Goal: Task Accomplishment & Management: Manage account settings

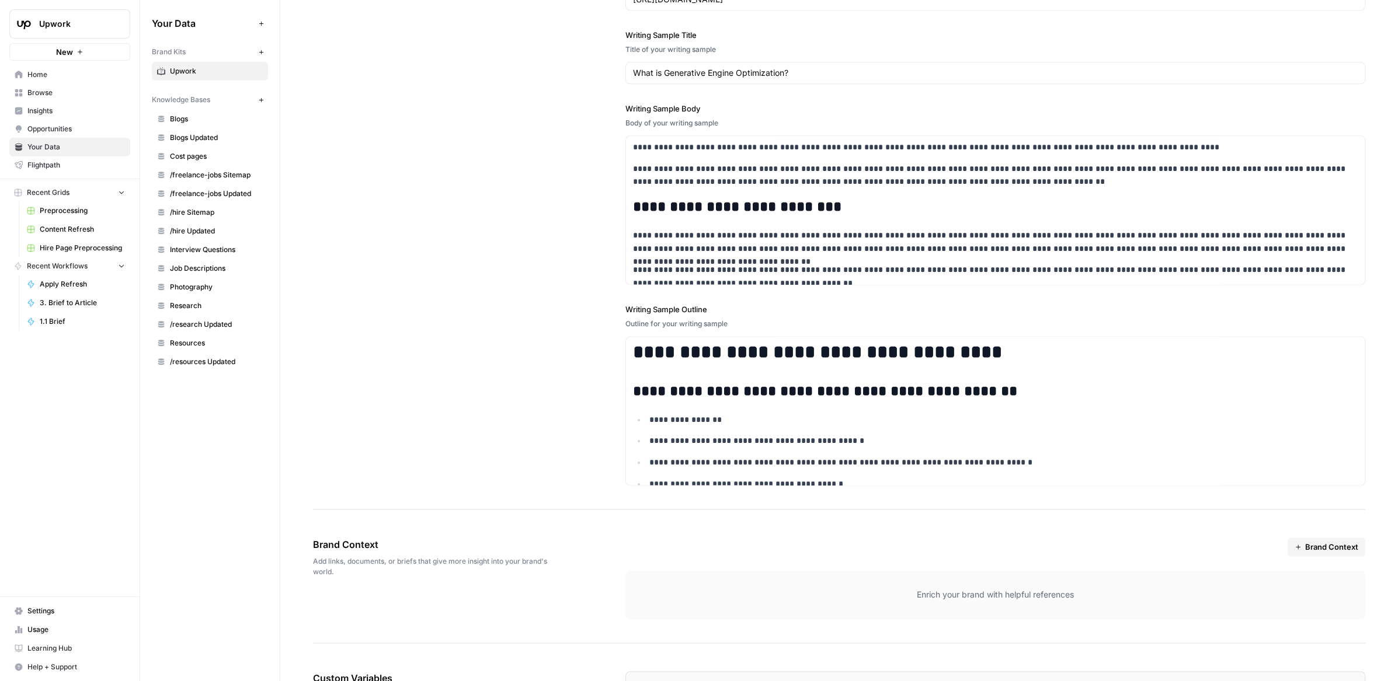
scroll to position [1838, 0]
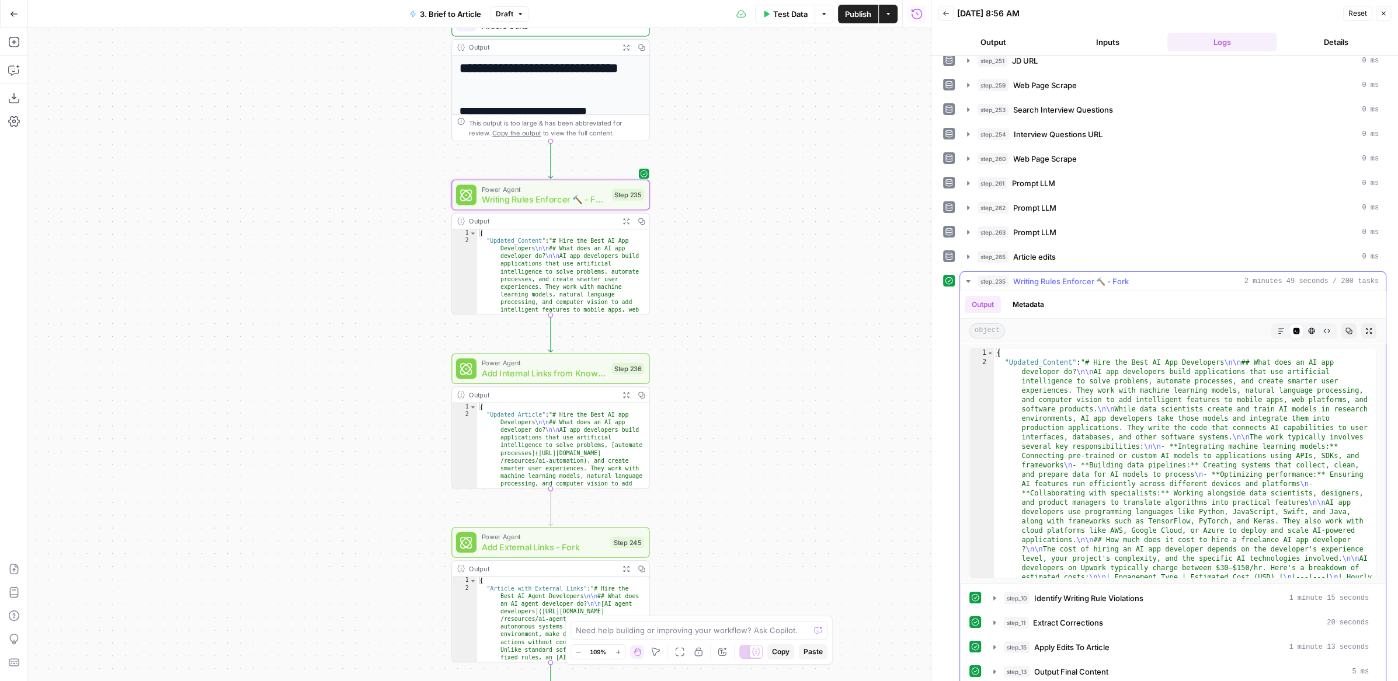
click at [1281, 328] on icon "button" at bounding box center [1280, 331] width 7 height 7
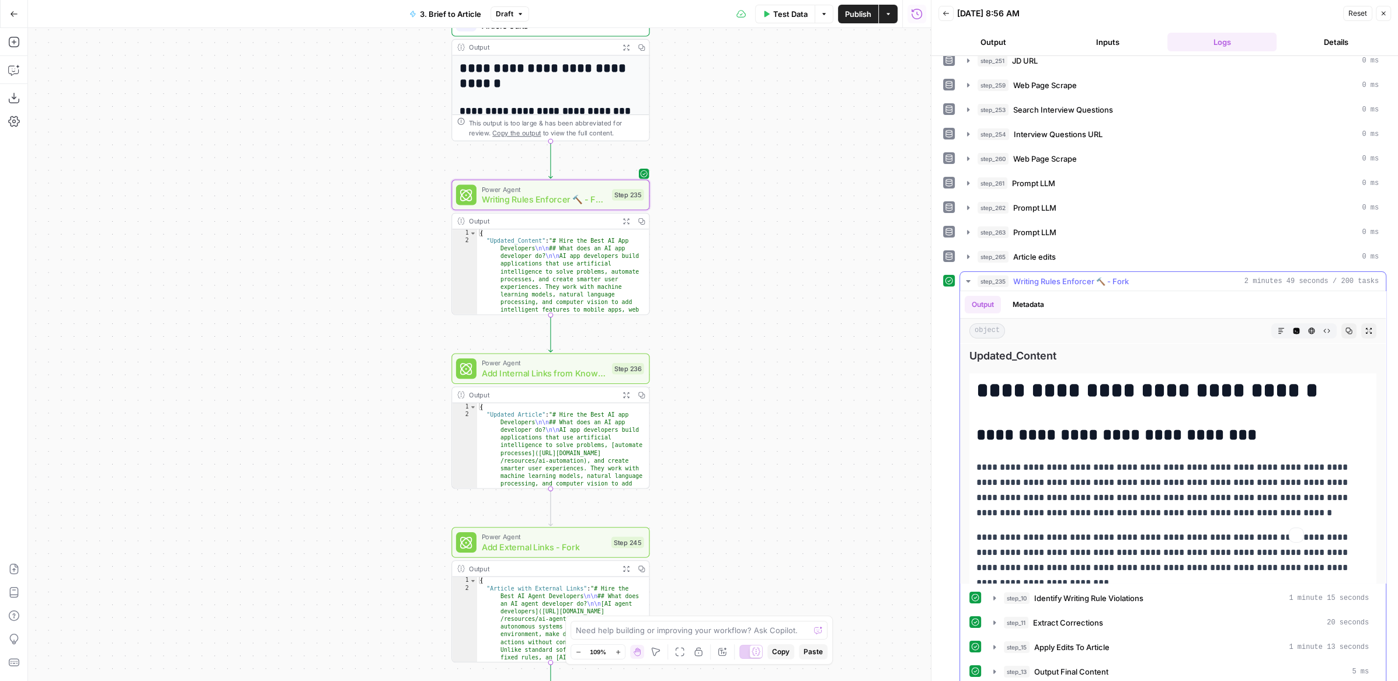
scroll to position [232, 0]
click at [1128, 597] on button "step_10 Identify Writing Rule Violations 1 minute 15 seconds" at bounding box center [1180, 598] width 389 height 19
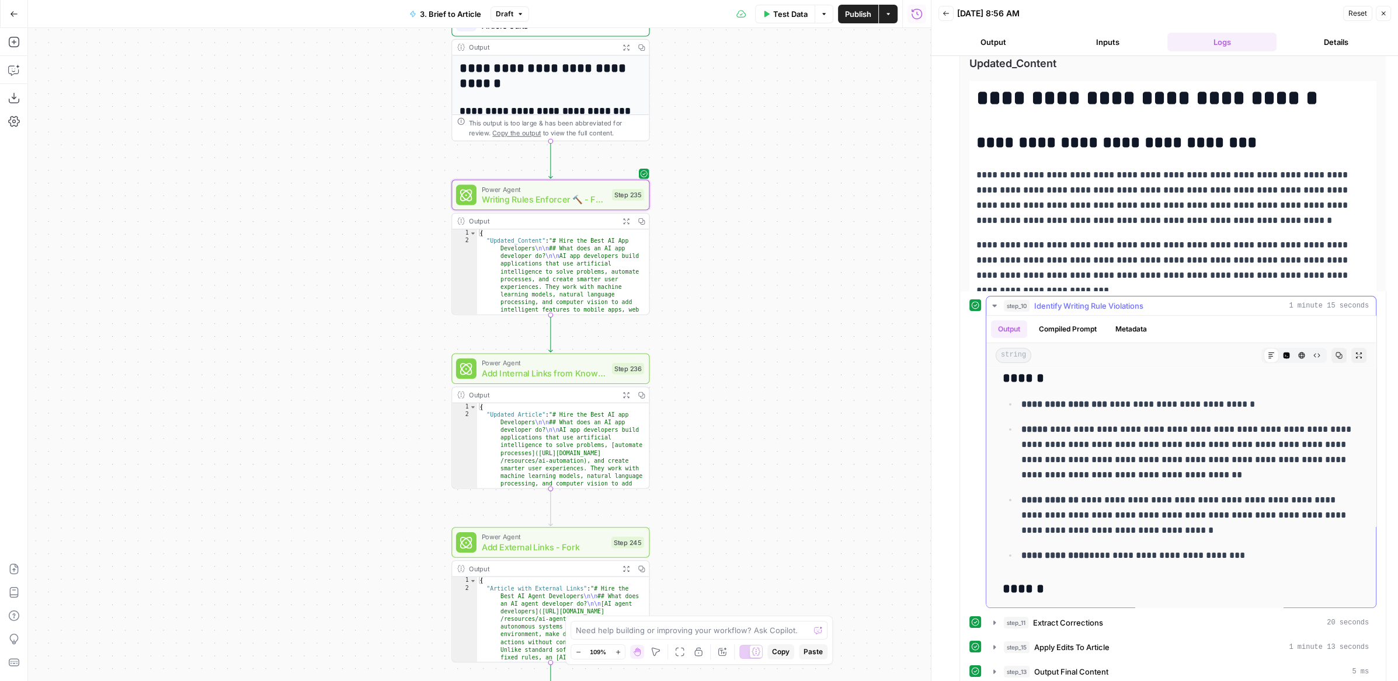
scroll to position [86, 0]
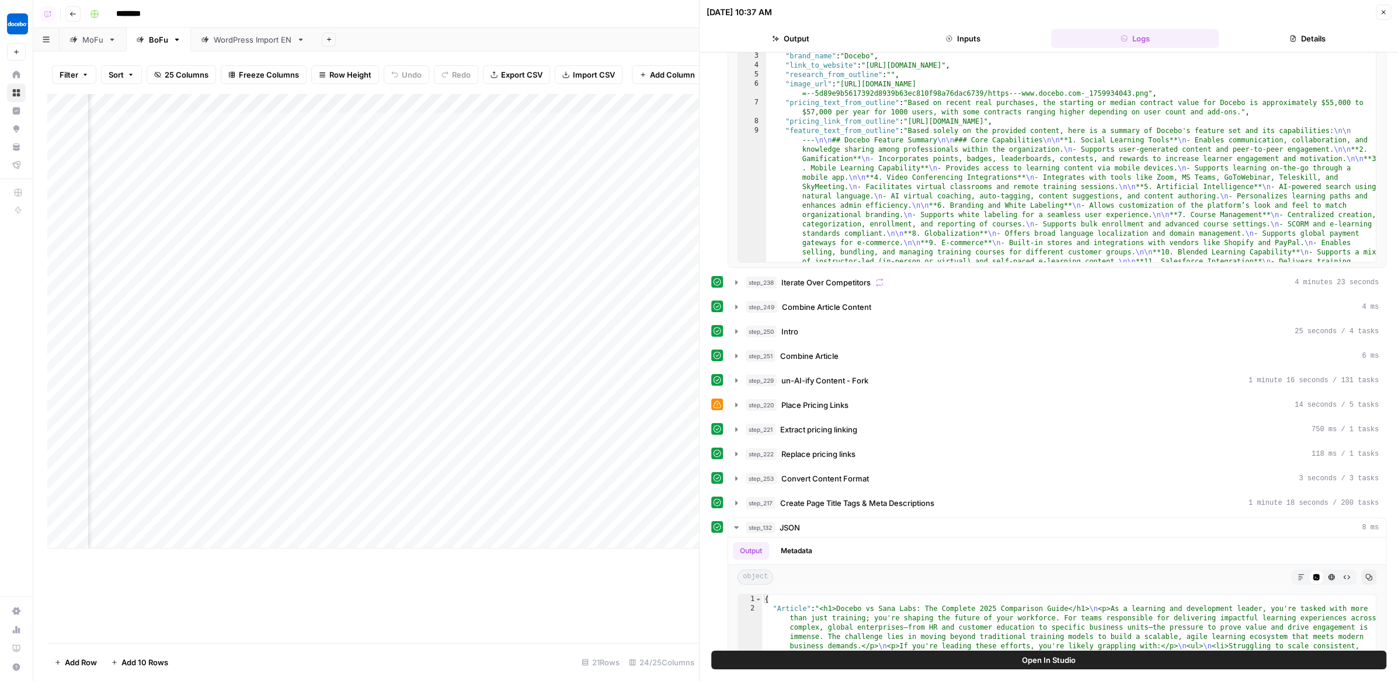
scroll to position [0, 1728]
click at [800, 401] on span "Place Pricing Links" at bounding box center [814, 405] width 67 height 12
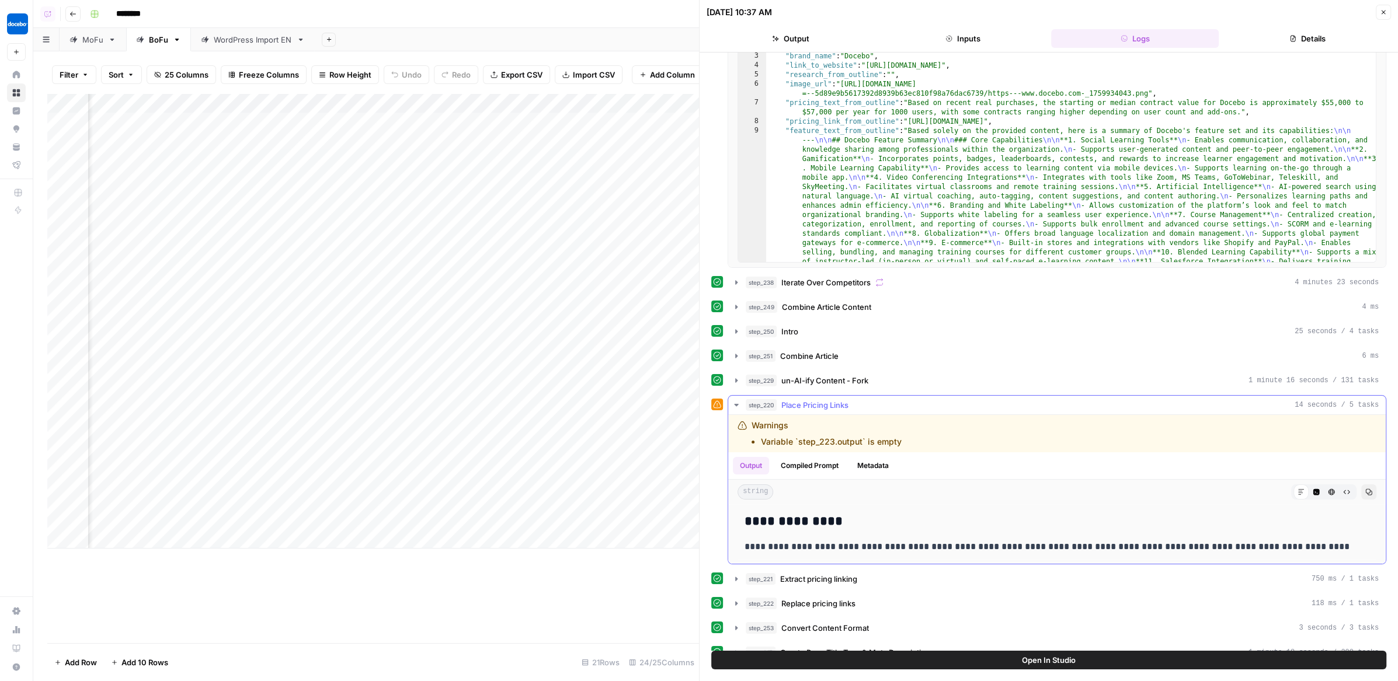
click at [800, 401] on span "Place Pricing Links" at bounding box center [814, 405] width 67 height 12
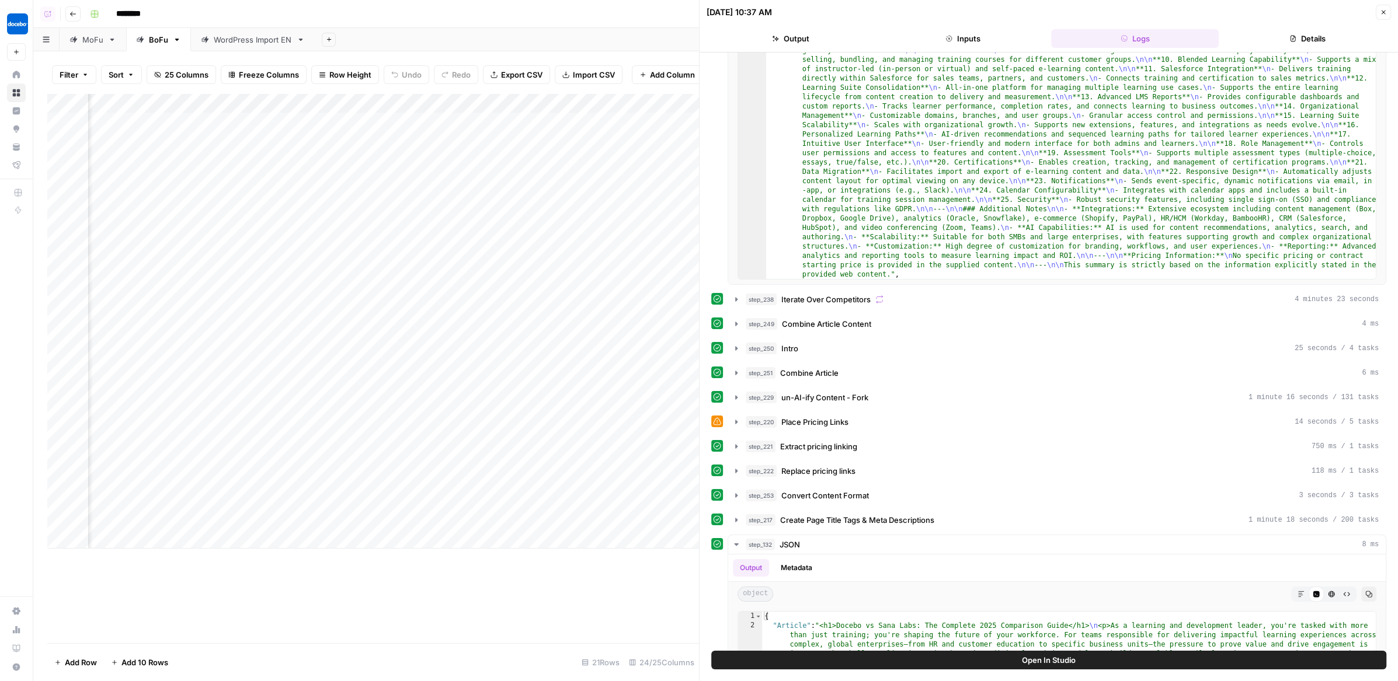
scroll to position [177, 0]
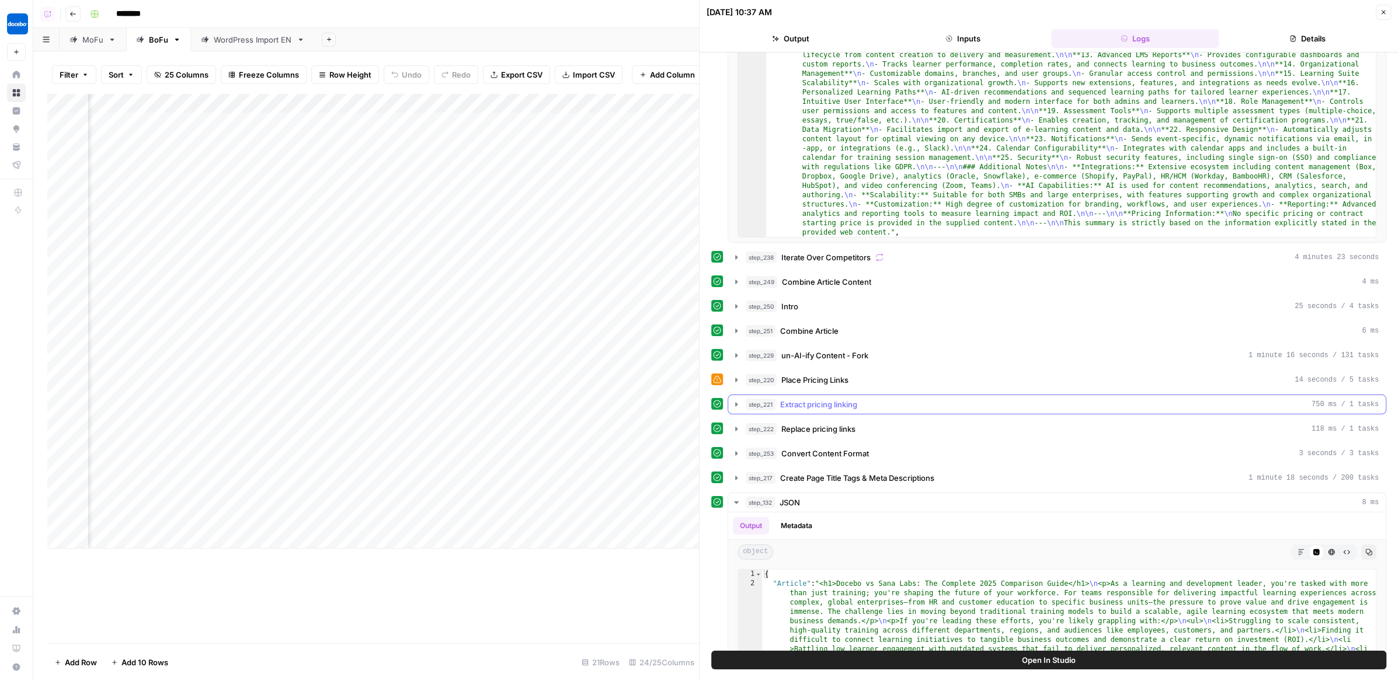
click at [831, 399] on span "Extract pricing linking" at bounding box center [818, 405] width 77 height 12
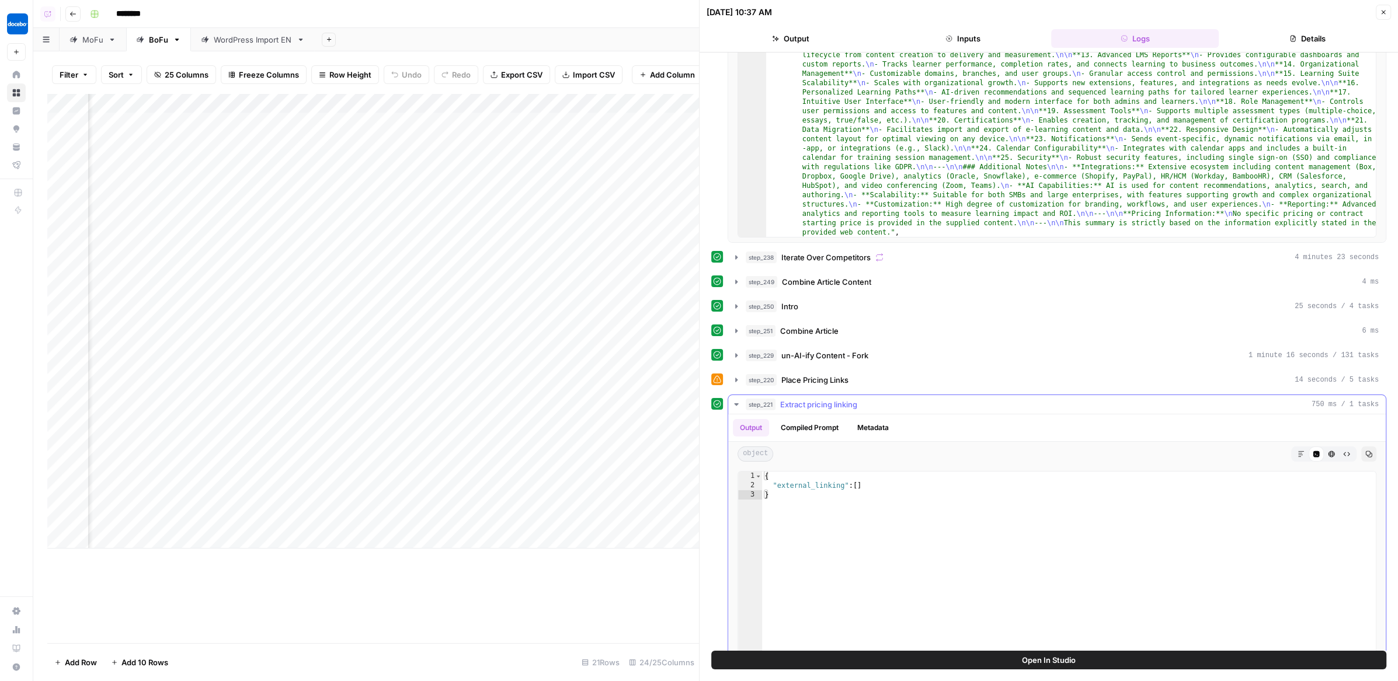
click at [831, 399] on span "Extract pricing linking" at bounding box center [818, 405] width 77 height 12
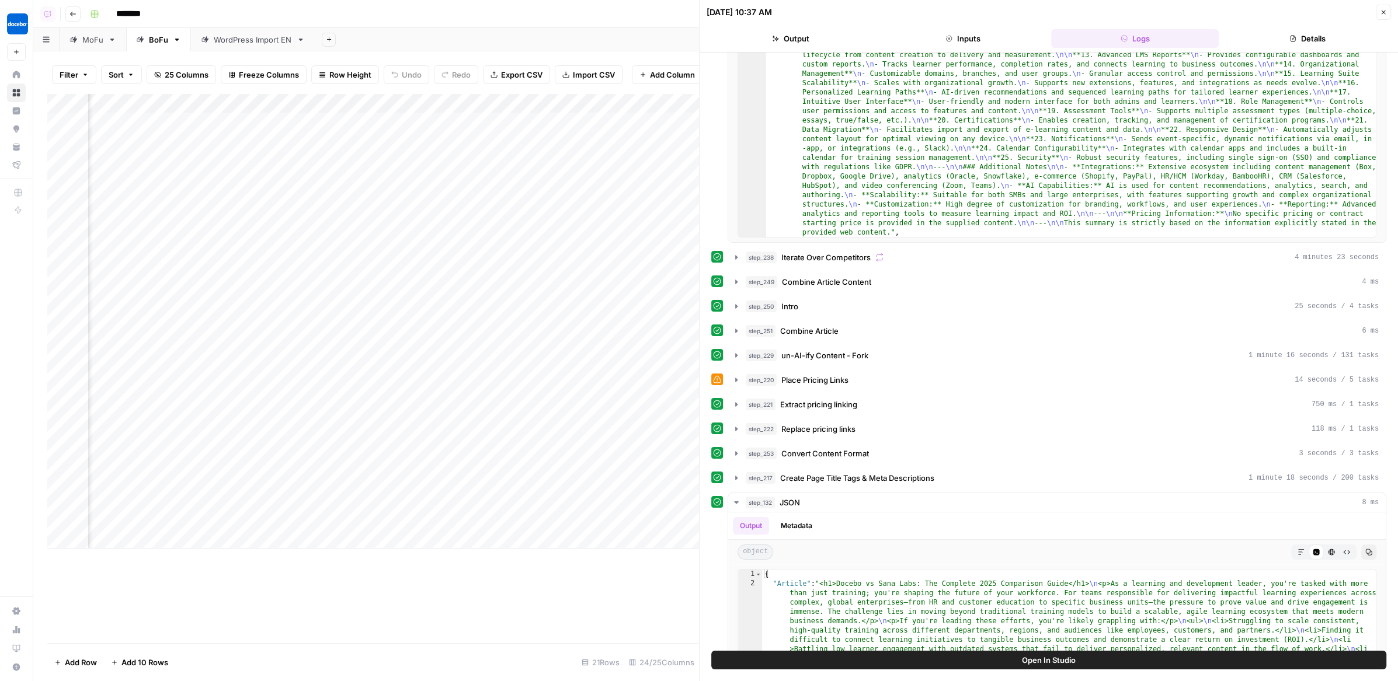
click at [831, 434] on div "step_223 Get Vendr Pricing Links 115 ms / 1 tasks step_231 Prepare Listicle Dat…" at bounding box center [1048, 343] width 675 height 924
click at [831, 423] on span "Replace pricing links" at bounding box center [818, 429] width 74 height 12
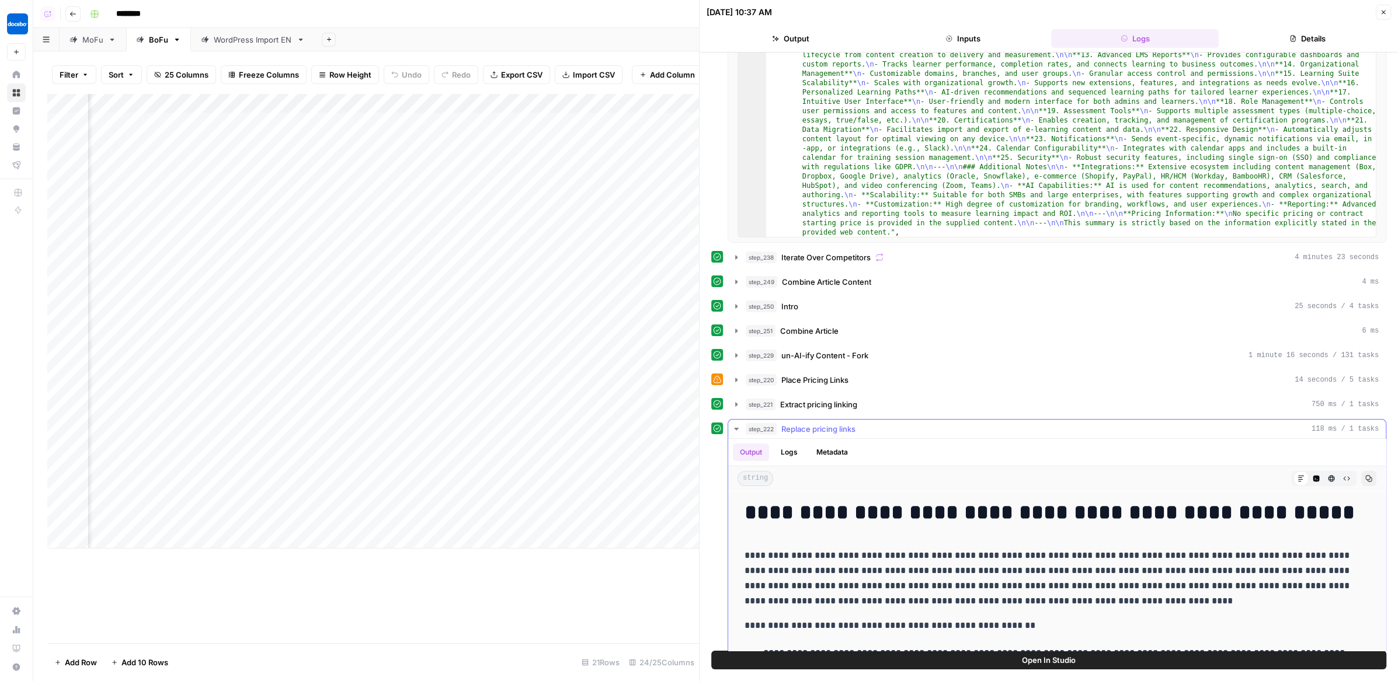
click at [832, 423] on span "Replace pricing links" at bounding box center [818, 429] width 74 height 12
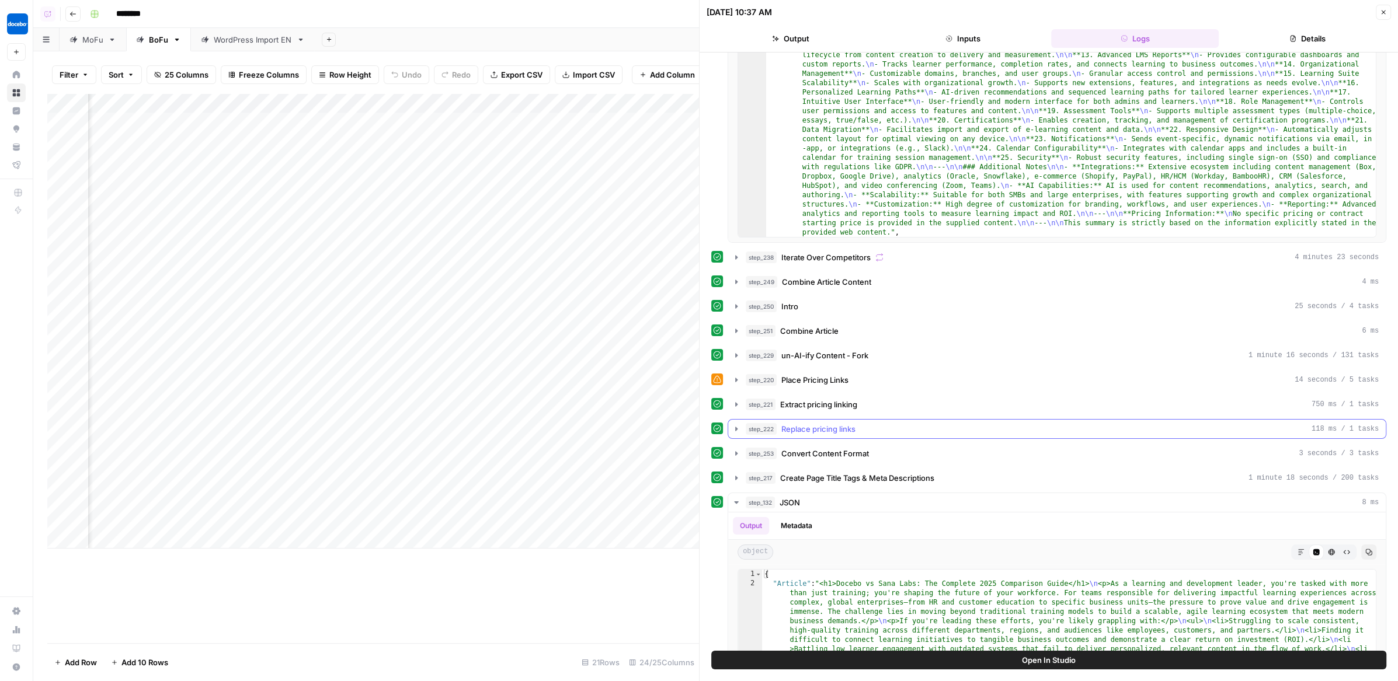
click at [833, 424] on span "Replace pricing links" at bounding box center [818, 429] width 74 height 12
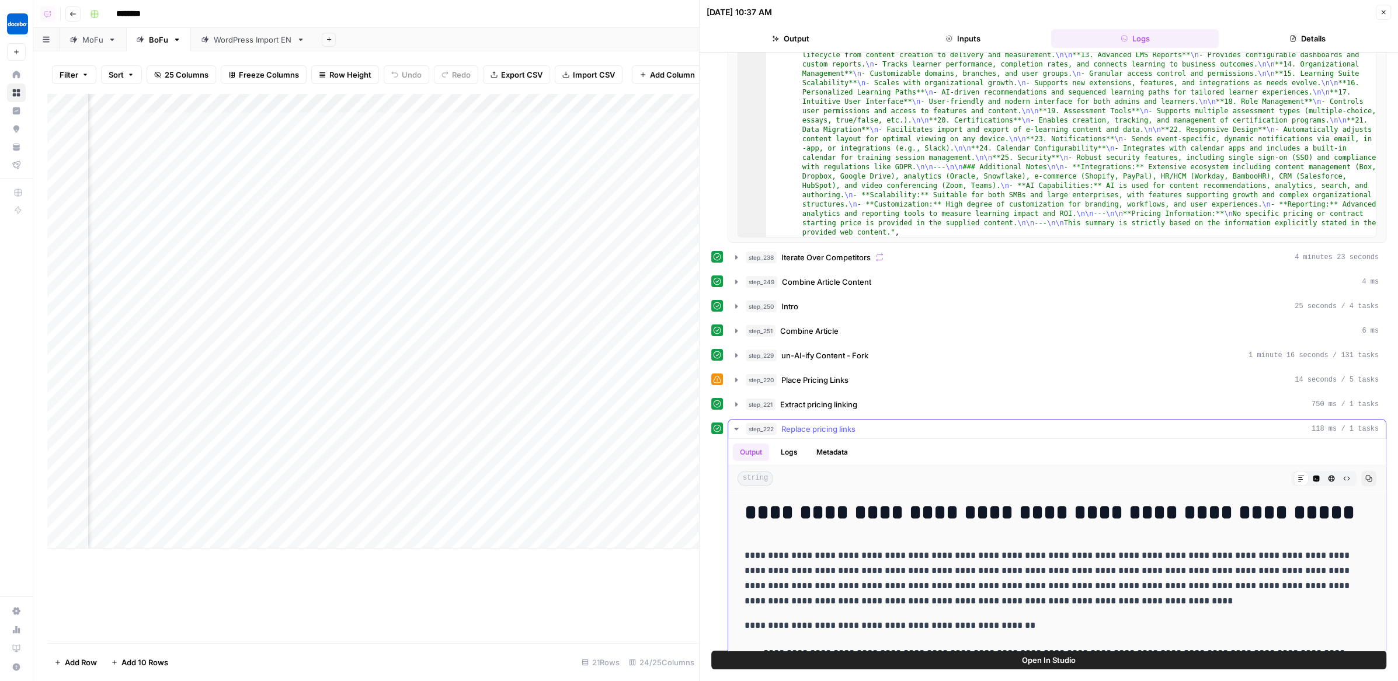
click at [833, 424] on span "Replace pricing links" at bounding box center [818, 429] width 74 height 12
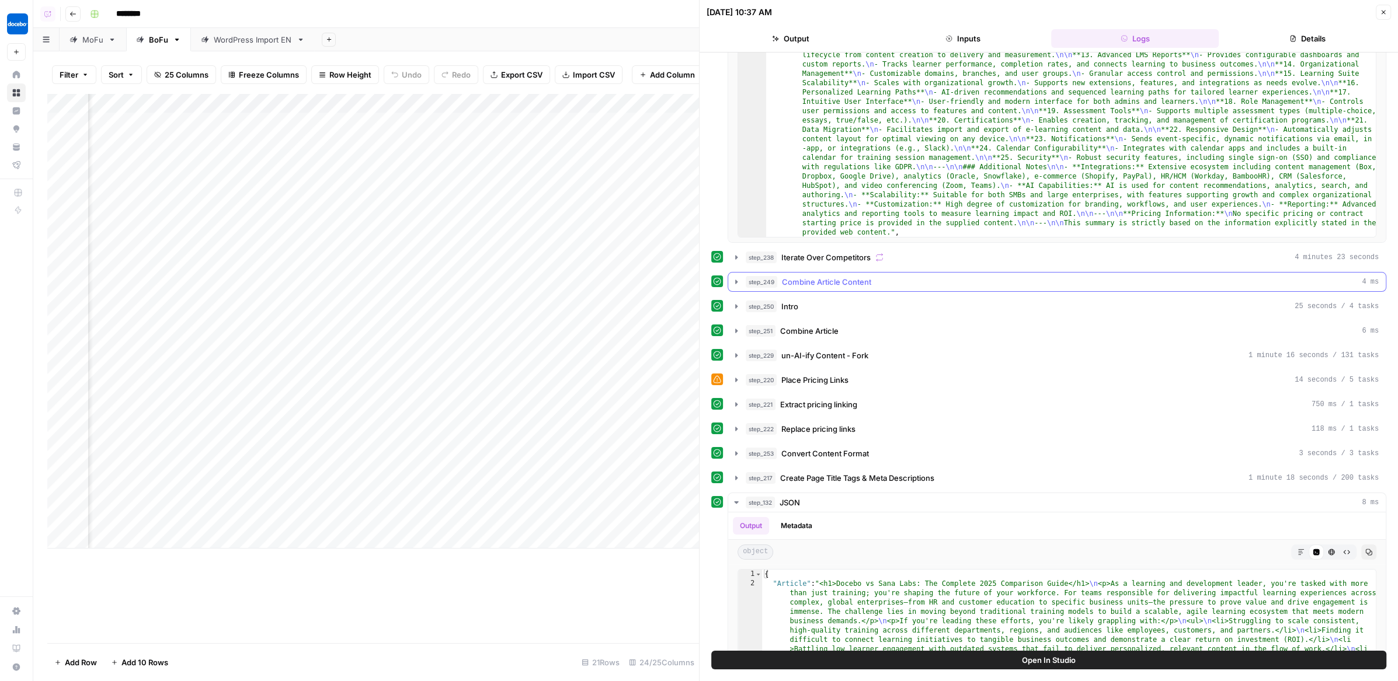
click at [853, 283] on span "Combine Article Content" at bounding box center [826, 282] width 89 height 12
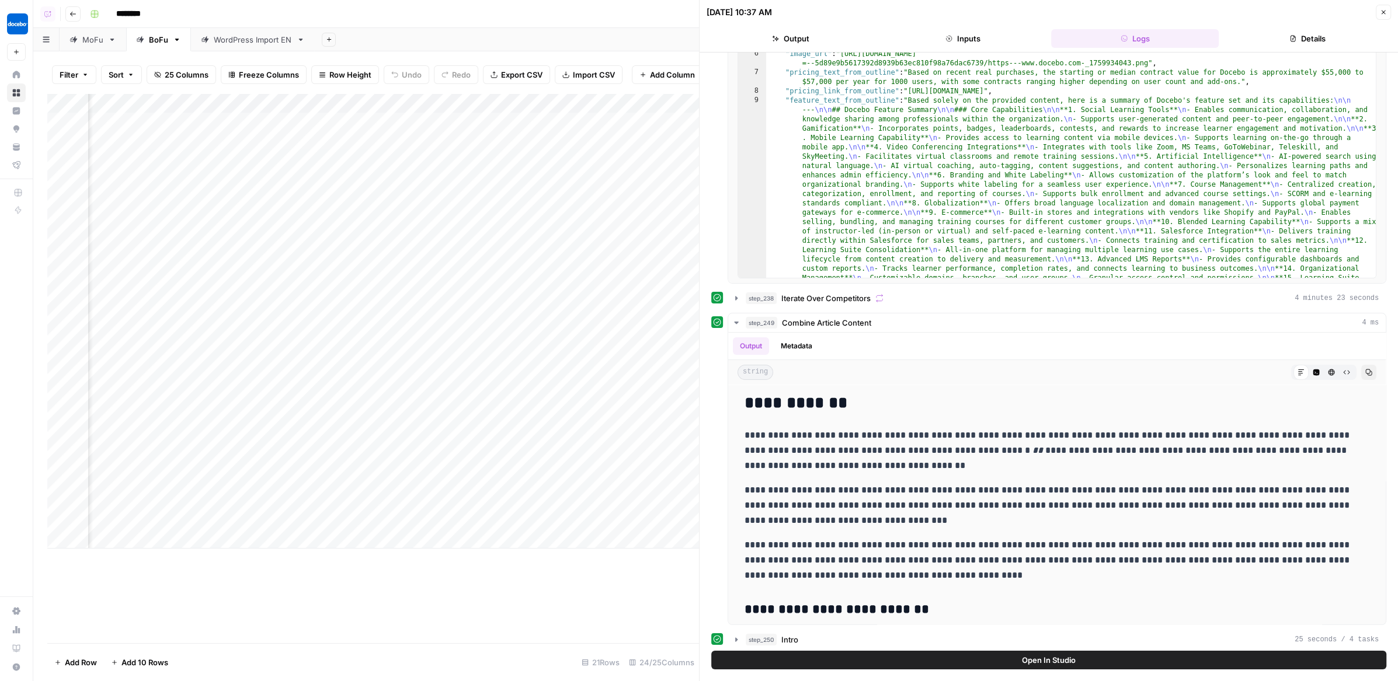
scroll to position [0, 0]
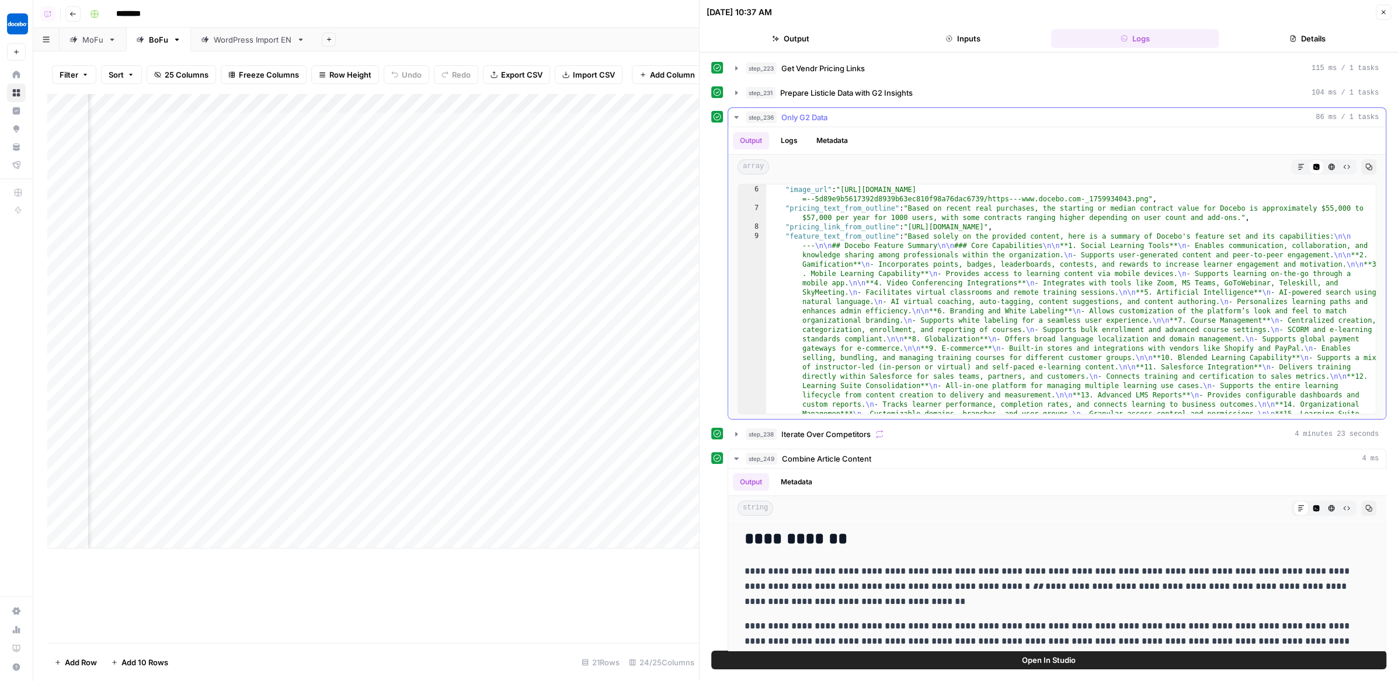
click at [858, 120] on div "step_236 Only G2 Data 86 ms / 1 tasks" at bounding box center [1062, 118] width 633 height 12
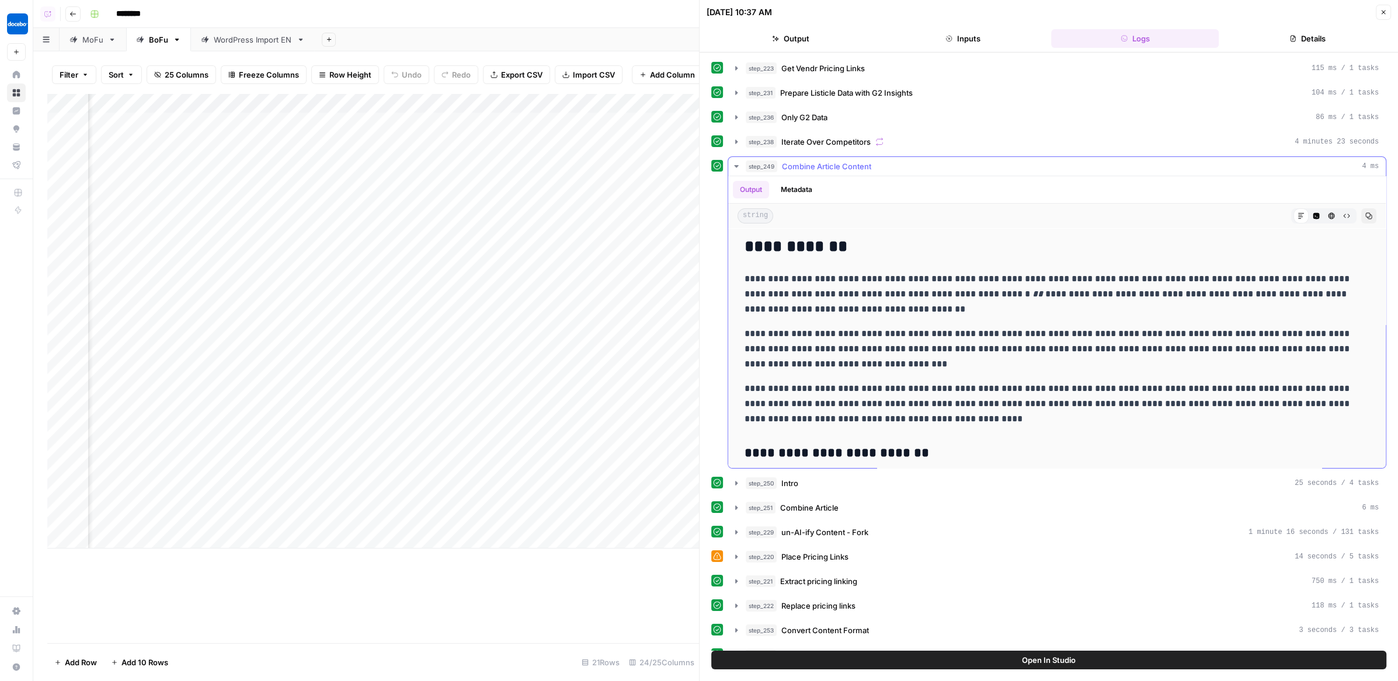
click at [824, 171] on button "step_249 Combine Article Content 4 ms" at bounding box center [1056, 166] width 657 height 19
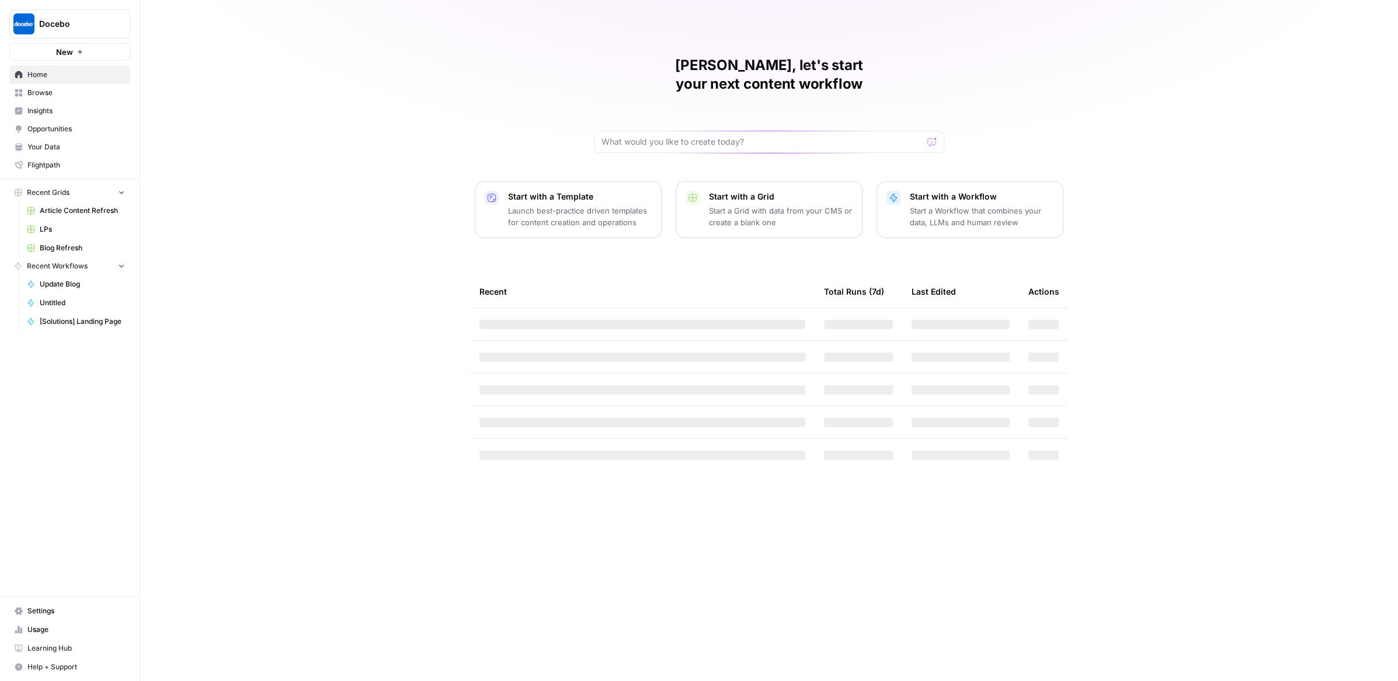
click at [105, 47] on button "New" at bounding box center [69, 52] width 121 height 18
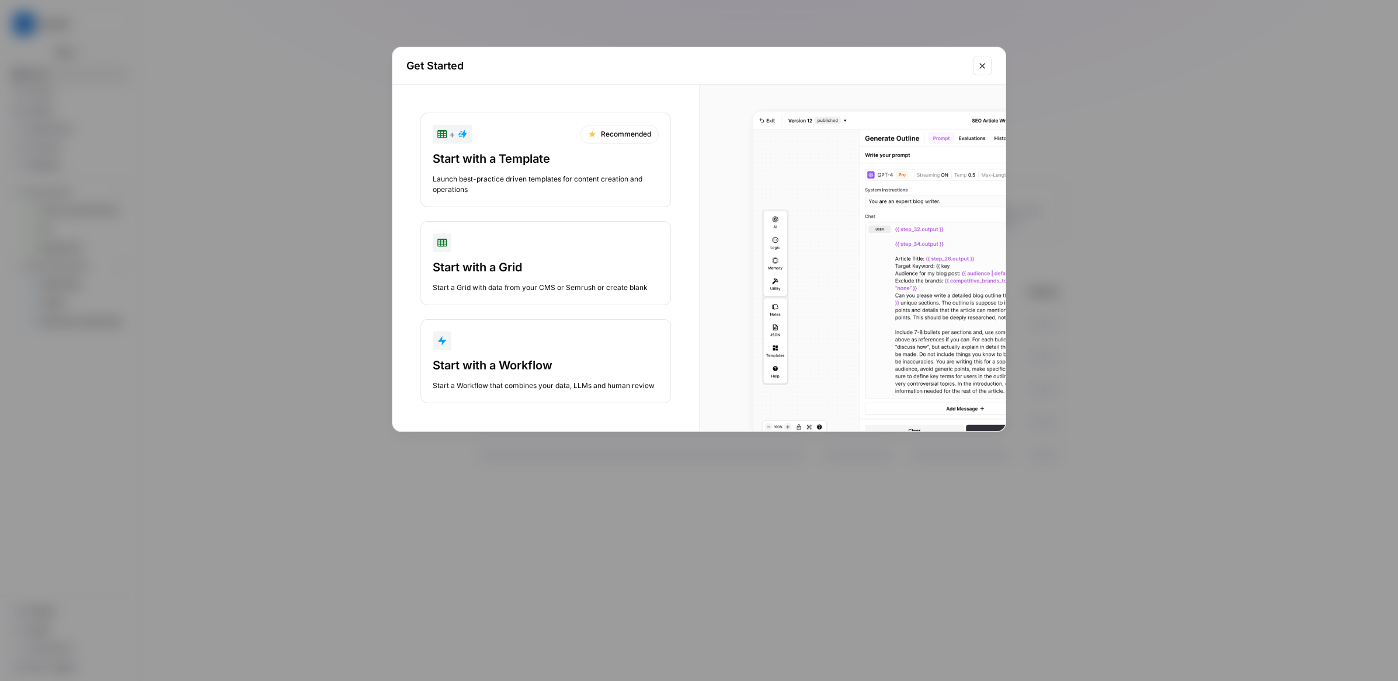
click at [514, 365] on div "Start with a Workflow" at bounding box center [546, 365] width 226 height 16
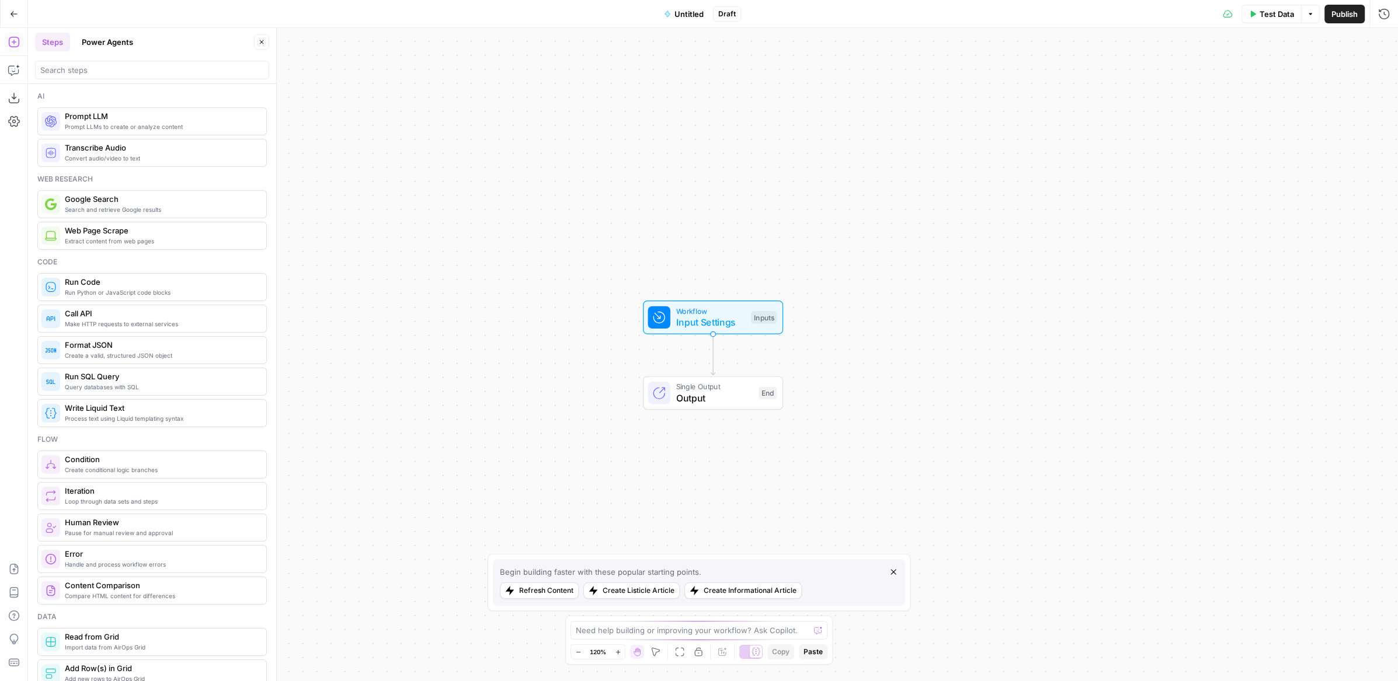
click at [102, 33] on button "Power Agents" at bounding box center [107, 42] width 65 height 19
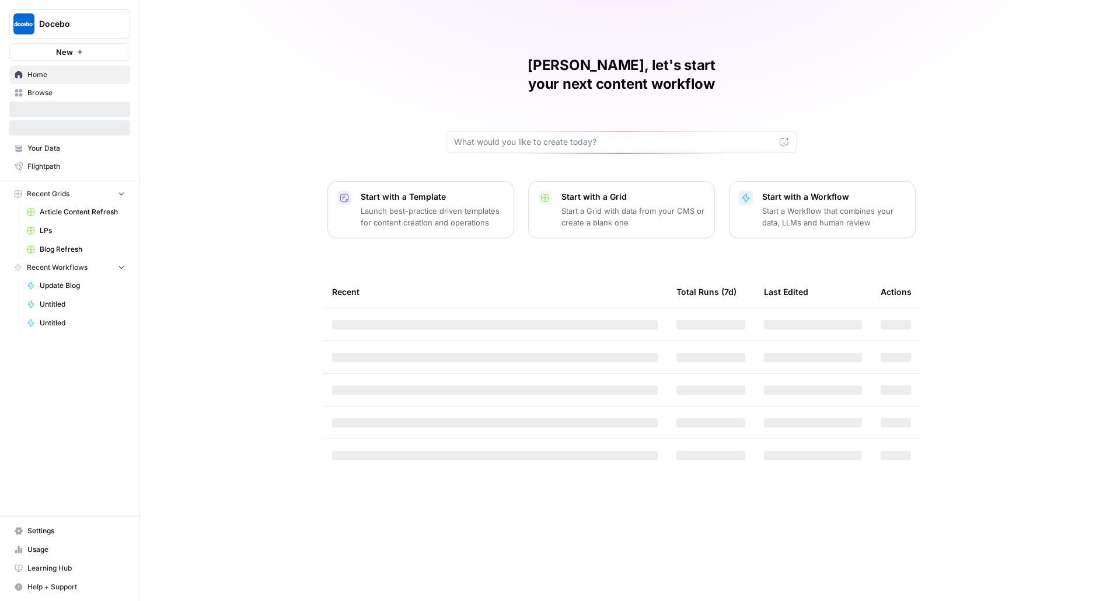
click at [55, 26] on span "Docebo" at bounding box center [74, 24] width 71 height 12
click at [339, 4] on div "[PERSON_NAME], let's start your next content workflow Start with a Template Lau…" at bounding box center [621, 300] width 963 height 601
click at [96, 529] on span "Settings" at bounding box center [75, 530] width 97 height 11
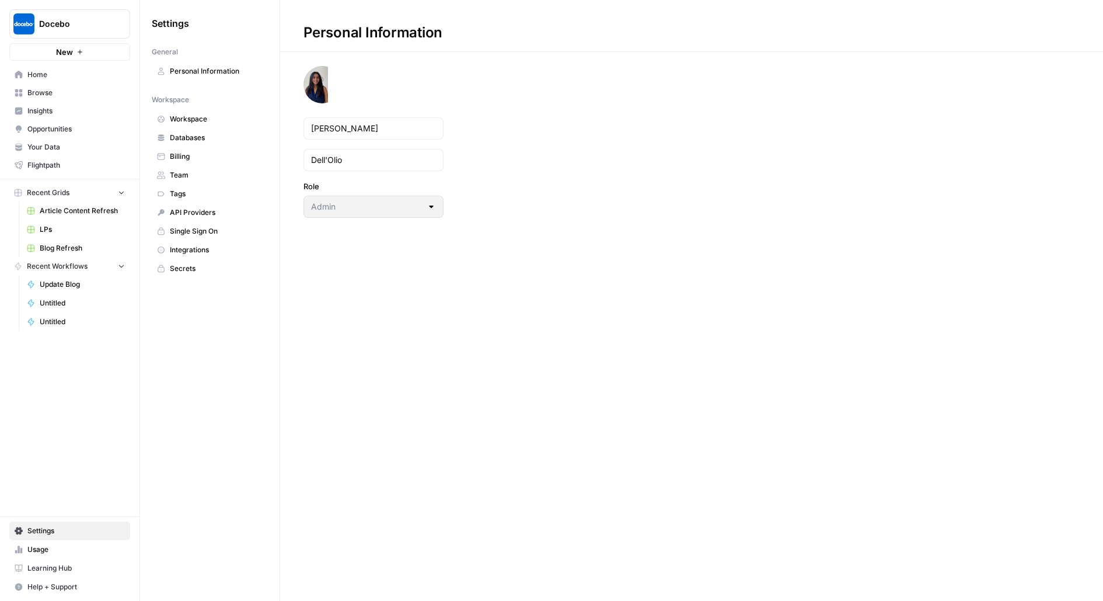
click at [221, 175] on span "Team" at bounding box center [216, 175] width 93 height 11
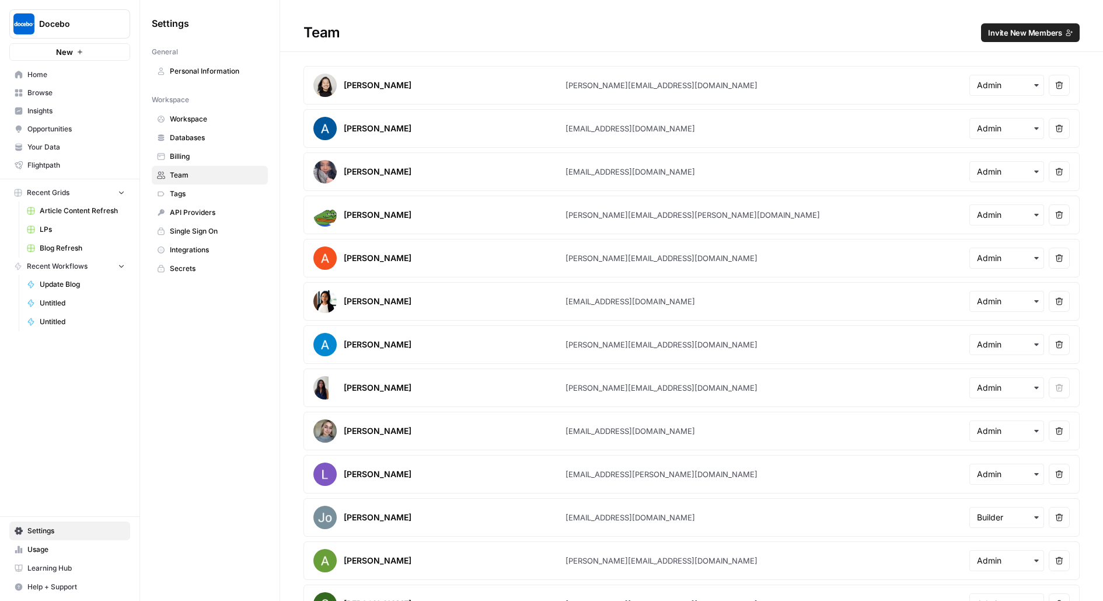
click at [1022, 34] on span "Invite New Members" at bounding box center [1025, 33] width 74 height 12
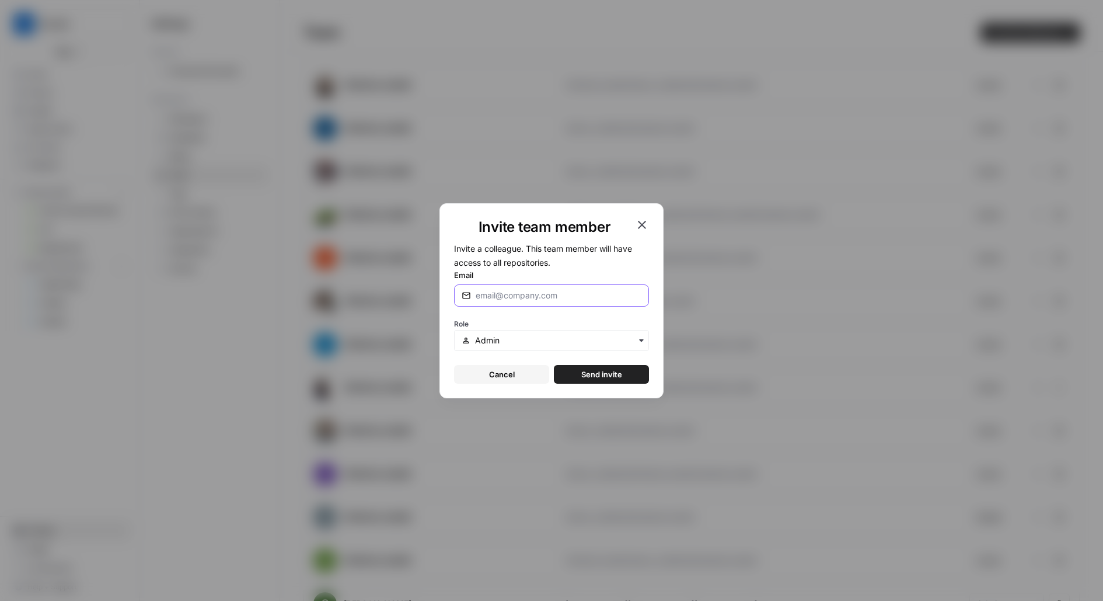
click at [605, 300] on input "Email" at bounding box center [559, 296] width 166 height 12
type input "john@airops.com"
click at [554, 365] on button "Send invite" at bounding box center [601, 374] width 95 height 19
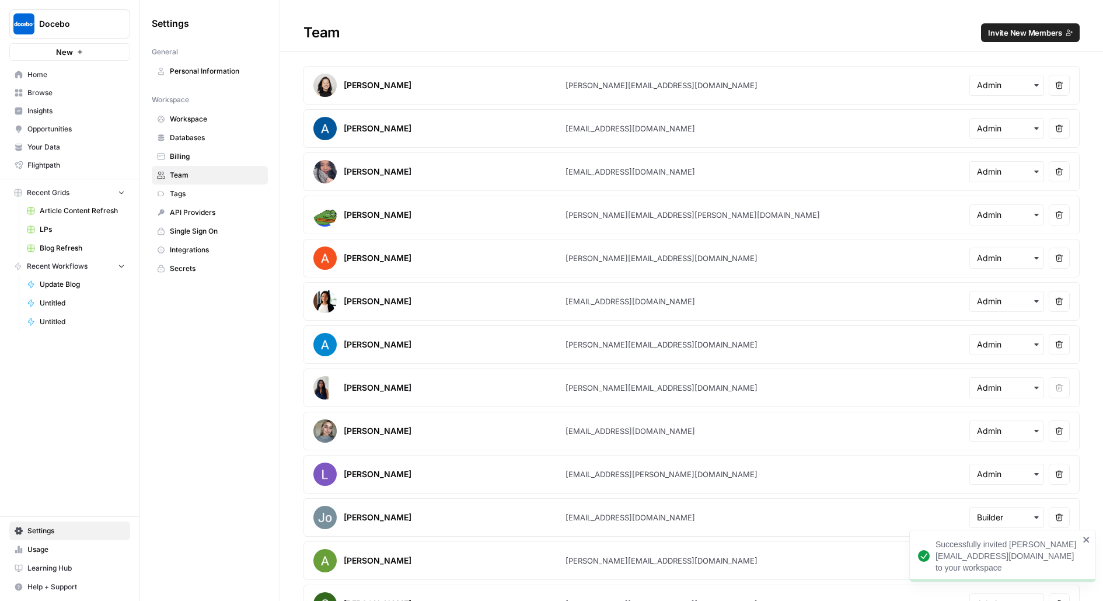
click at [64, 28] on span "Docebo" at bounding box center [74, 24] width 71 height 12
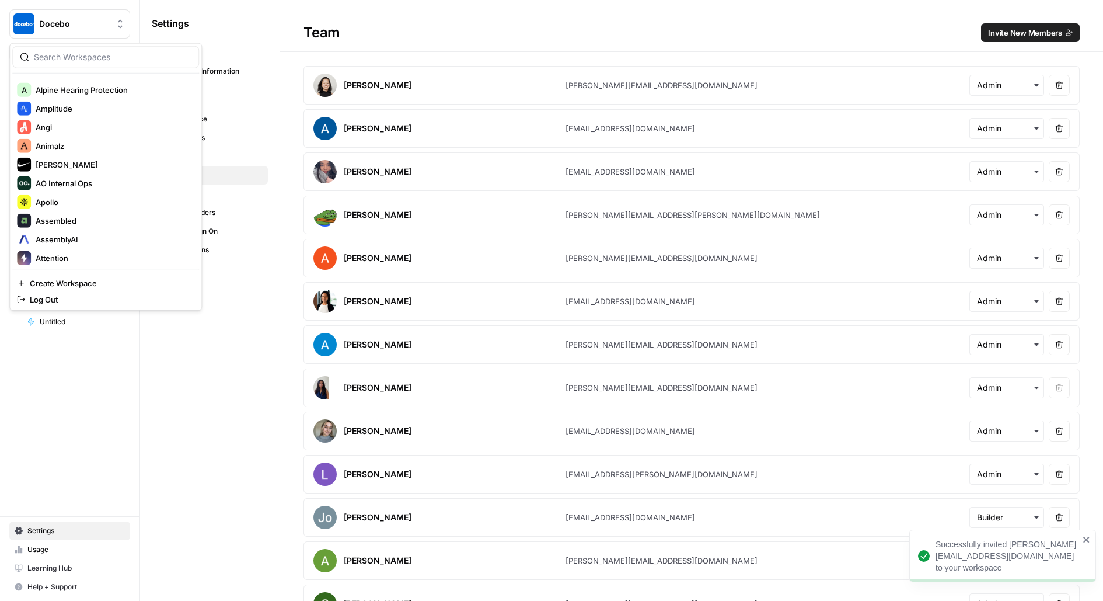
scroll to position [360, 0]
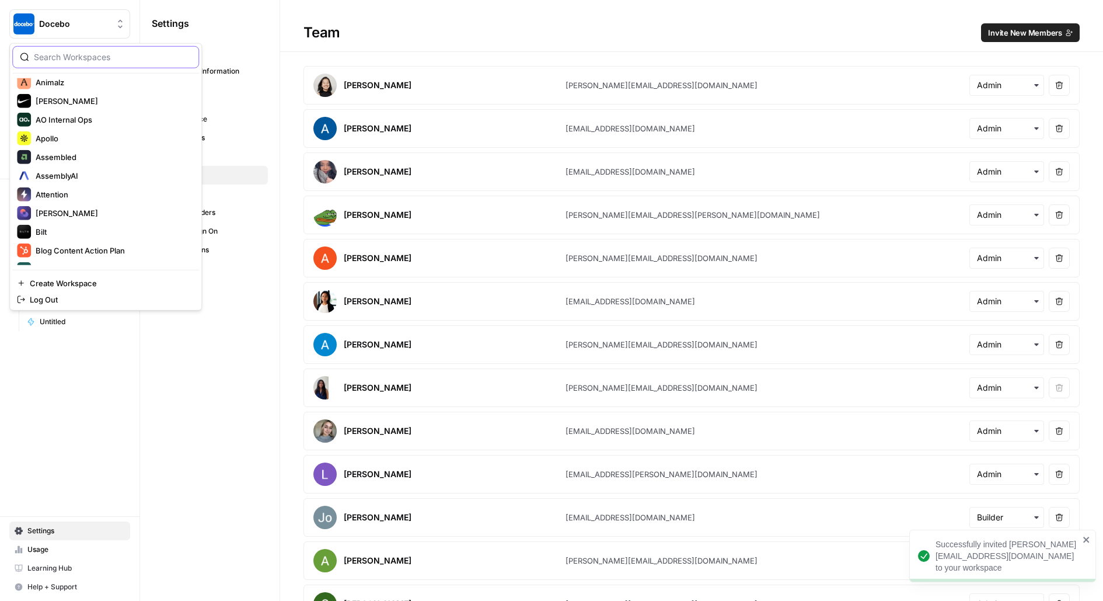
click at [69, 58] on input "search" at bounding box center [113, 57] width 158 height 12
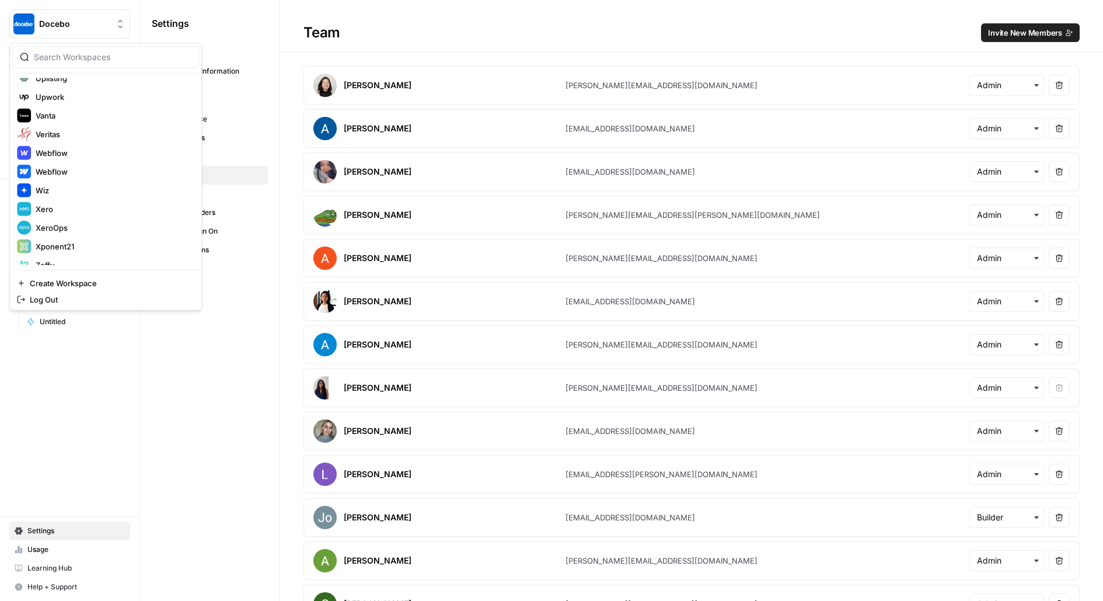
scroll to position [2470, 0]
click at [64, 60] on input "search" at bounding box center [113, 57] width 158 height 12
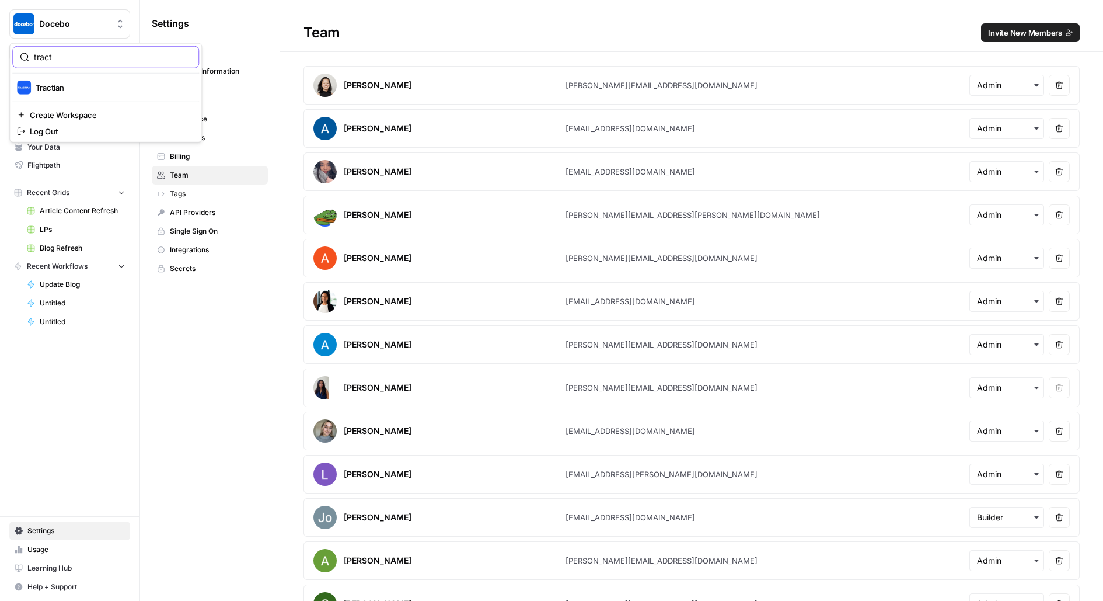
scroll to position [0, 0]
type input "tract"
click at [57, 82] on span "Tractian" at bounding box center [113, 88] width 154 height 12
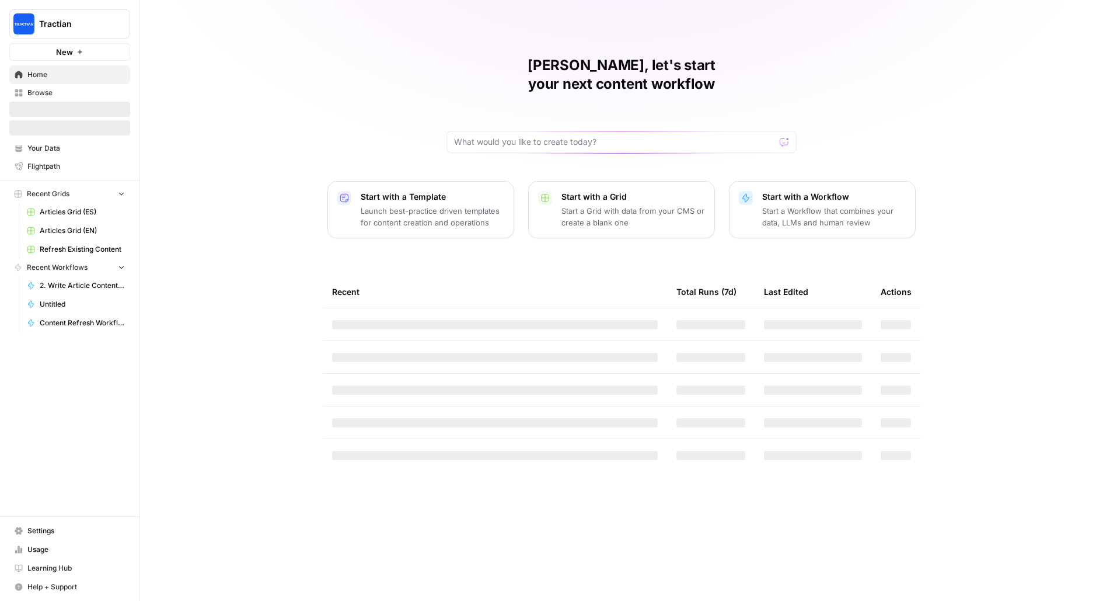
click at [75, 535] on span "Settings" at bounding box center [75, 530] width 97 height 11
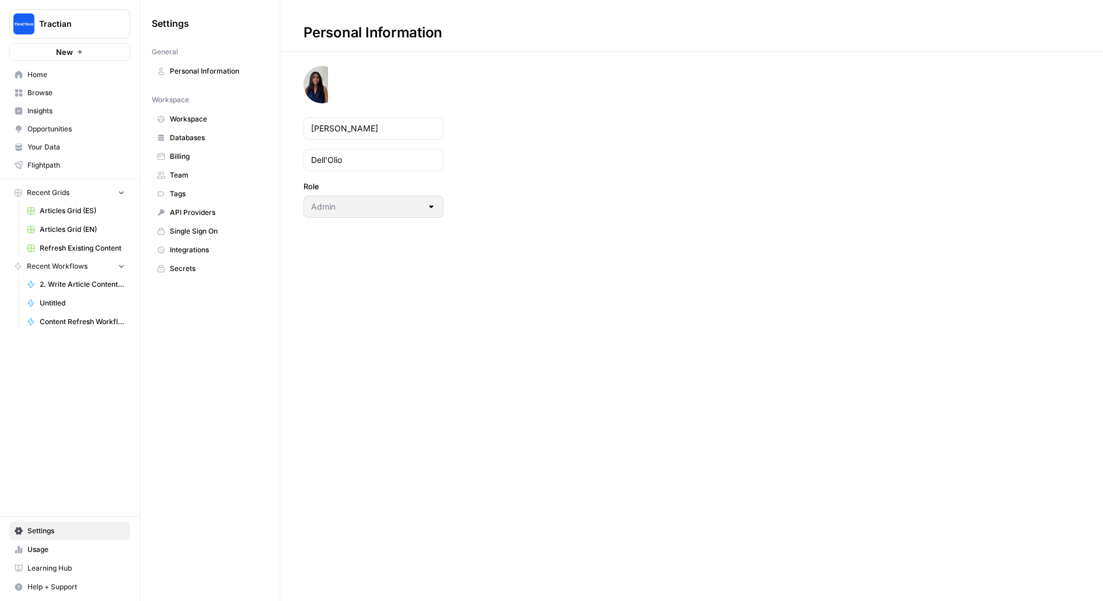
click at [227, 173] on span "Team" at bounding box center [216, 175] width 93 height 11
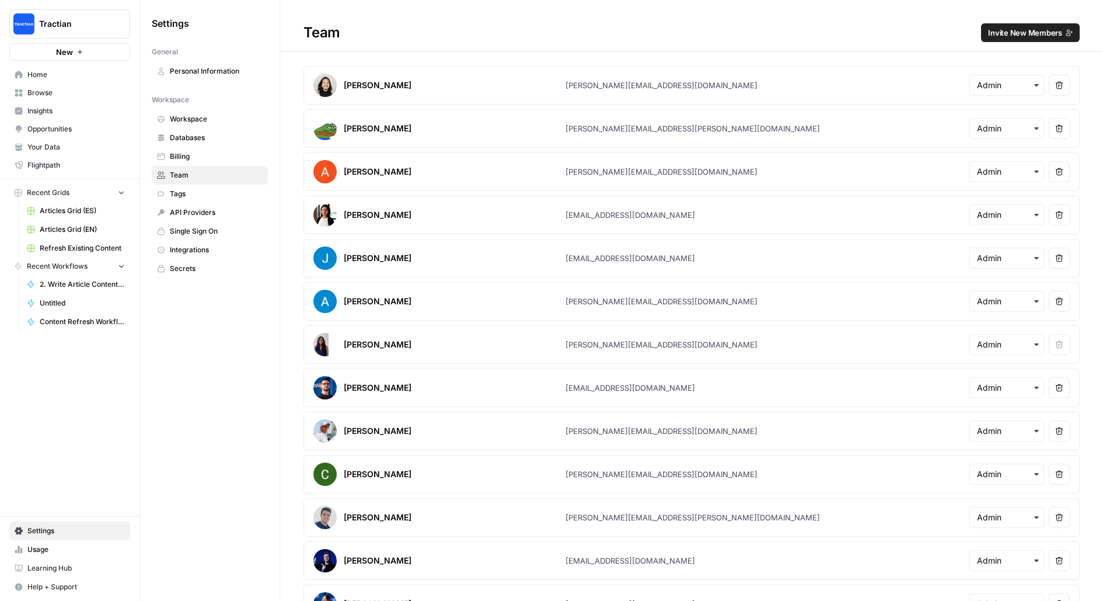
click at [1015, 41] on button "Invite New Members" at bounding box center [1030, 32] width 99 height 19
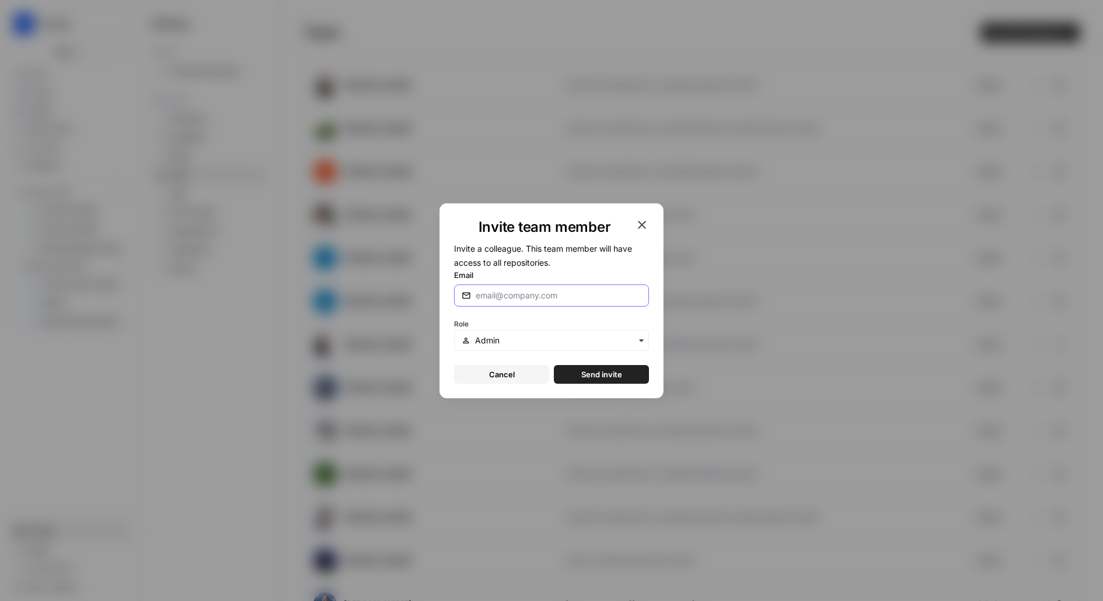
click at [504, 295] on input "Email" at bounding box center [559, 296] width 166 height 12
type input "[PERSON_NAME][EMAIL_ADDRESS][DOMAIN_NAME]"
click at [554, 365] on button "Send invite" at bounding box center [601, 374] width 95 height 19
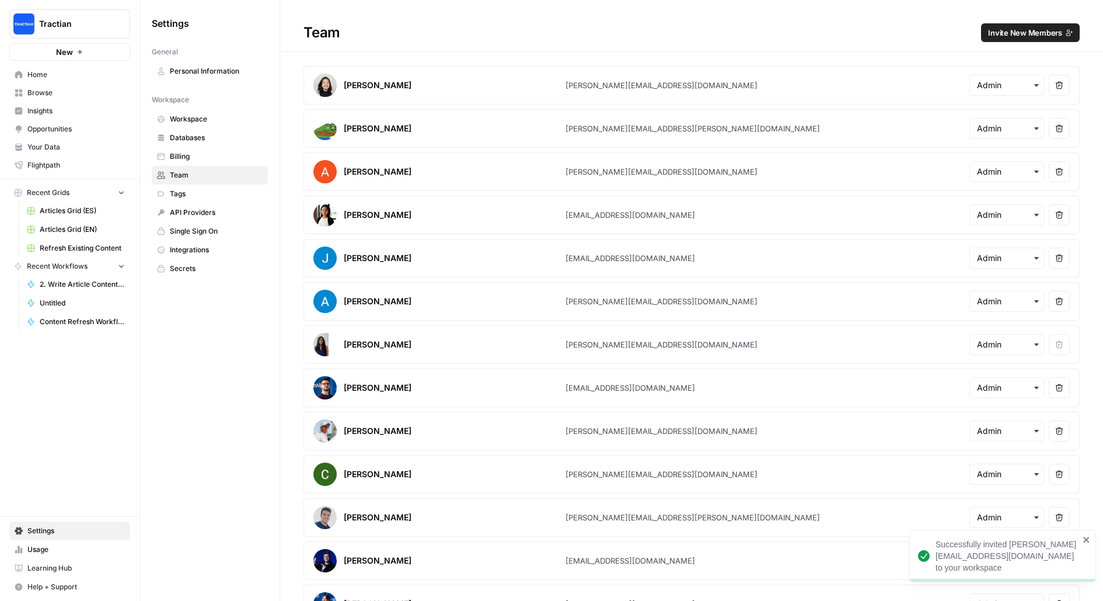
click at [330, 133] on img at bounding box center [325, 128] width 23 height 23
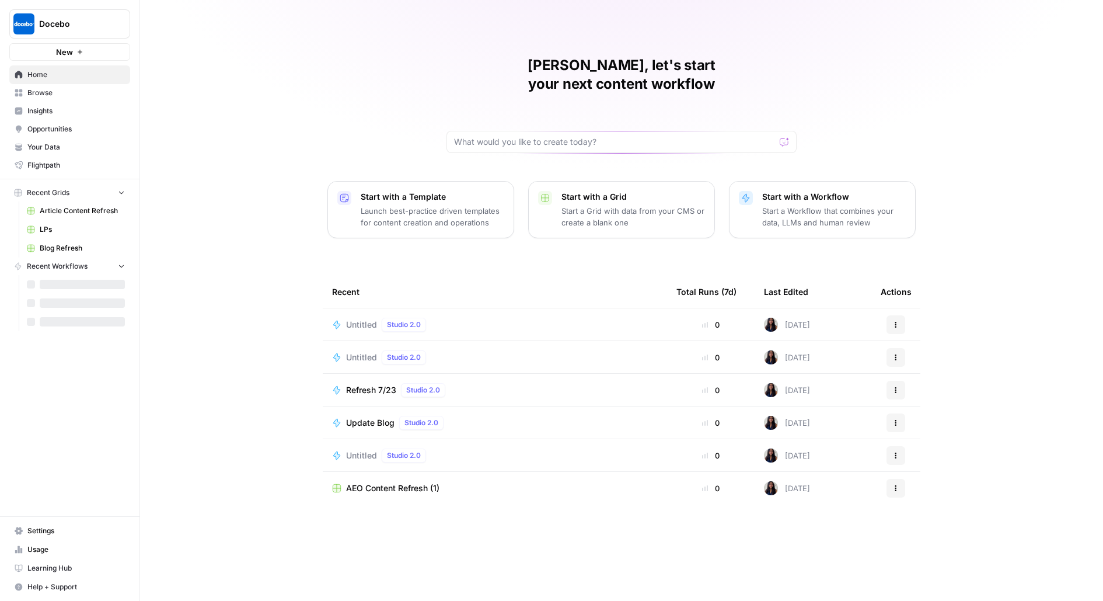
click at [85, 26] on span "Docebo" at bounding box center [74, 24] width 71 height 12
type input "tractian"
click at [81, 95] on button "Tractian" at bounding box center [105, 87] width 187 height 19
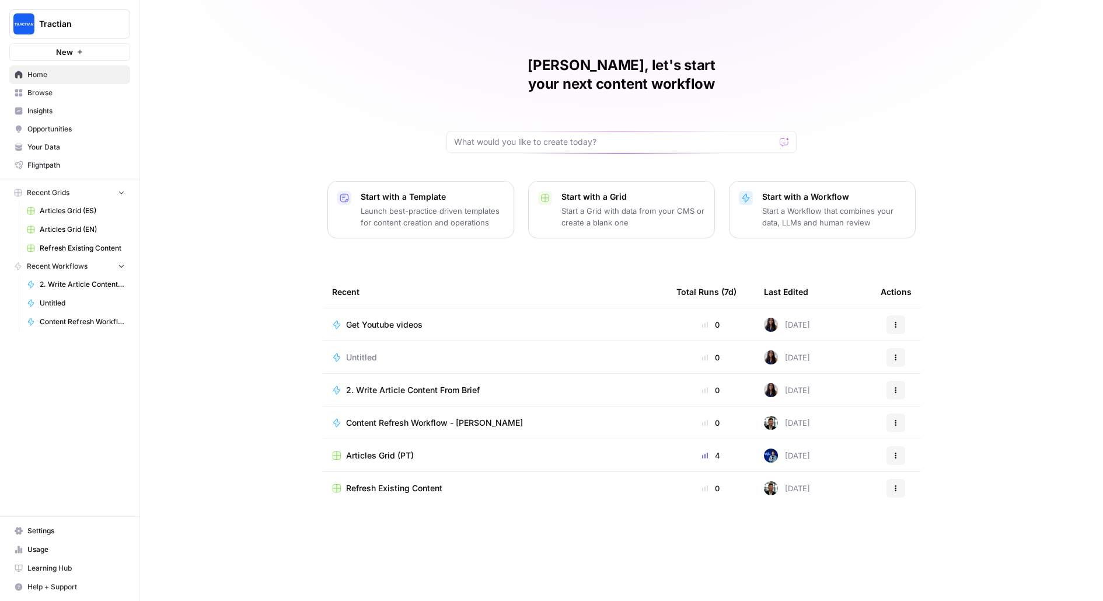
click at [44, 525] on link "Settings" at bounding box center [69, 530] width 121 height 19
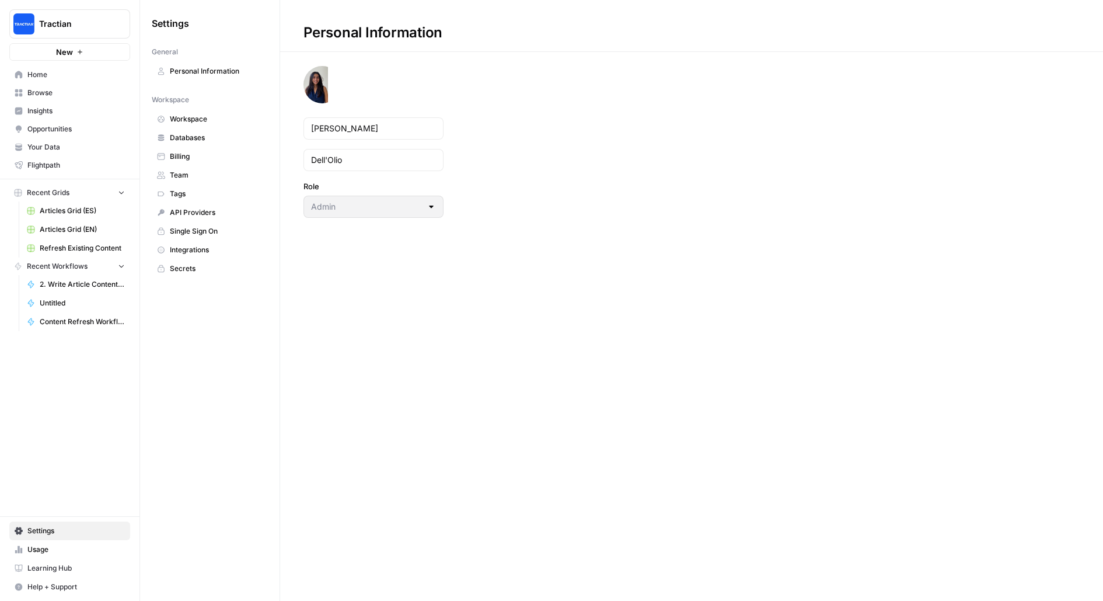
click at [227, 170] on span "Team" at bounding box center [216, 175] width 93 height 11
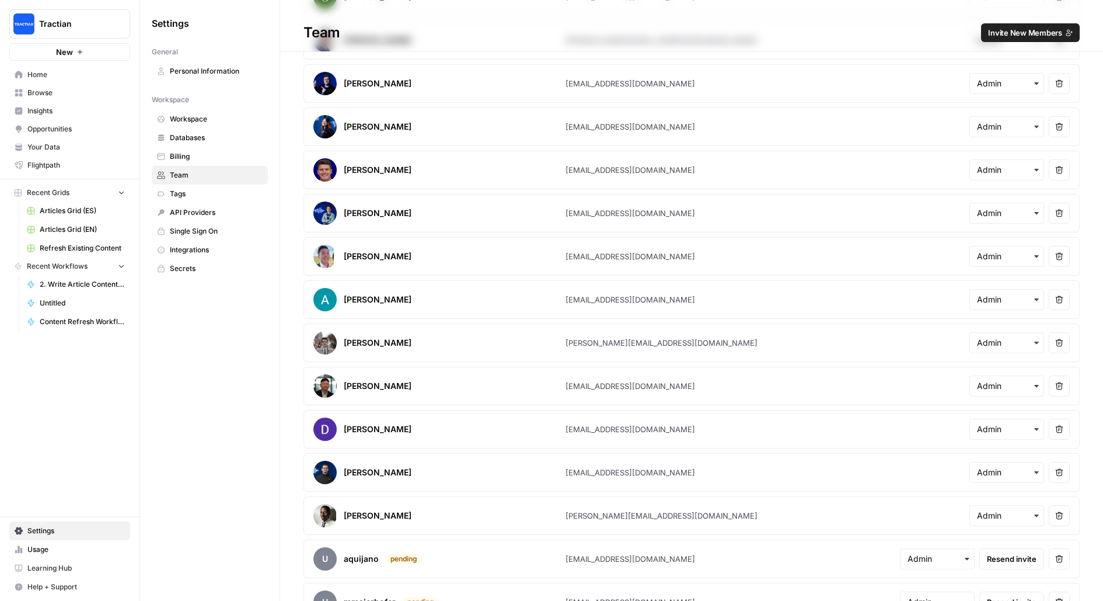
scroll to position [478, 0]
click at [74, 95] on span "Browse" at bounding box center [75, 93] width 97 height 11
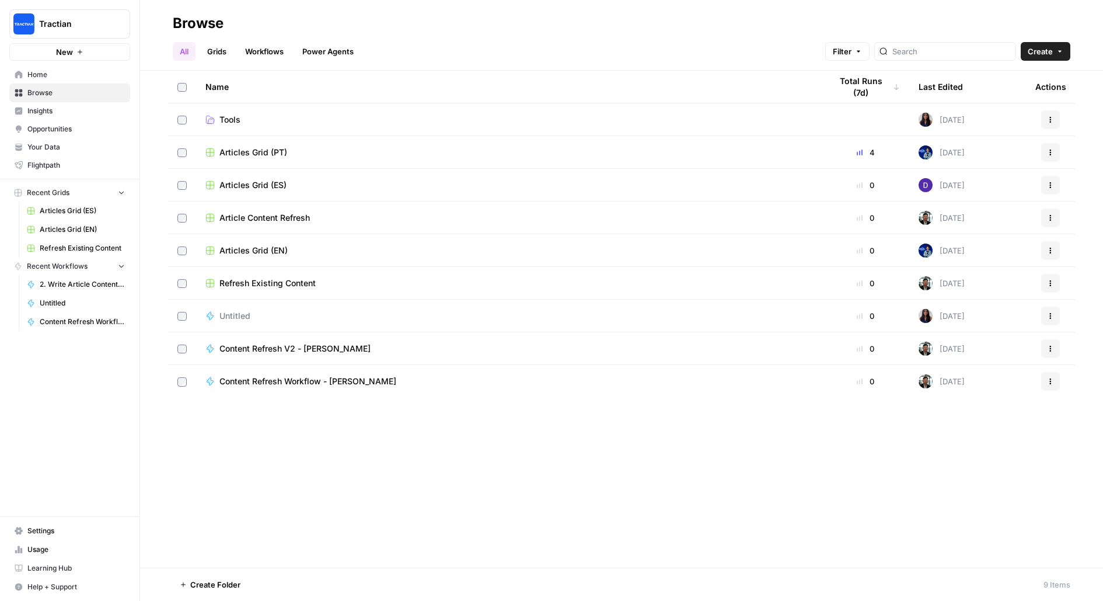
click at [307, 155] on div "Articles Grid (PT)" at bounding box center [509, 153] width 607 height 12
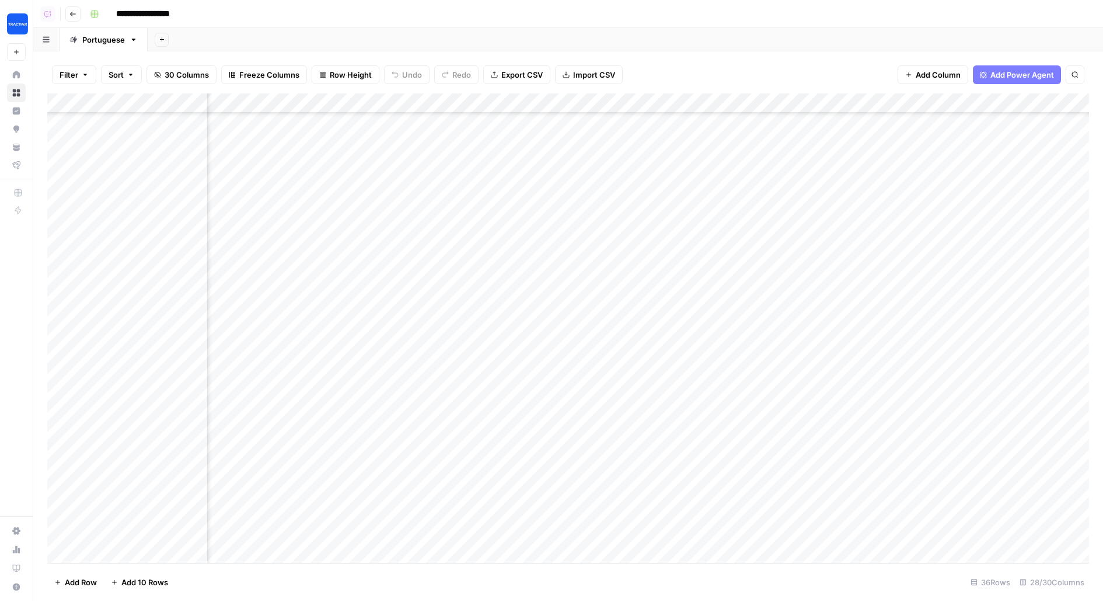
scroll to position [639, 1080]
click at [588, 214] on div "Add Column" at bounding box center [568, 327] width 1042 height 469
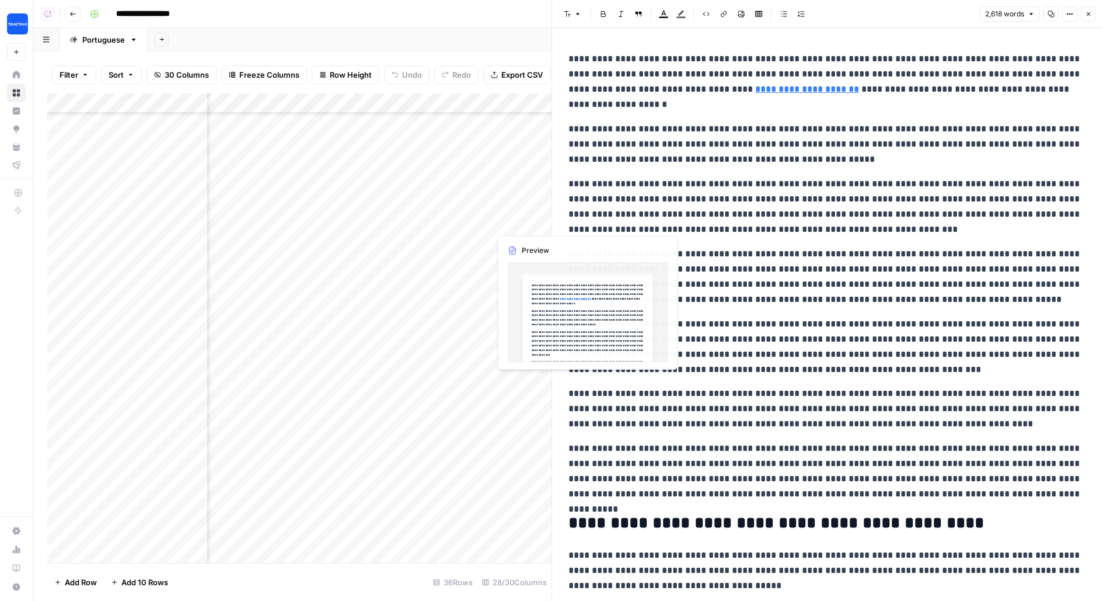
scroll to position [639, 1179]
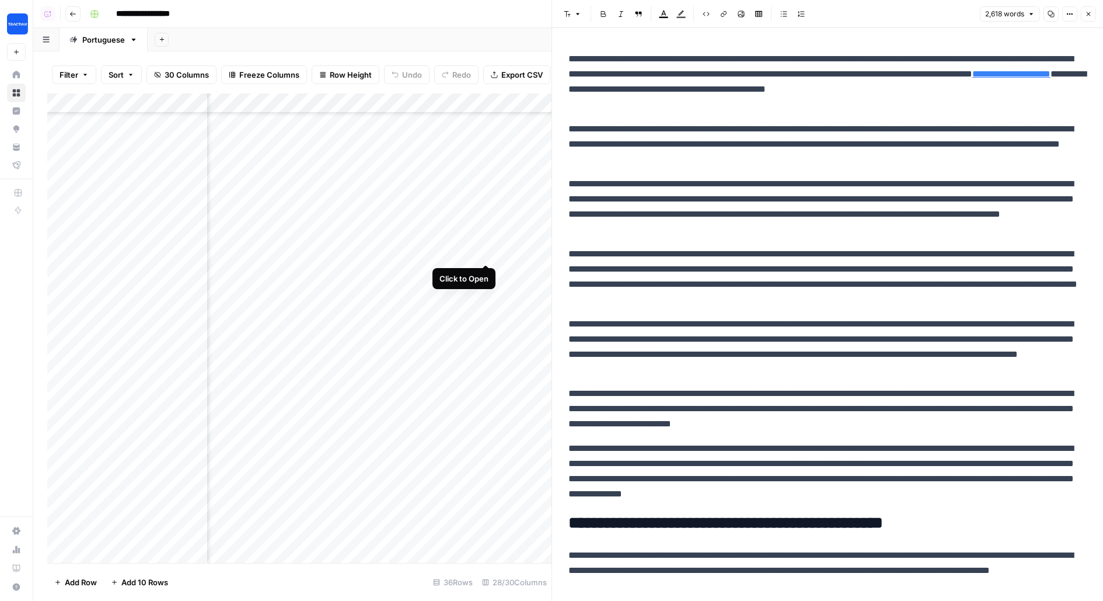
click at [487, 242] on div "Add Column" at bounding box center [299, 327] width 504 height 469
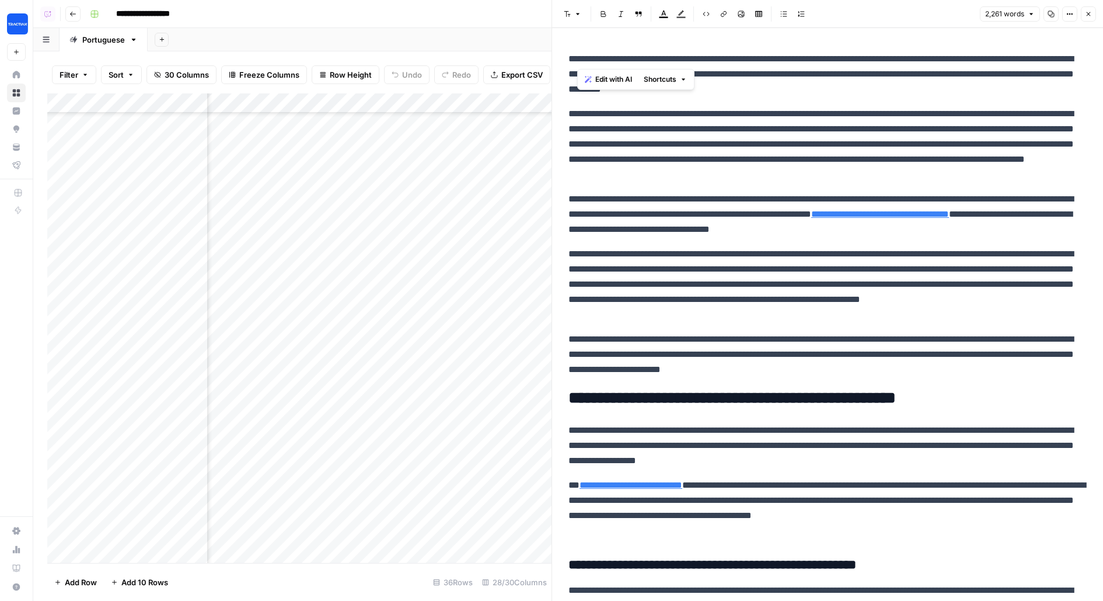
drag, startPoint x: 578, startPoint y: 64, endPoint x: 796, endPoint y: 65, distance: 217.8
click at [795, 65] on p "**********" at bounding box center [828, 74] width 518 height 46
click at [904, 86] on p "**********" at bounding box center [828, 74] width 518 height 46
drag, startPoint x: 566, startPoint y: 61, endPoint x: 861, endPoint y: 83, distance: 295.6
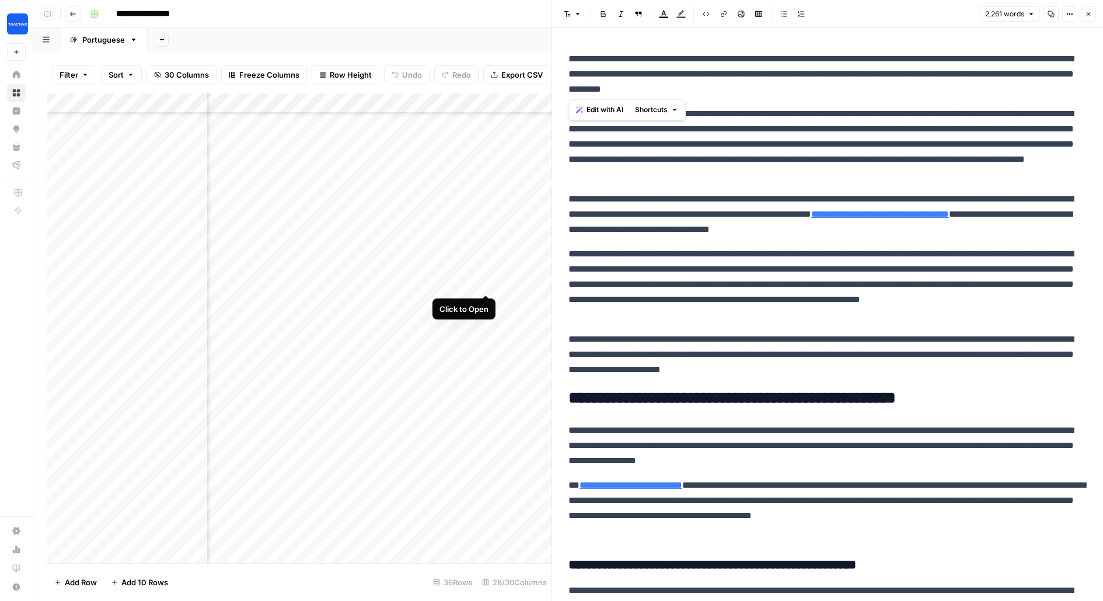
click at [486, 271] on div "Add Column" at bounding box center [299, 327] width 504 height 469
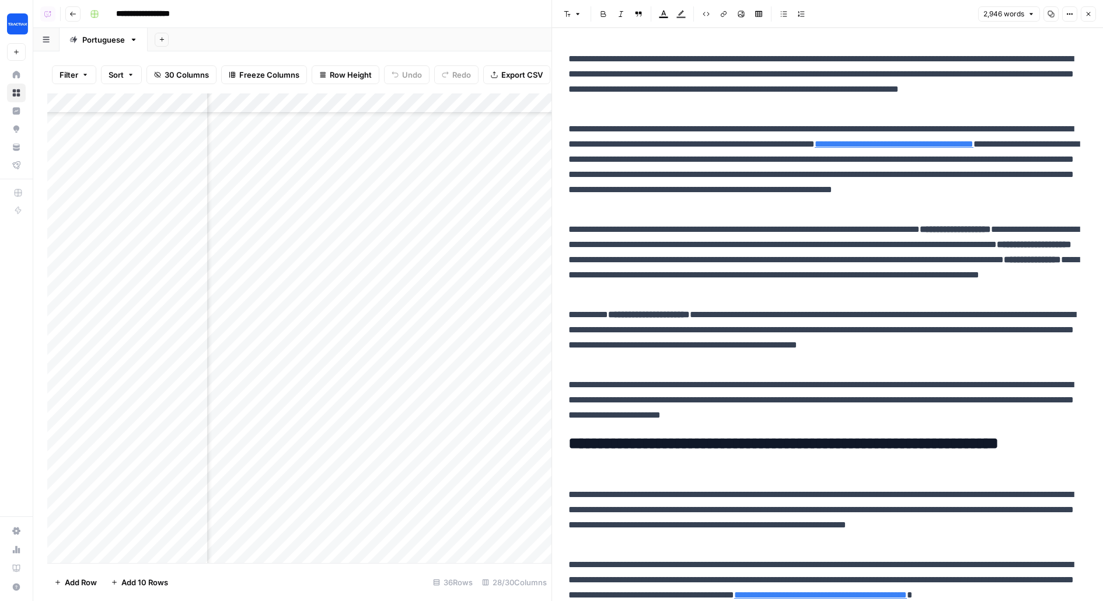
scroll to position [639, 1056]
click at [278, 243] on div "Add Column" at bounding box center [299, 327] width 504 height 469
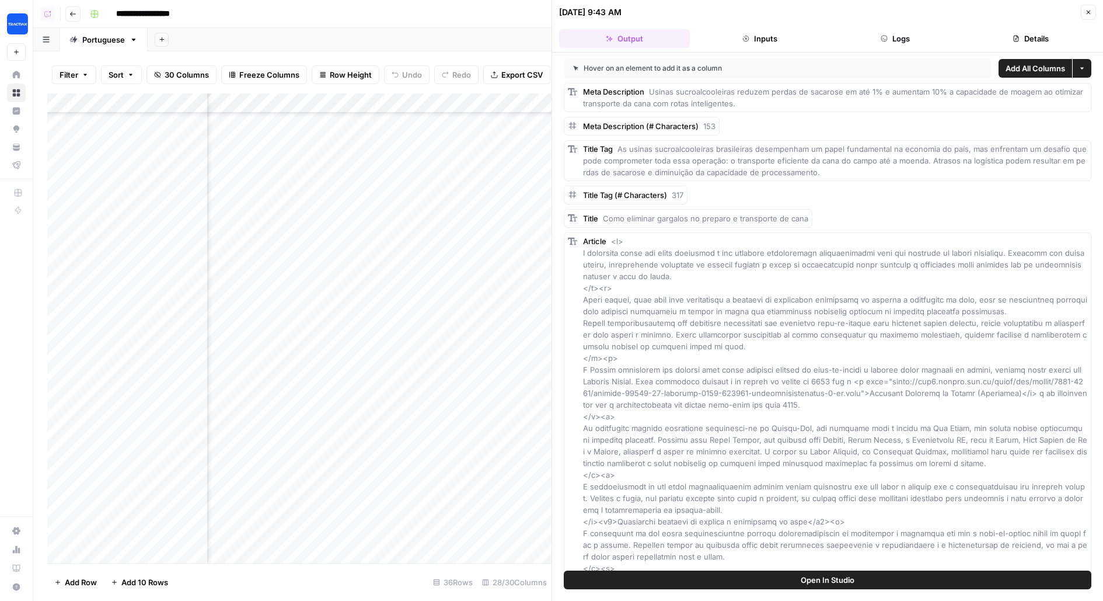
click at [877, 43] on button "Logs" at bounding box center [895, 38] width 131 height 19
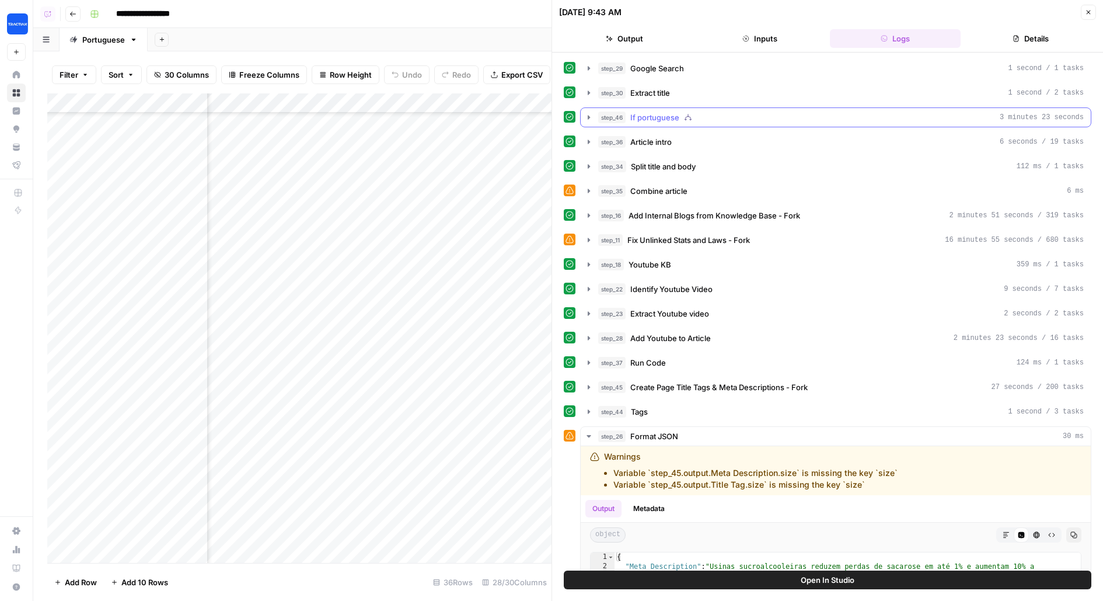
click at [731, 117] on div "step_46 If portuguese 3 minutes 23 seconds" at bounding box center [841, 118] width 486 height 12
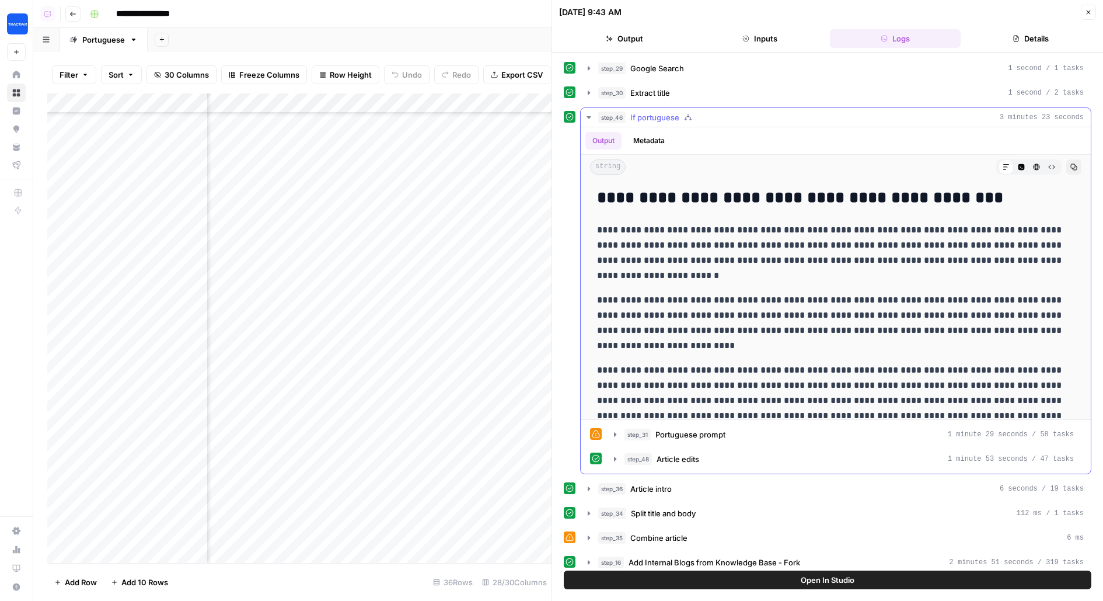
click at [731, 115] on div "step_46 If portuguese 3 minutes 23 seconds" at bounding box center [841, 118] width 486 height 12
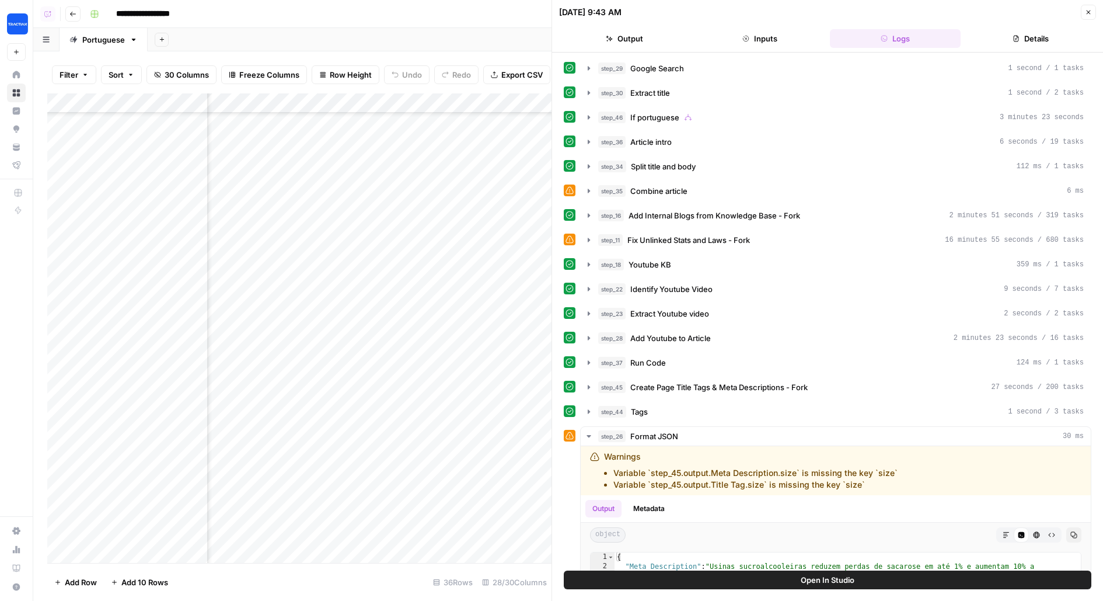
scroll to position [639, 629]
click at [493, 241] on div "Add Column" at bounding box center [299, 327] width 504 height 469
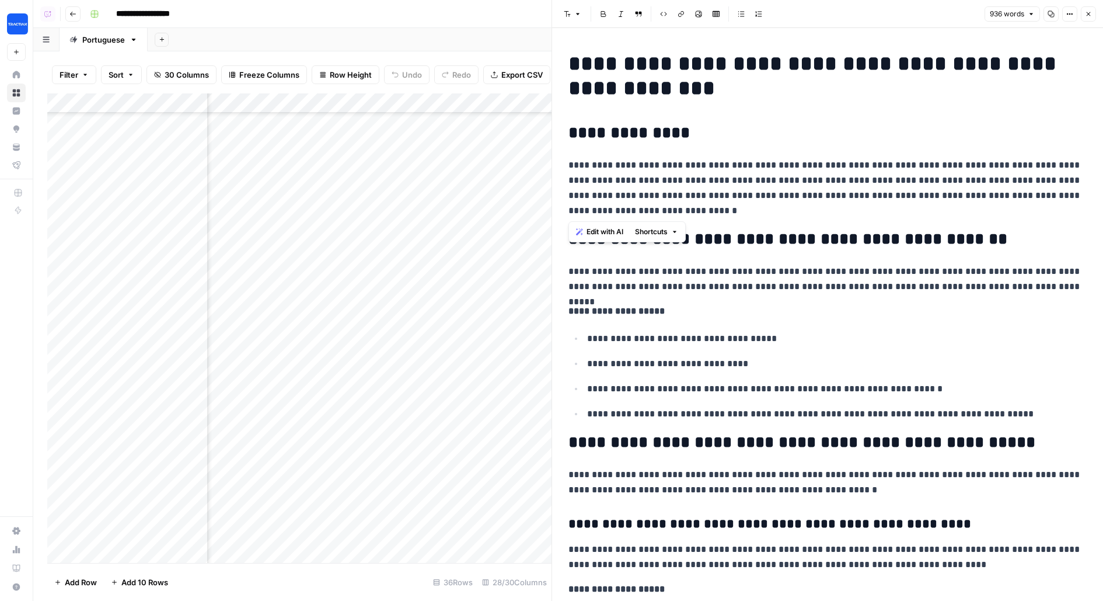
drag, startPoint x: 569, startPoint y: 168, endPoint x: 723, endPoint y: 207, distance: 159.0
click at [723, 207] on p "**********" at bounding box center [828, 188] width 518 height 61
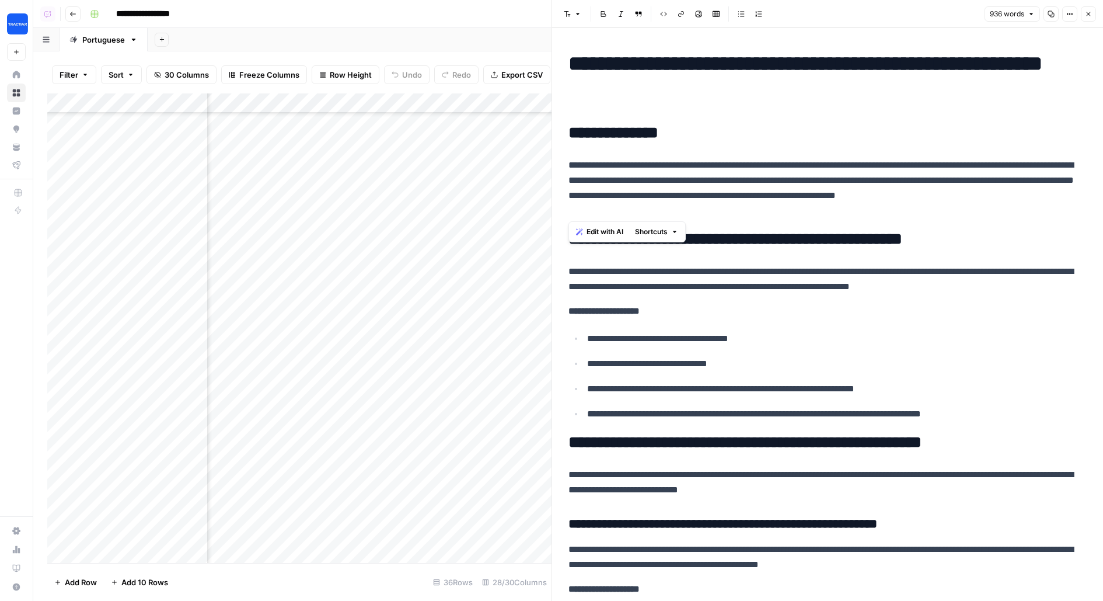
scroll to position [639, 1086]
click at [246, 242] on div "Add Column" at bounding box center [299, 327] width 504 height 469
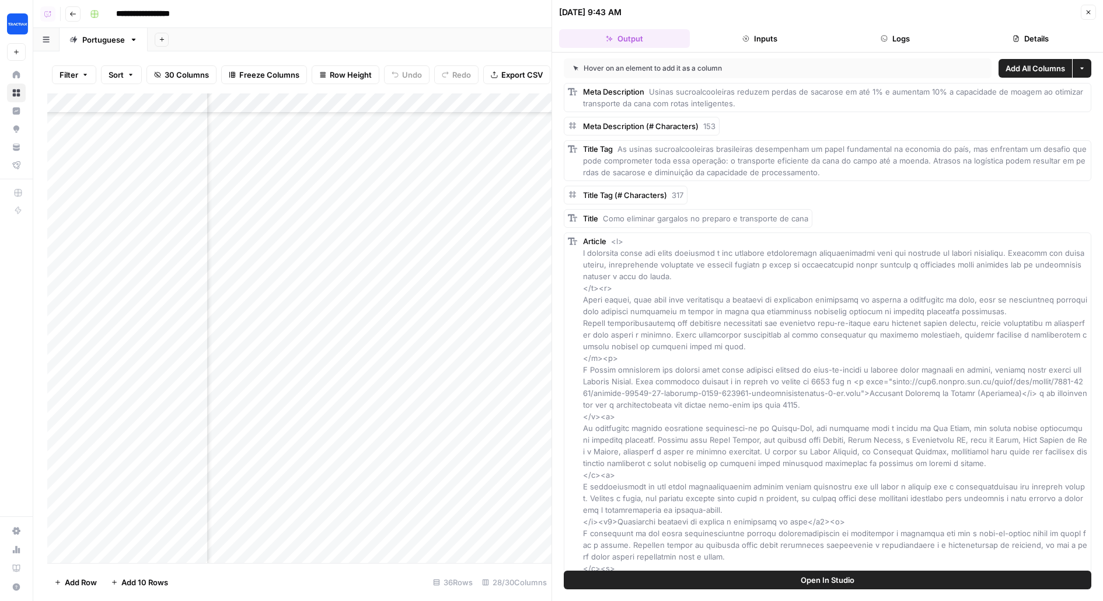
scroll to position [639, 1272]
click at [396, 234] on div "Add Column" at bounding box center [299, 327] width 504 height 469
click at [396, 239] on div "Add Column" at bounding box center [299, 327] width 504 height 469
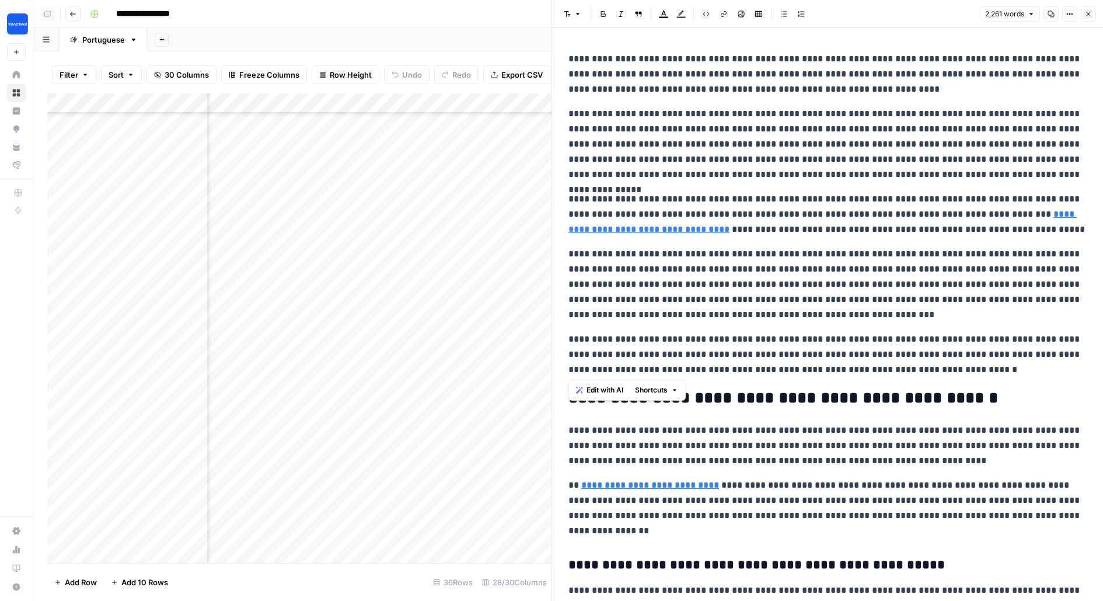
drag, startPoint x: 891, startPoint y: 342, endPoint x: 566, endPoint y: 61, distance: 429.3
copy div "**********"
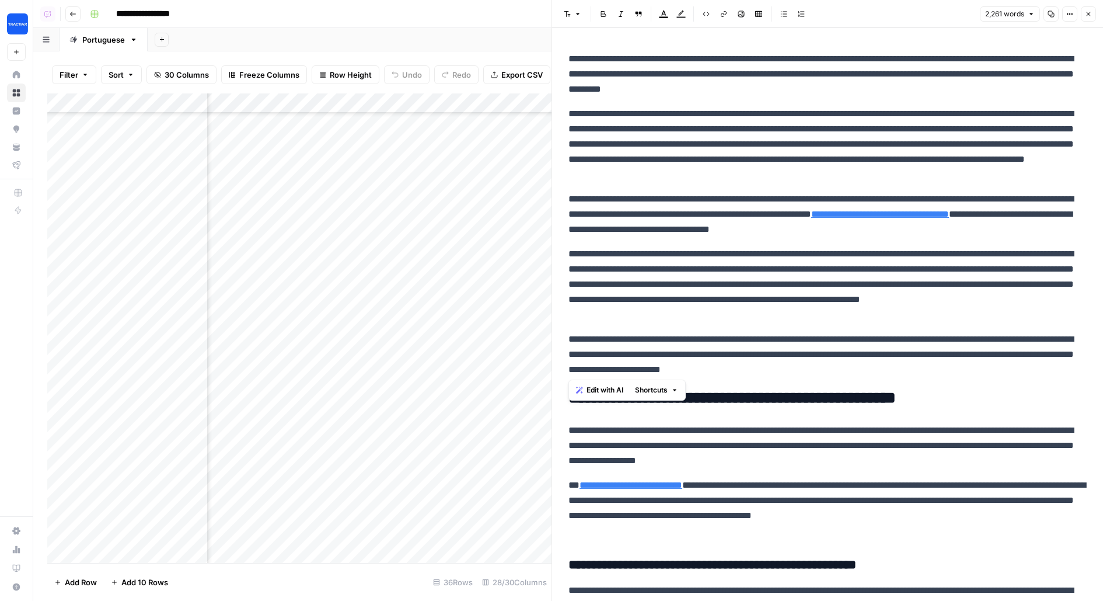
scroll to position [639, 1017]
click at [322, 110] on div "Add Column" at bounding box center [299, 327] width 504 height 469
click at [292, 216] on span "Edit Workflow" at bounding box center [313, 218] width 102 height 12
click at [659, 289] on p "**********" at bounding box center [828, 284] width 518 height 76
click at [21, 25] on img "Workspace: Tractian" at bounding box center [17, 23] width 21 height 21
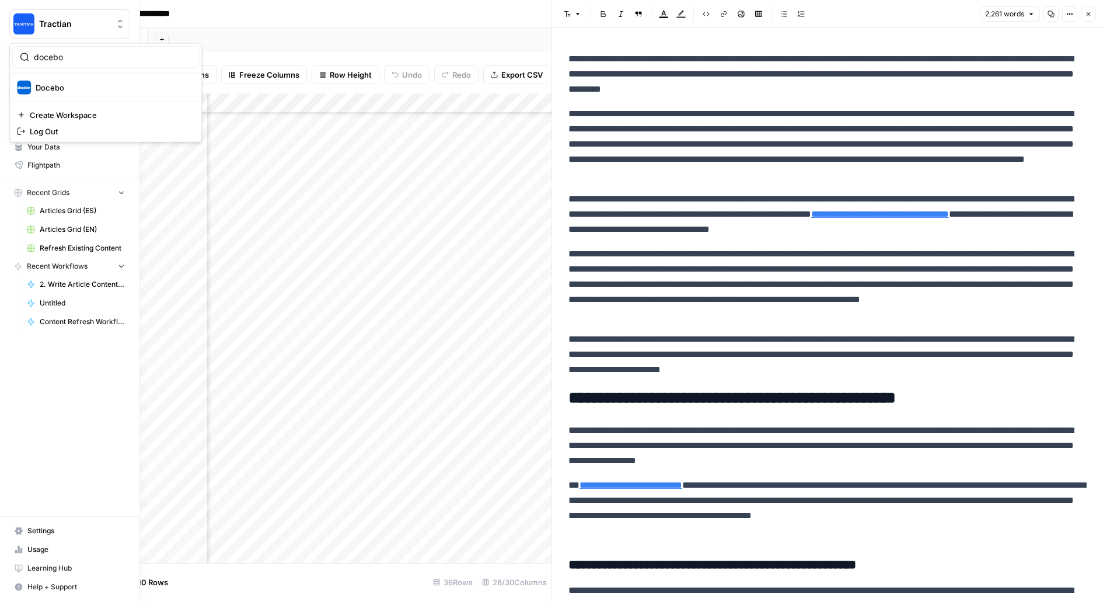
type input "docebo"
click button "Docebo" at bounding box center [105, 87] width 187 height 19
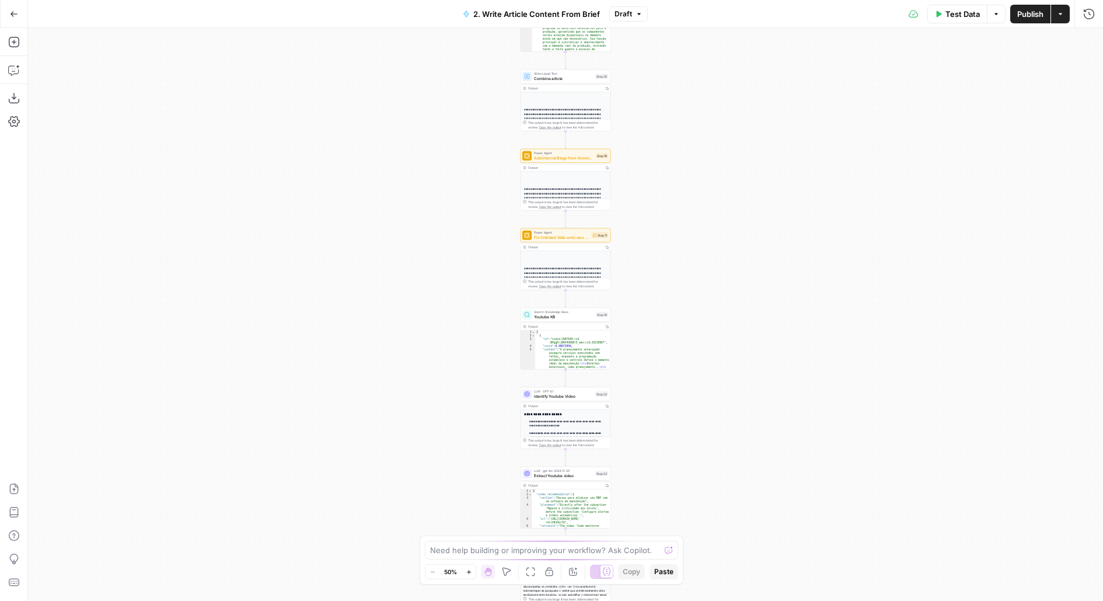
drag, startPoint x: 675, startPoint y: 421, endPoint x: 676, endPoint y: 143, distance: 277.9
click at [676, 123] on div "**********" at bounding box center [565, 314] width 1075 height 573
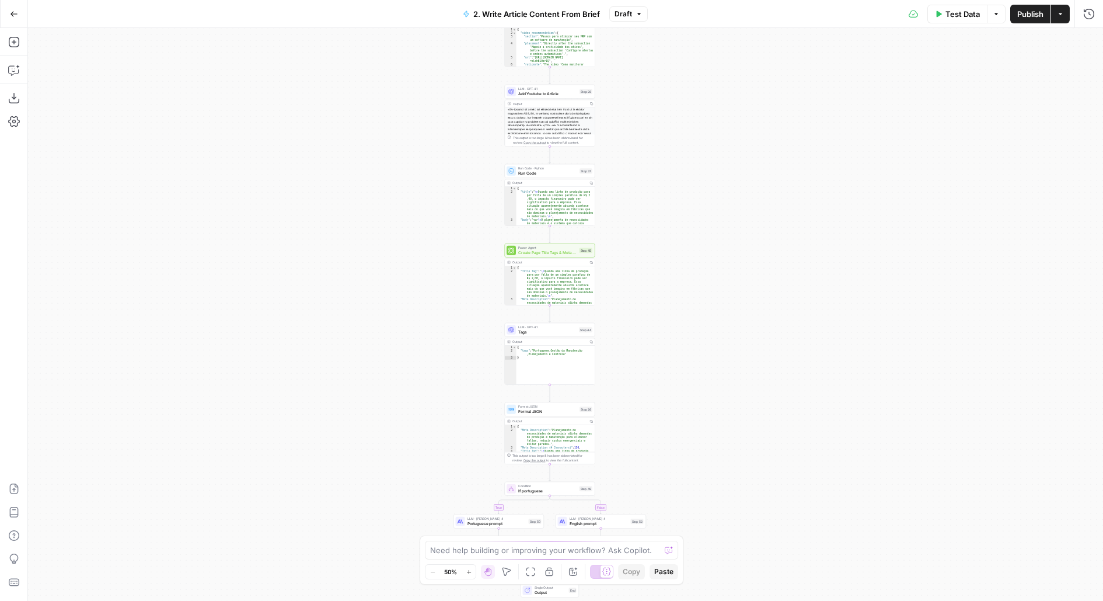
drag, startPoint x: 675, startPoint y: 413, endPoint x: 647, endPoint y: 103, distance: 310.7
click at [647, 103] on div "**********" at bounding box center [565, 314] width 1075 height 573
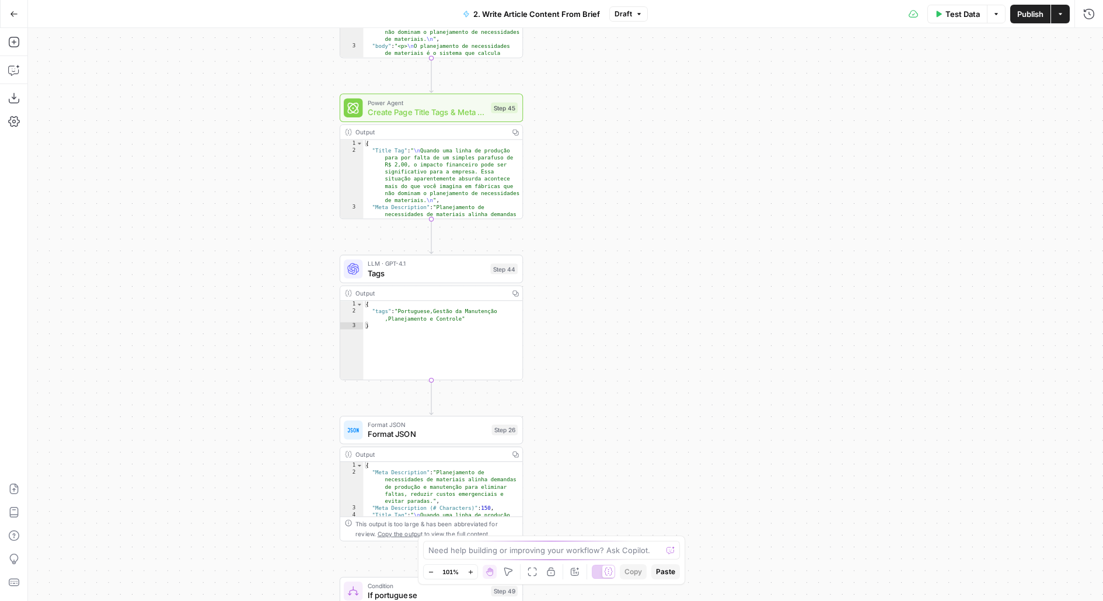
click at [454, 112] on span "Create Page Title Tags & Meta Descriptions - Fork" at bounding box center [427, 112] width 119 height 12
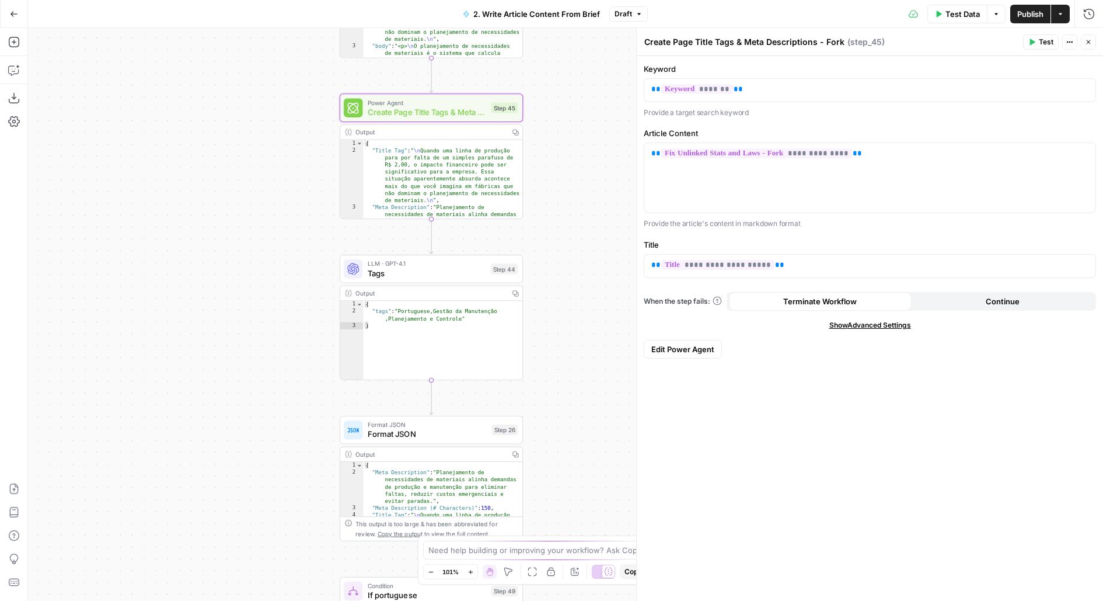
click at [696, 346] on span "Edit Power Agent" at bounding box center [683, 349] width 63 height 12
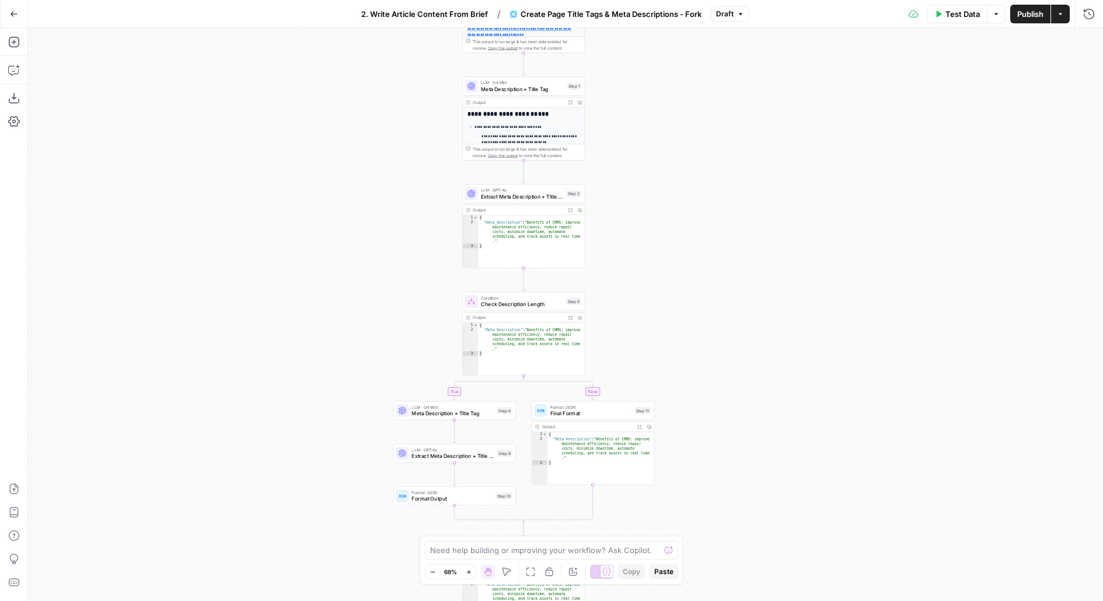
drag, startPoint x: 646, startPoint y: 324, endPoint x: 646, endPoint y: 121, distance: 202.6
click at [646, 121] on div "**********" at bounding box center [565, 314] width 1075 height 573
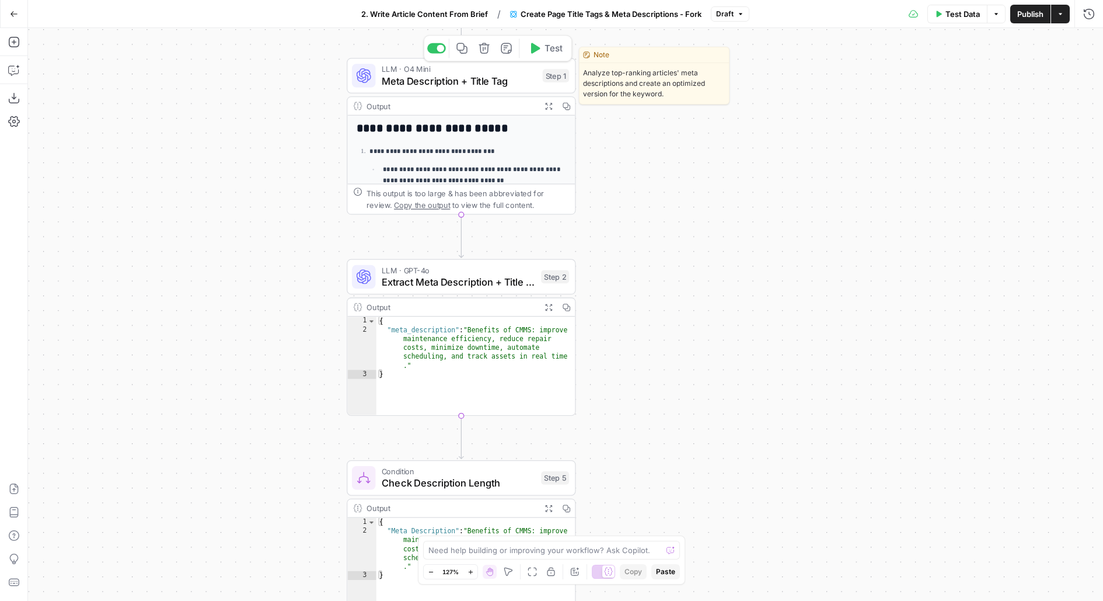
click at [496, 75] on span "Meta Description + Title Tag" at bounding box center [459, 81] width 155 height 15
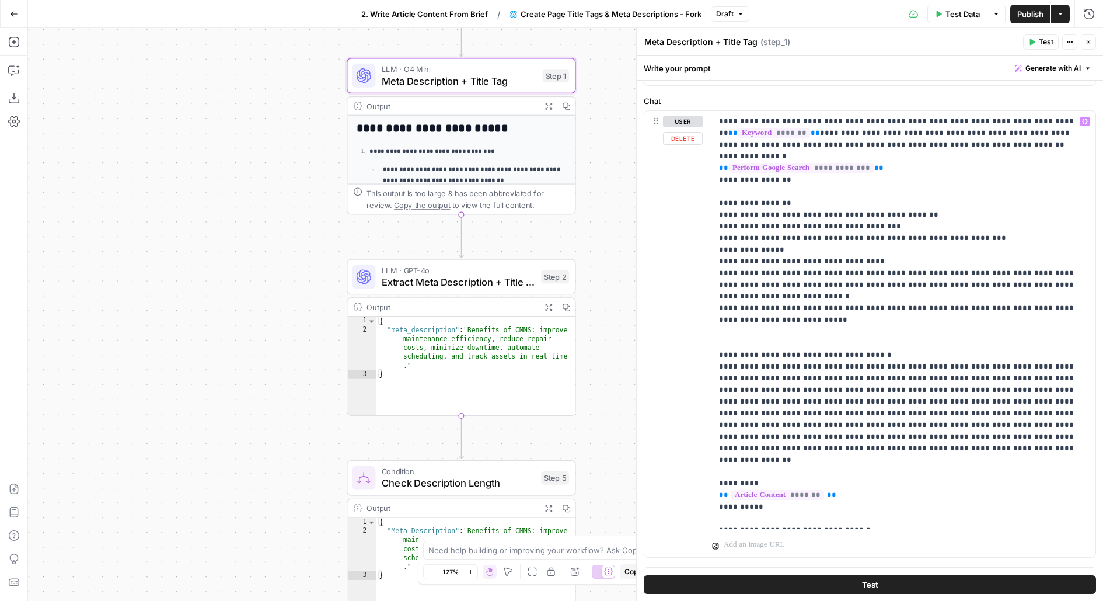
scroll to position [134, 0]
click at [817, 184] on p "**********" at bounding box center [904, 320] width 370 height 409
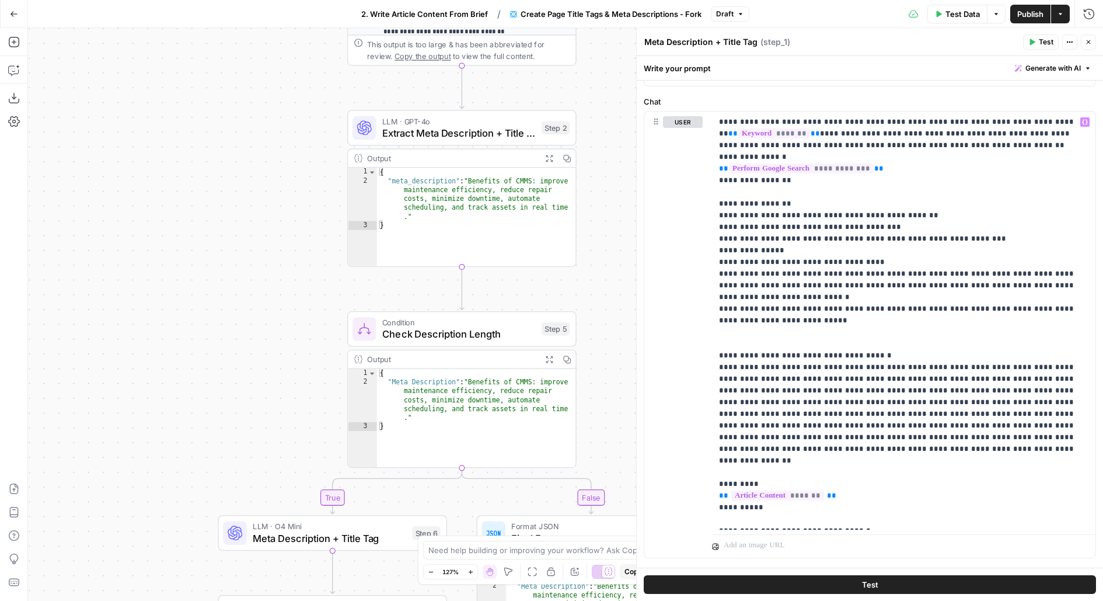
drag, startPoint x: 587, startPoint y: 323, endPoint x: 580, endPoint y: 130, distance: 194.0
click at [581, 130] on div "**********" at bounding box center [565, 314] width 1075 height 573
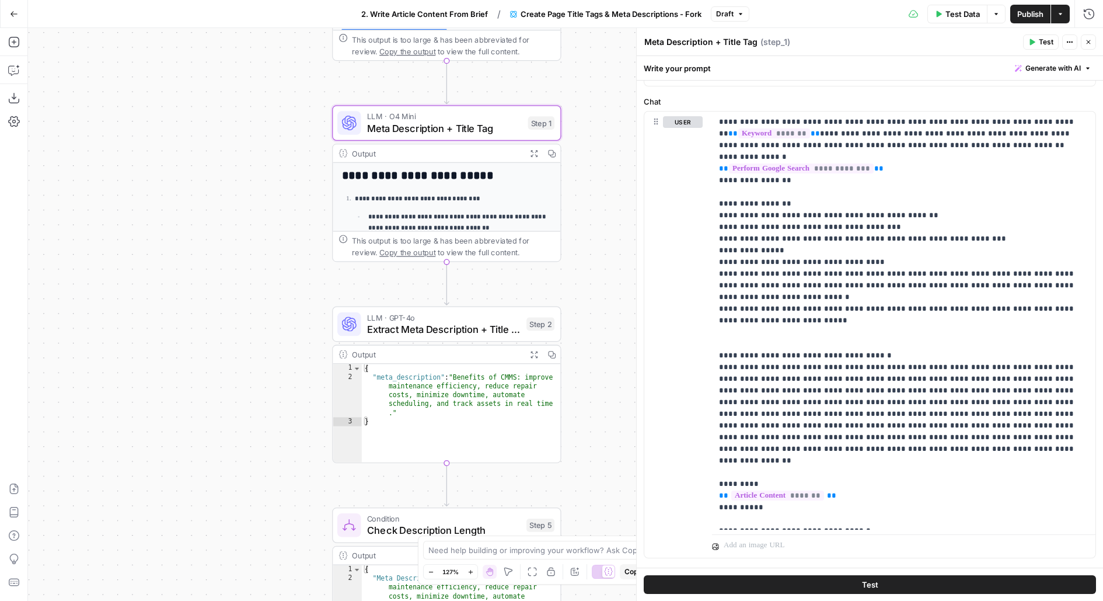
drag, startPoint x: 576, startPoint y: 176, endPoint x: 567, endPoint y: 415, distance: 239.5
click at [567, 416] on div "**********" at bounding box center [565, 314] width 1075 height 573
click at [310, 14] on div "Go Back 2. Write Article Content From Brief / Create Page Title Tags & Meta Des…" at bounding box center [551, 13] width 1103 height 27
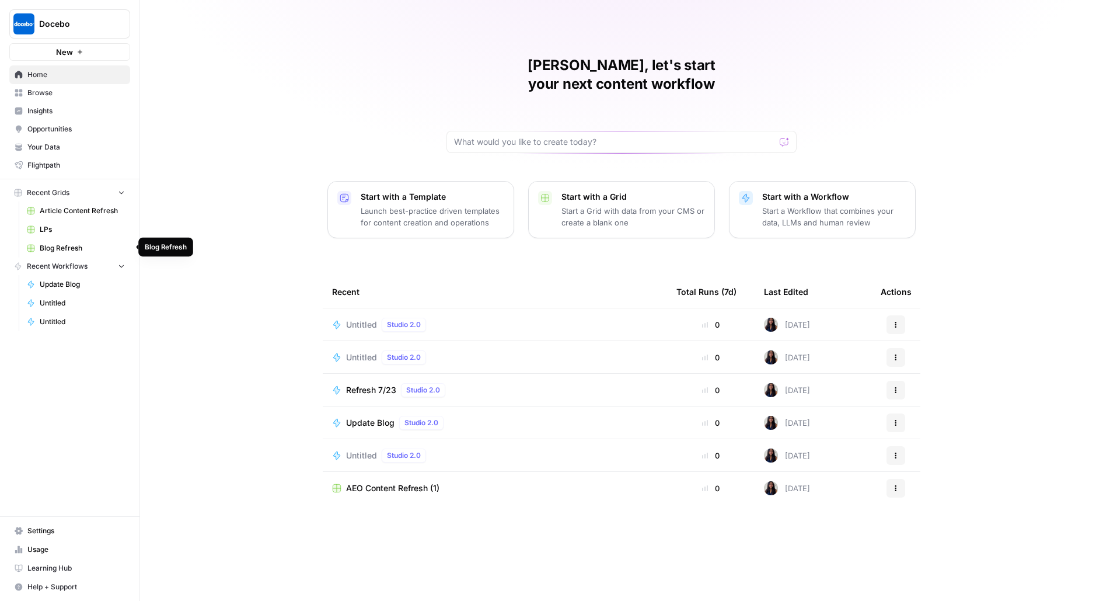
click at [85, 245] on span "Blog Refresh" at bounding box center [82, 248] width 85 height 11
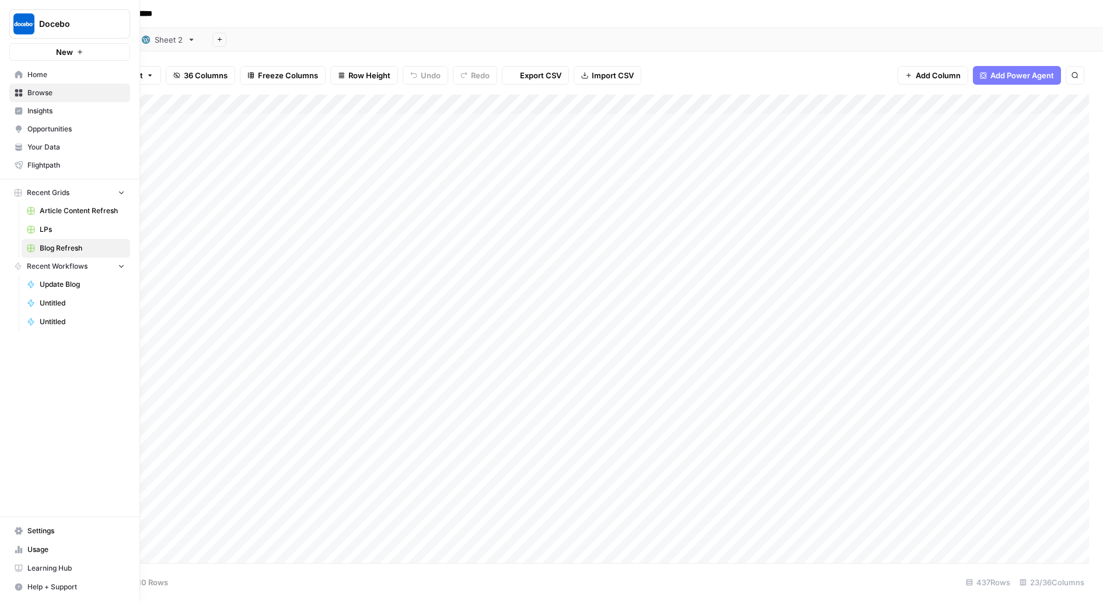
click at [26, 75] on link "Home" at bounding box center [69, 74] width 121 height 19
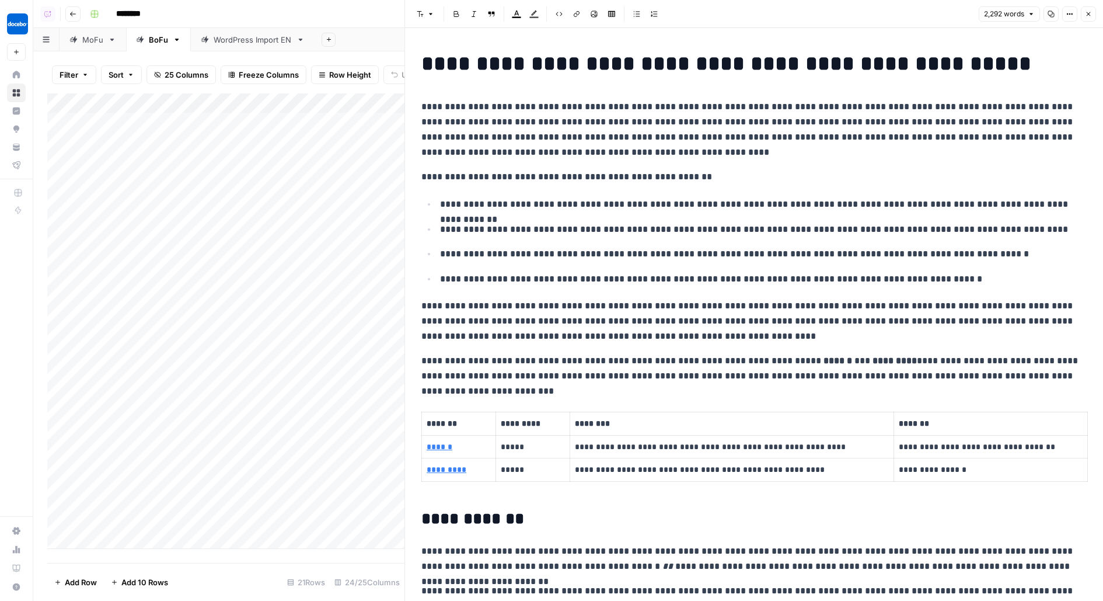
click at [573, 60] on h1 "**********" at bounding box center [755, 63] width 666 height 25
click at [445, 61] on h1 "**********" at bounding box center [755, 63] width 666 height 25
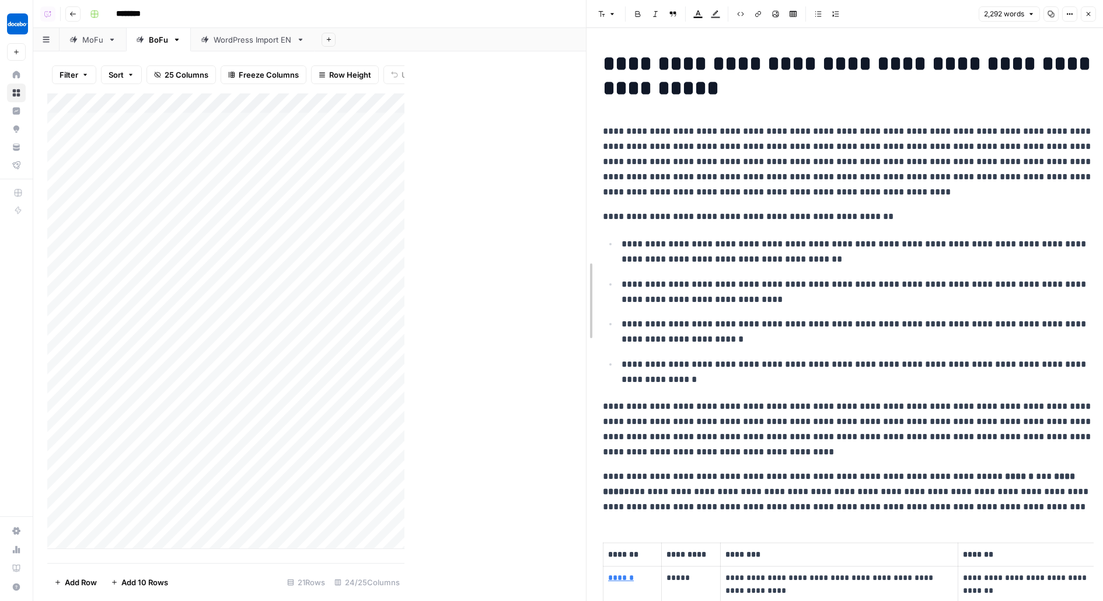
drag, startPoint x: 405, startPoint y: 255, endPoint x: 612, endPoint y: 255, distance: 207.3
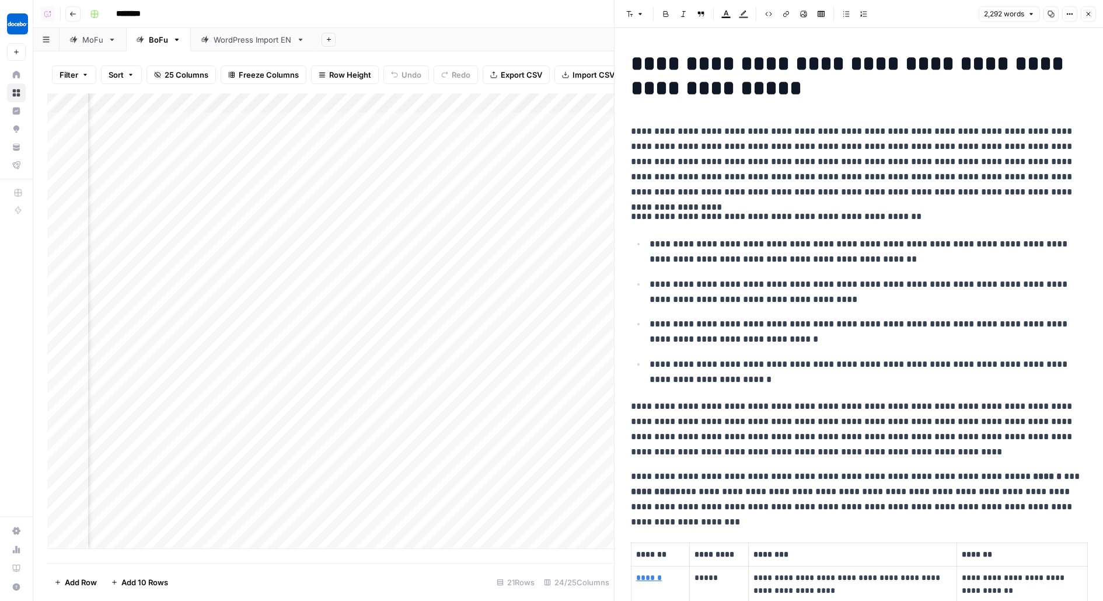
scroll to position [0, 97]
click at [544, 127] on div "Add Column" at bounding box center [330, 320] width 567 height 455
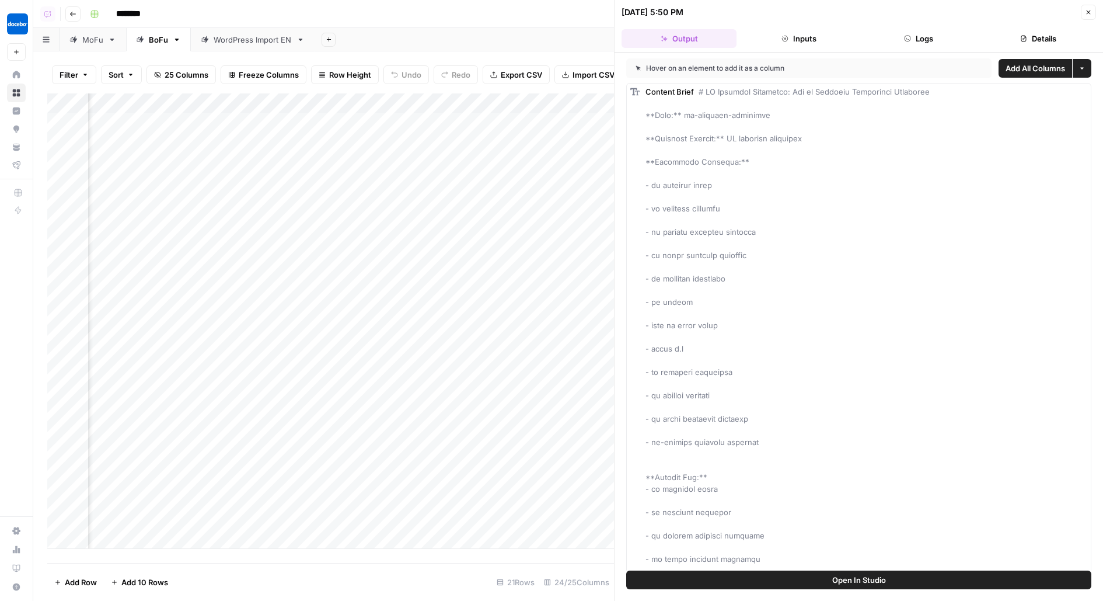
scroll to position [0, 1857]
click at [1091, 7] on button "Close" at bounding box center [1088, 12] width 15 height 15
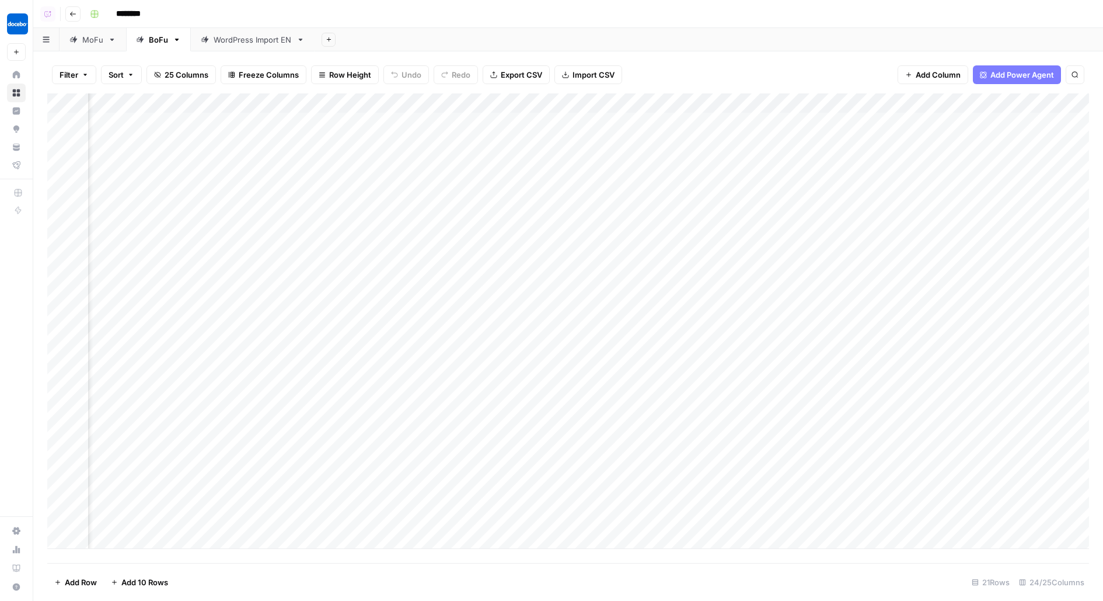
scroll to position [0, 1080]
drag, startPoint x: 516, startPoint y: 105, endPoint x: 556, endPoint y: 104, distance: 40.9
click at [557, 105] on div "Add Column" at bounding box center [568, 320] width 1042 height 455
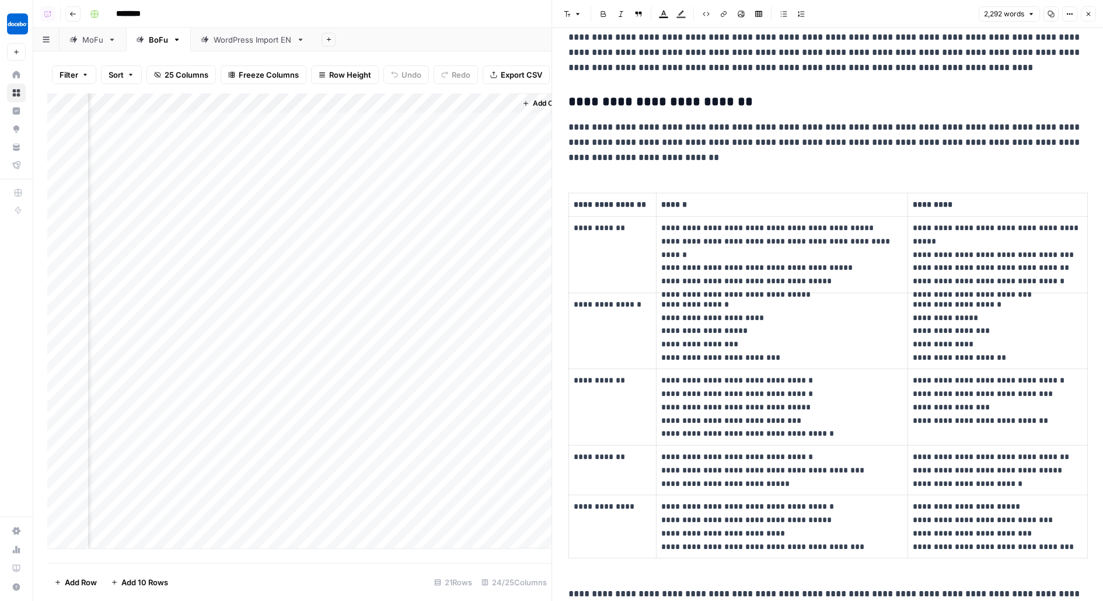
scroll to position [839, 0]
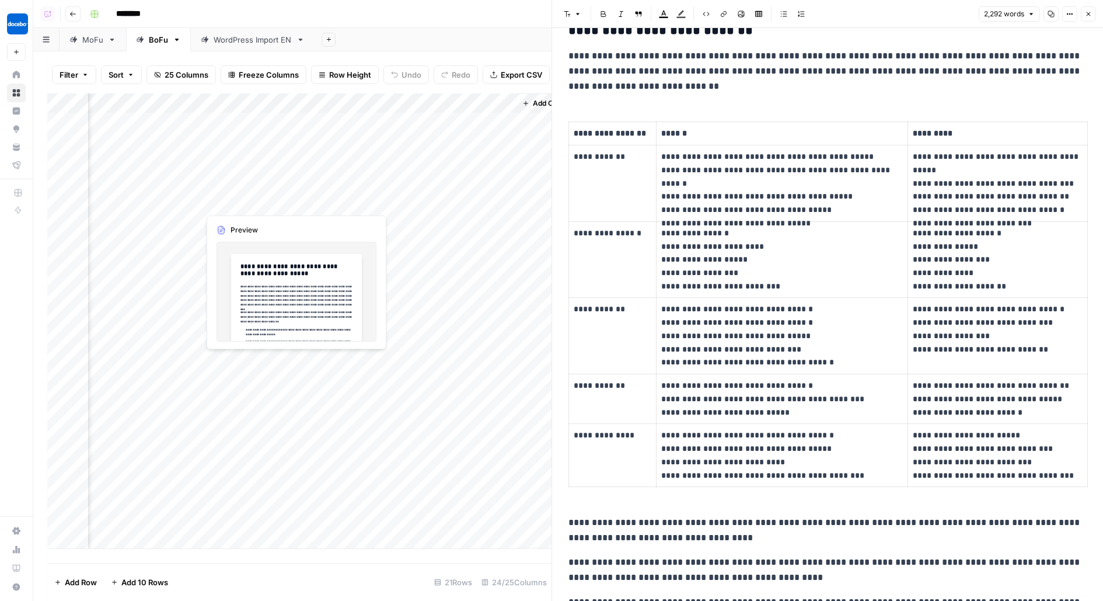
click at [292, 201] on div "Add Column" at bounding box center [299, 320] width 504 height 455
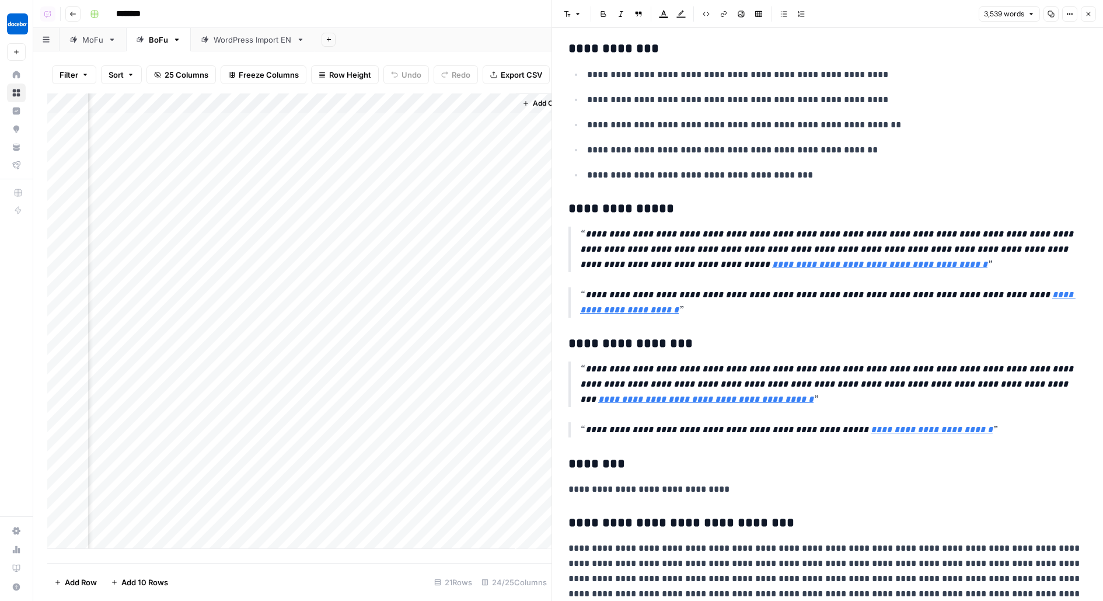
scroll to position [1662, 0]
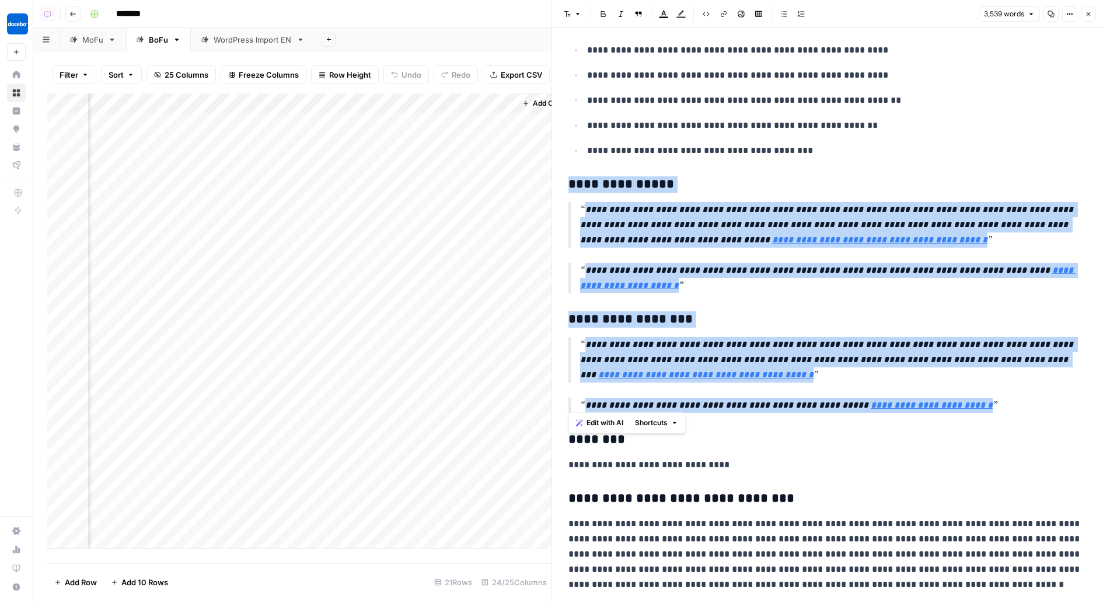
drag, startPoint x: 567, startPoint y: 177, endPoint x: 1002, endPoint y: 406, distance: 491.2
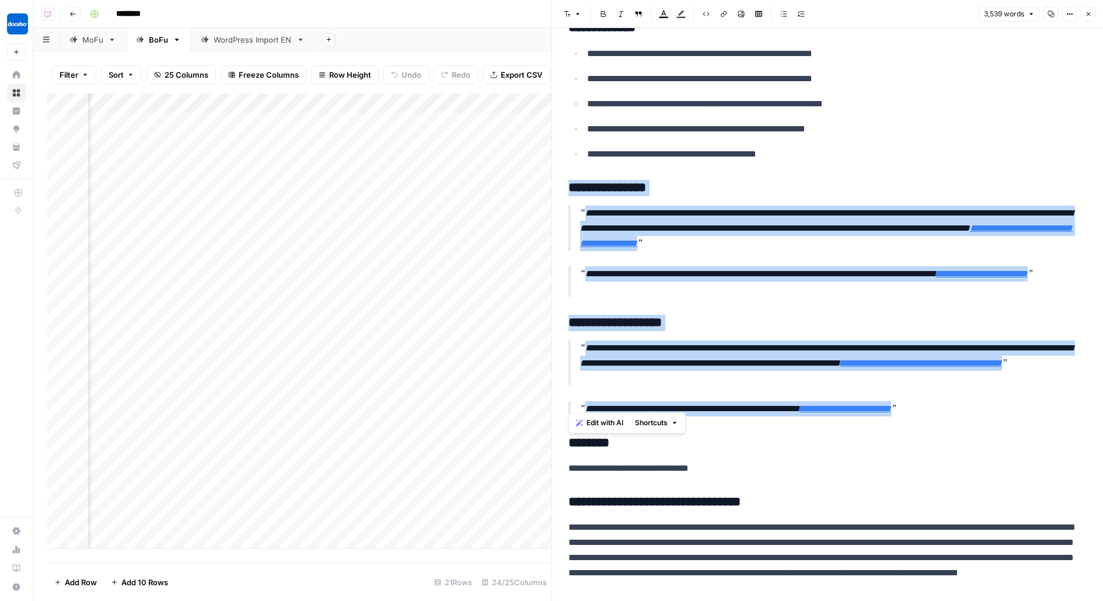
scroll to position [0, 1721]
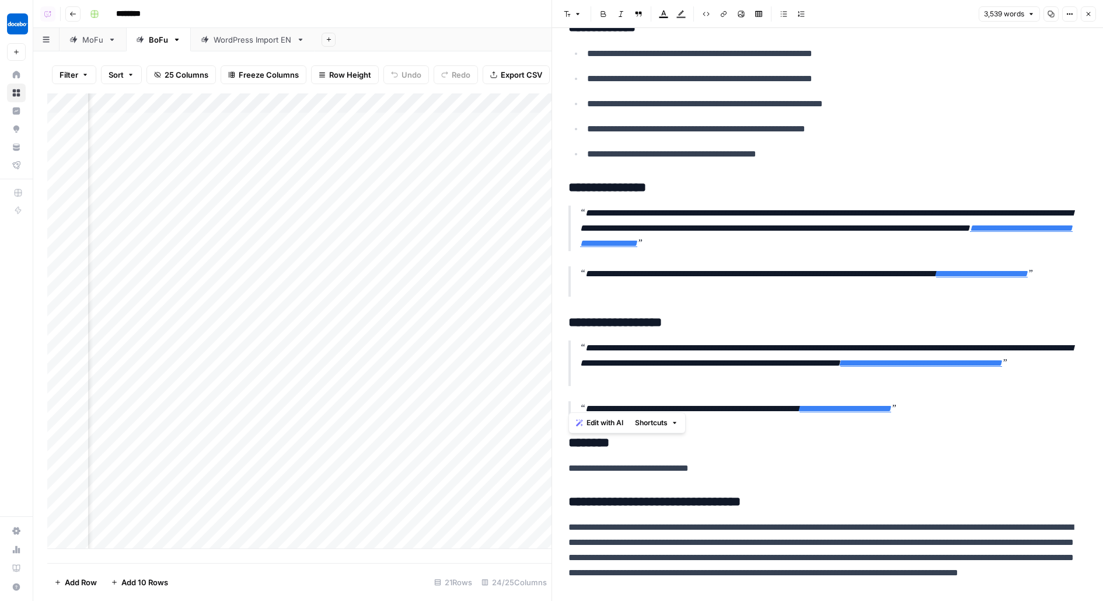
click at [906, 276] on p "**********" at bounding box center [833, 281] width 507 height 30
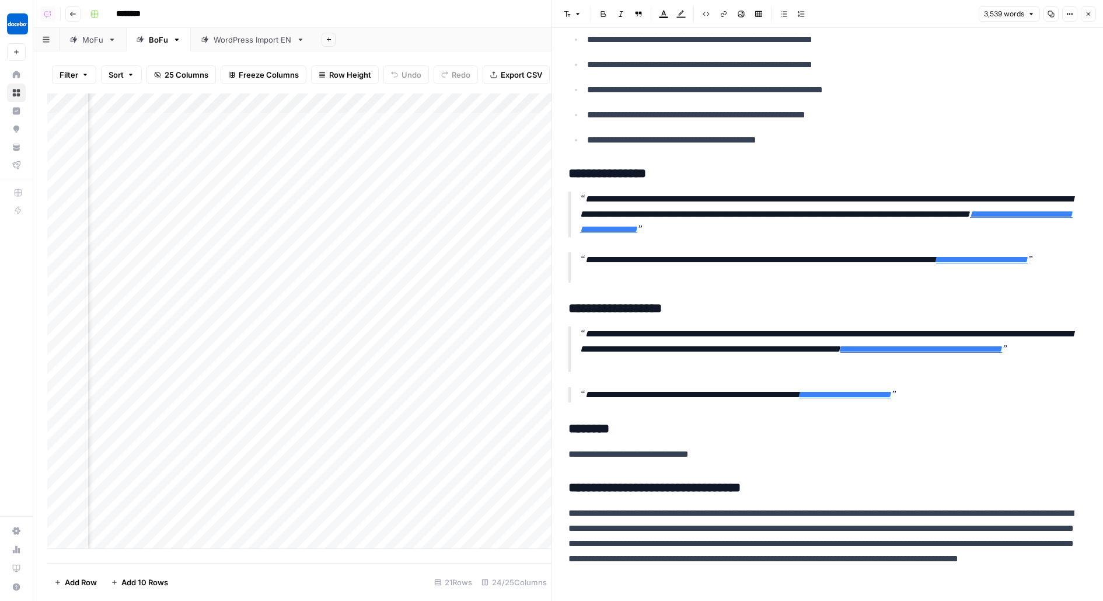
scroll to position [1681, 0]
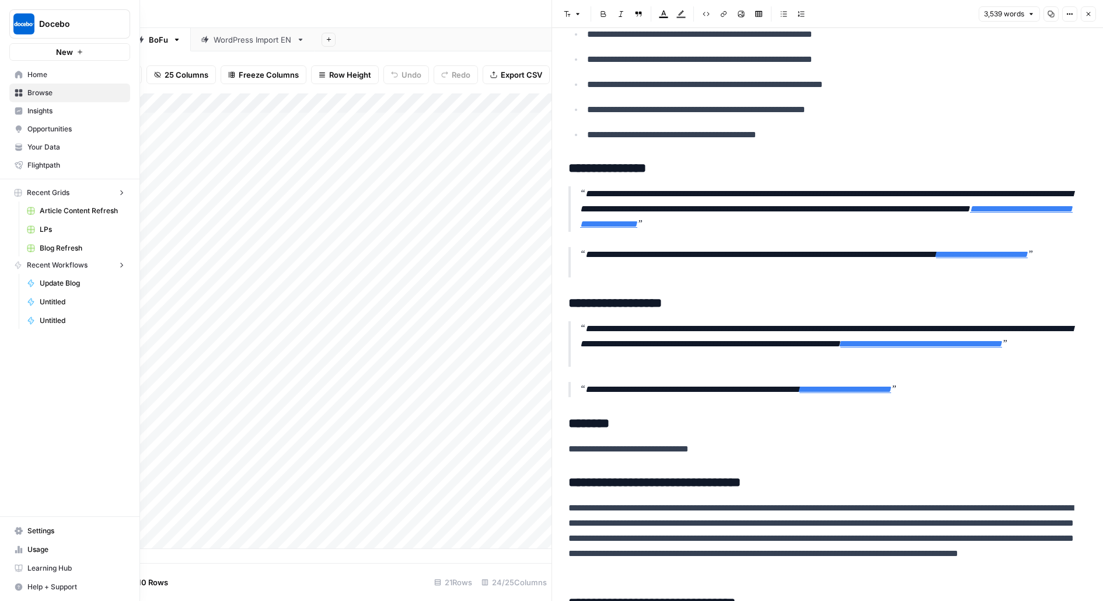
click at [15, 24] on img "Workspace: Docebo" at bounding box center [23, 23] width 21 height 21
click at [25, 23] on img "Workspace: Docebo" at bounding box center [23, 23] width 21 height 21
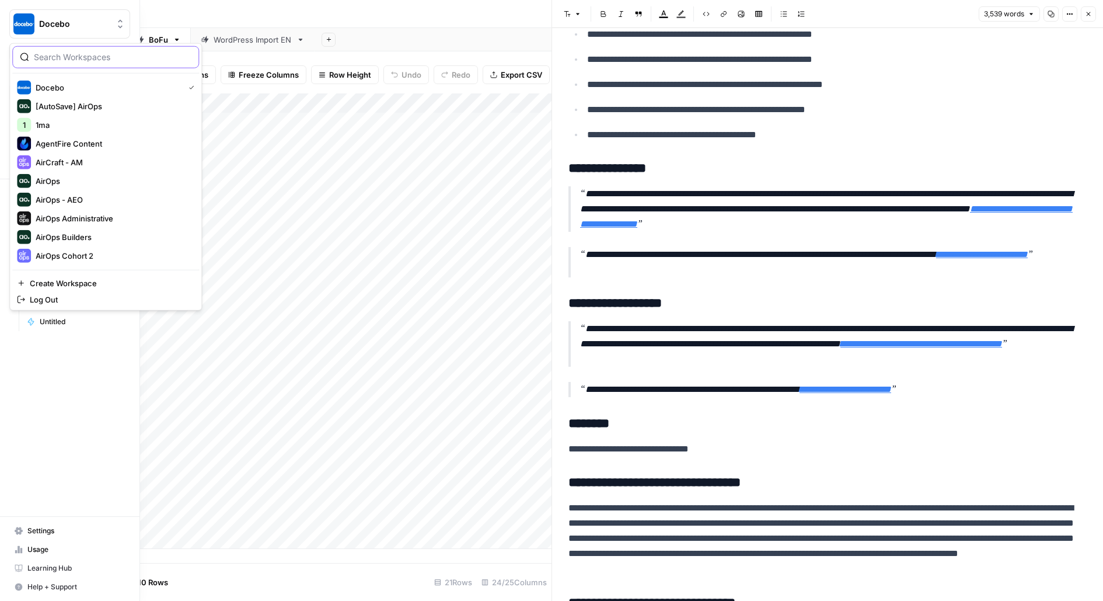
click at [96, 60] on input "search" at bounding box center [113, 57] width 158 height 12
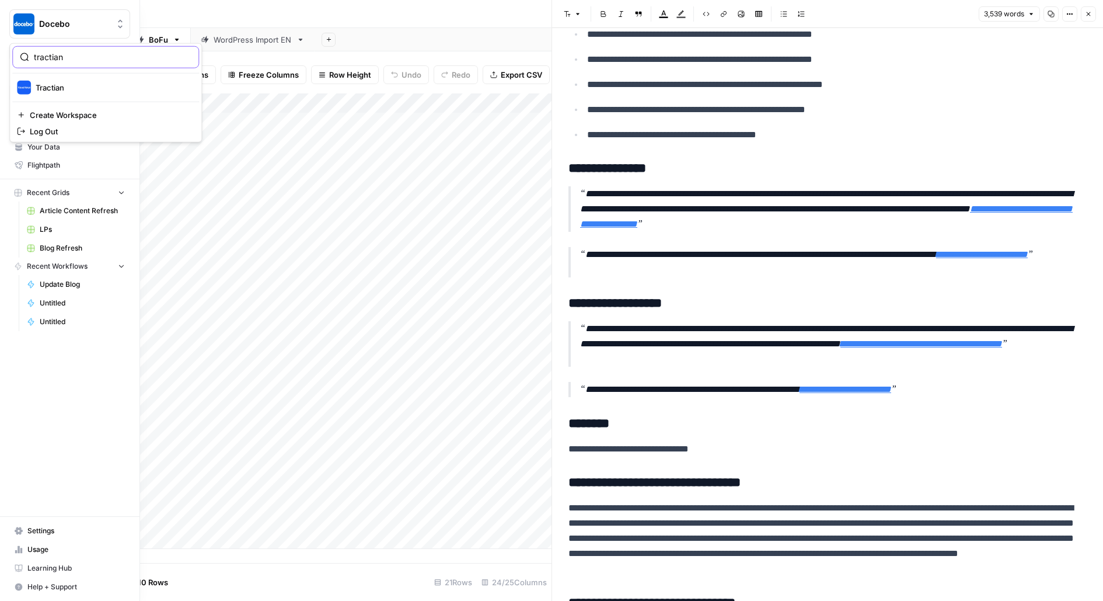
type input "tractian"
click button "Tractian" at bounding box center [105, 87] width 187 height 19
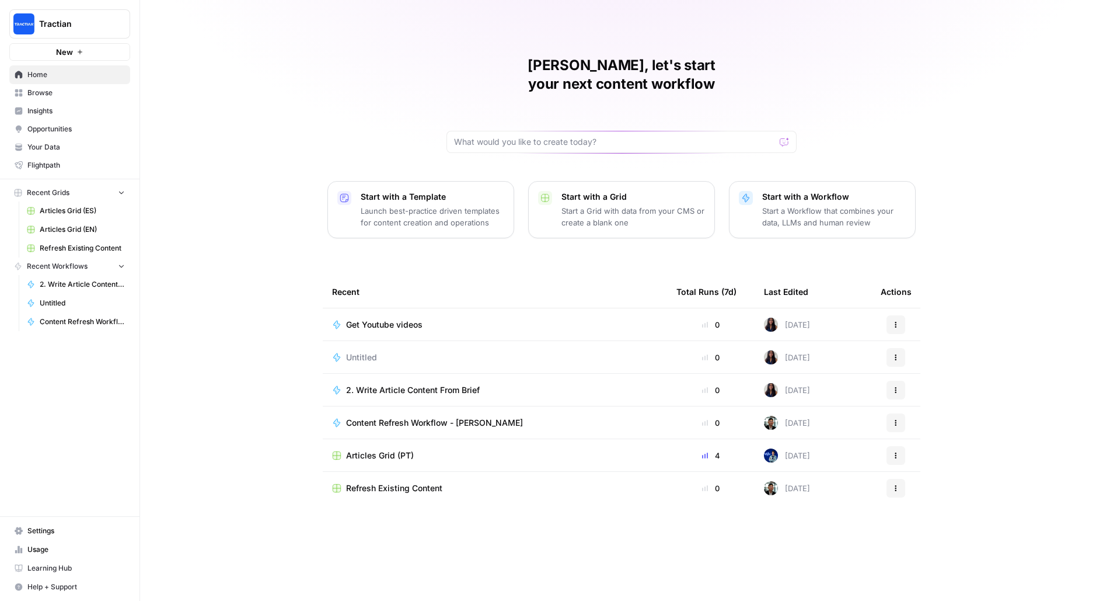
click at [396, 450] on span "Articles Grid (PT)" at bounding box center [380, 456] width 68 height 12
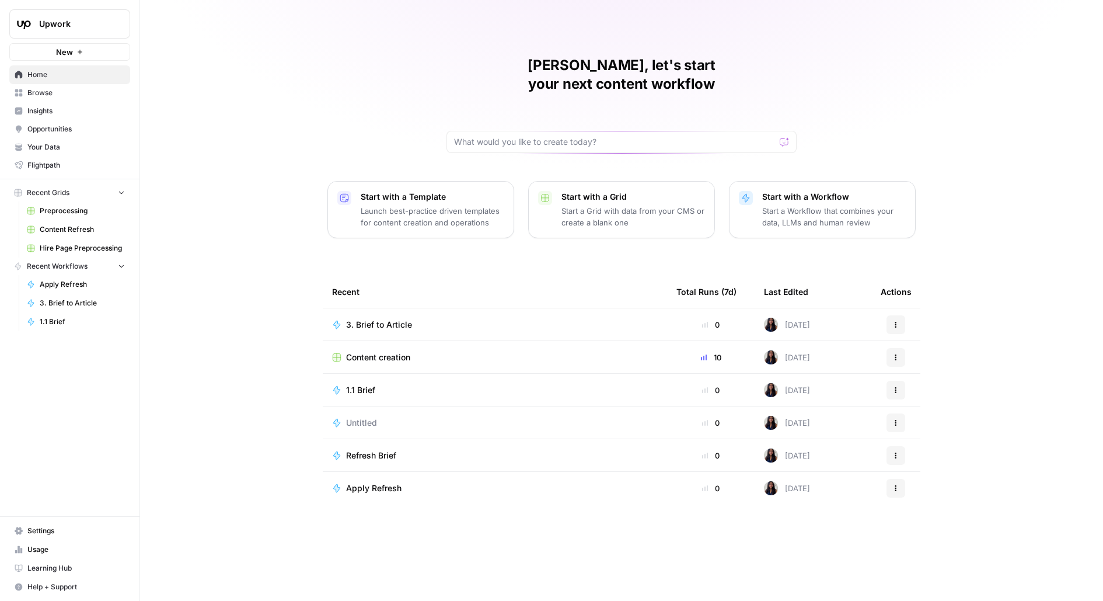
click at [53, 534] on span "Settings" at bounding box center [75, 530] width 97 height 11
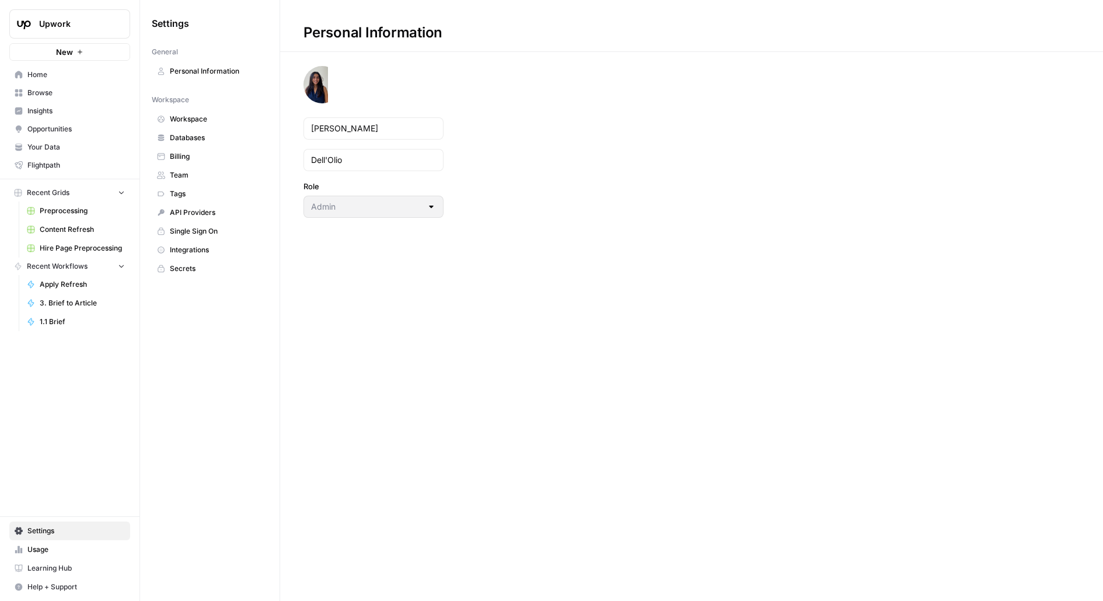
click at [66, 110] on span "Insights" at bounding box center [75, 111] width 97 height 11
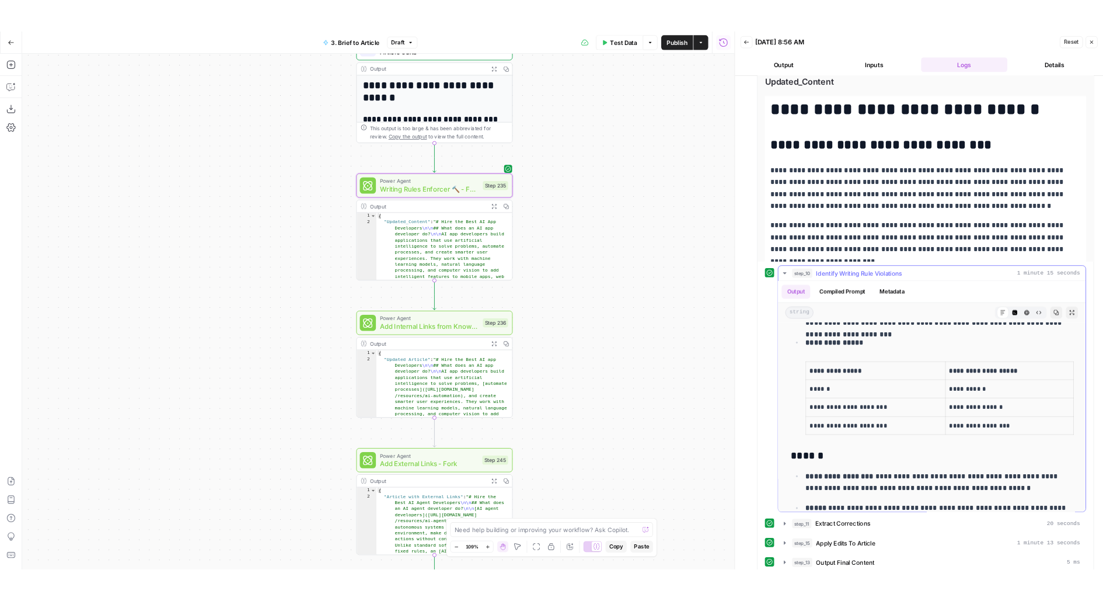
scroll to position [693, 0]
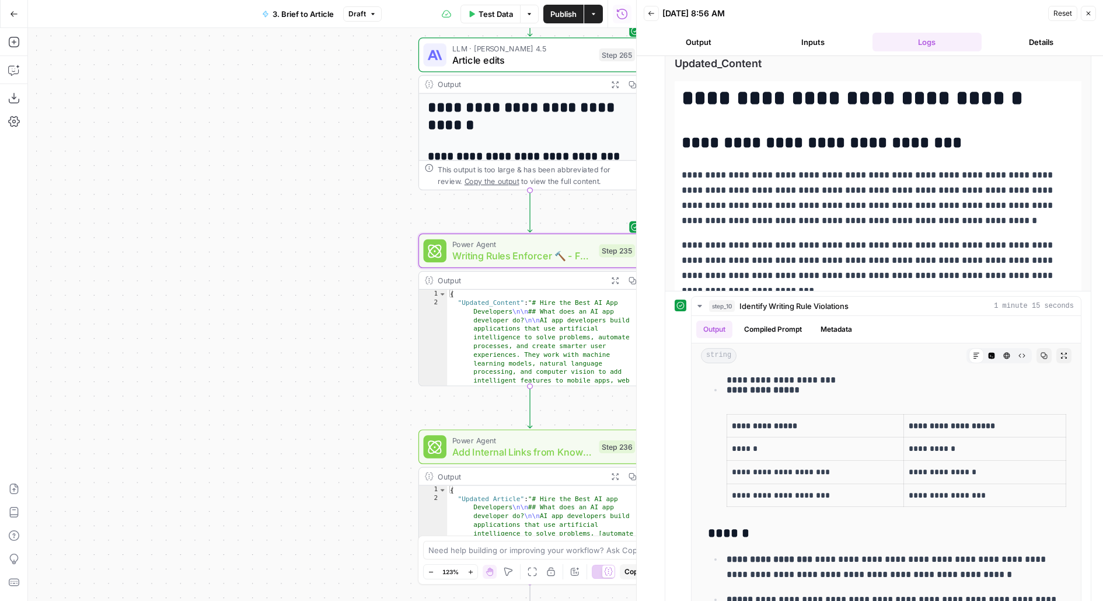
drag, startPoint x: 260, startPoint y: 388, endPoint x: 209, endPoint y: 378, distance: 51.8
click at [253, 387] on div "**********" at bounding box center [332, 314] width 608 height 573
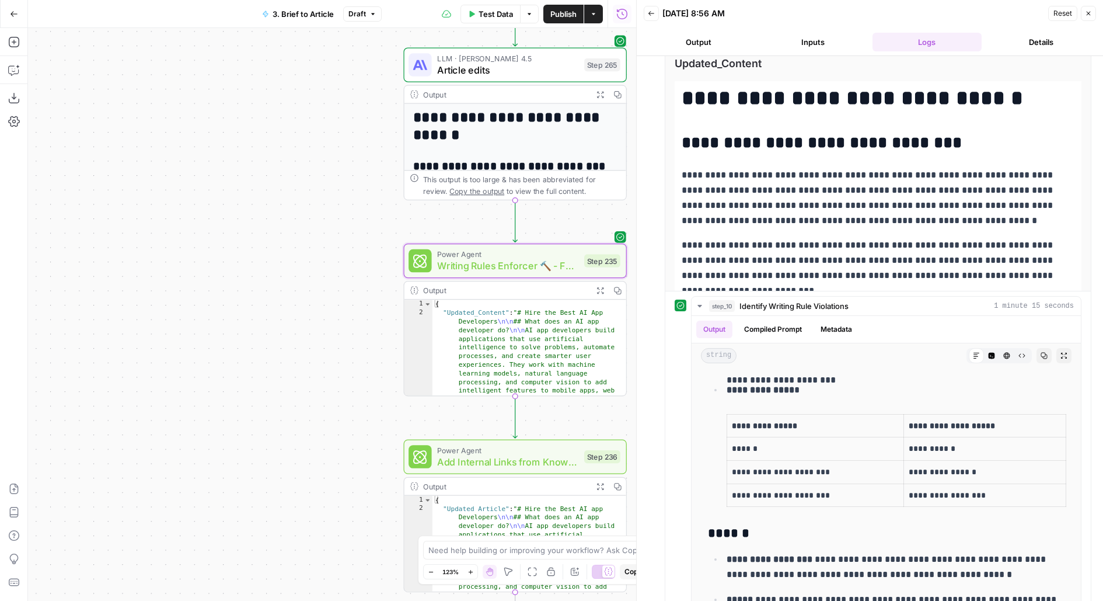
drag, startPoint x: 306, startPoint y: 451, endPoint x: 271, endPoint y: 273, distance: 182.1
click at [271, 274] on div "**********" at bounding box center [332, 314] width 608 height 573
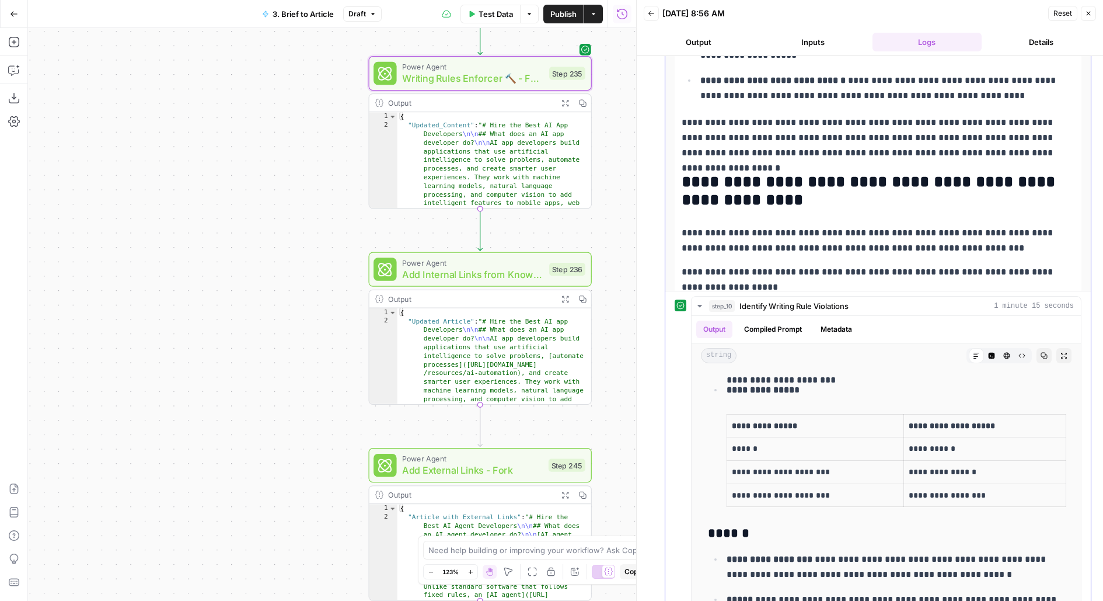
scroll to position [397, 0]
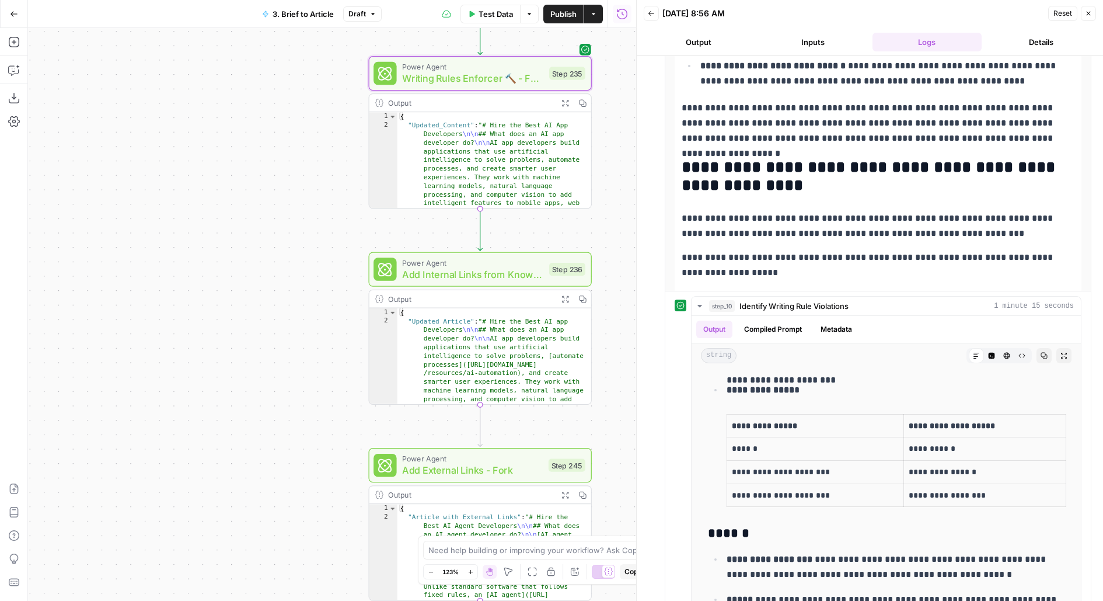
click at [578, 16] on button "Publish" at bounding box center [564, 14] width 40 height 19
click at [568, 12] on span "Publish" at bounding box center [564, 14] width 26 height 12
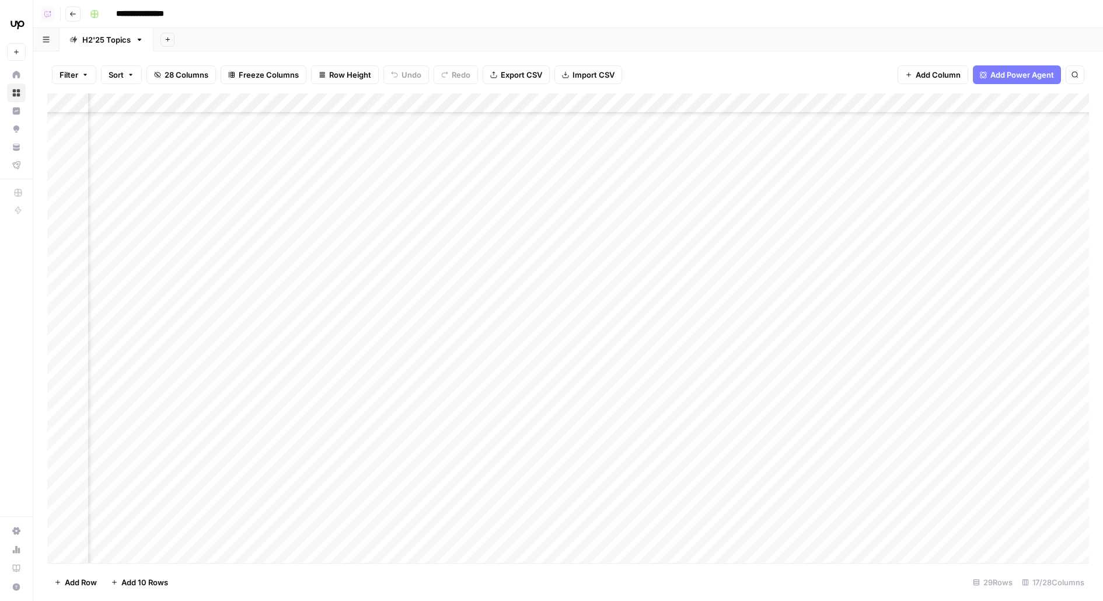
scroll to position [304, 215]
click at [727, 302] on div "Add Column" at bounding box center [568, 327] width 1042 height 469
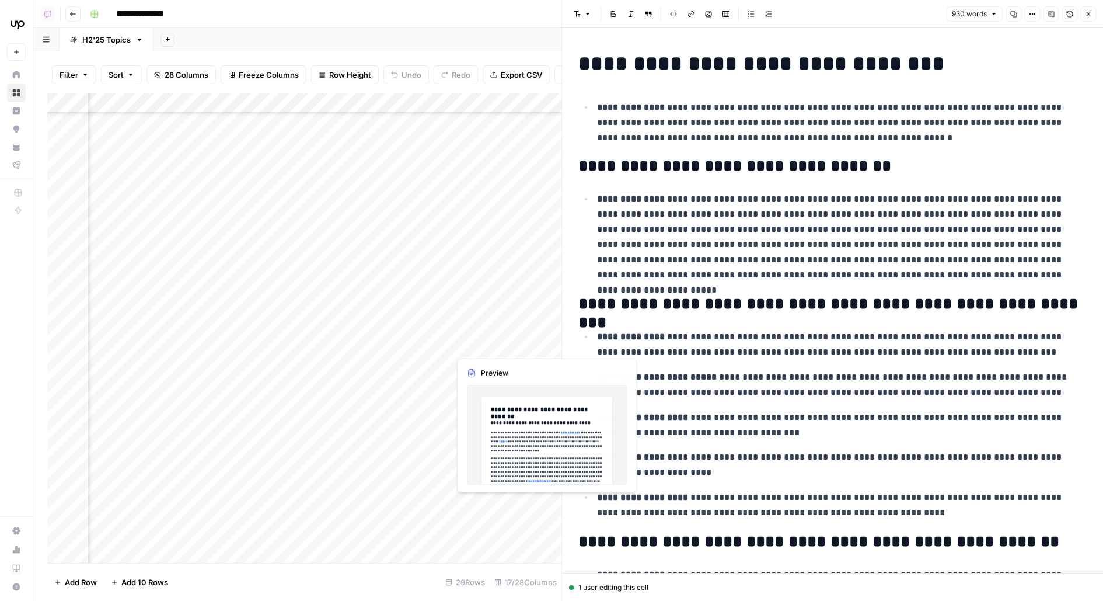
scroll to position [304, 1317]
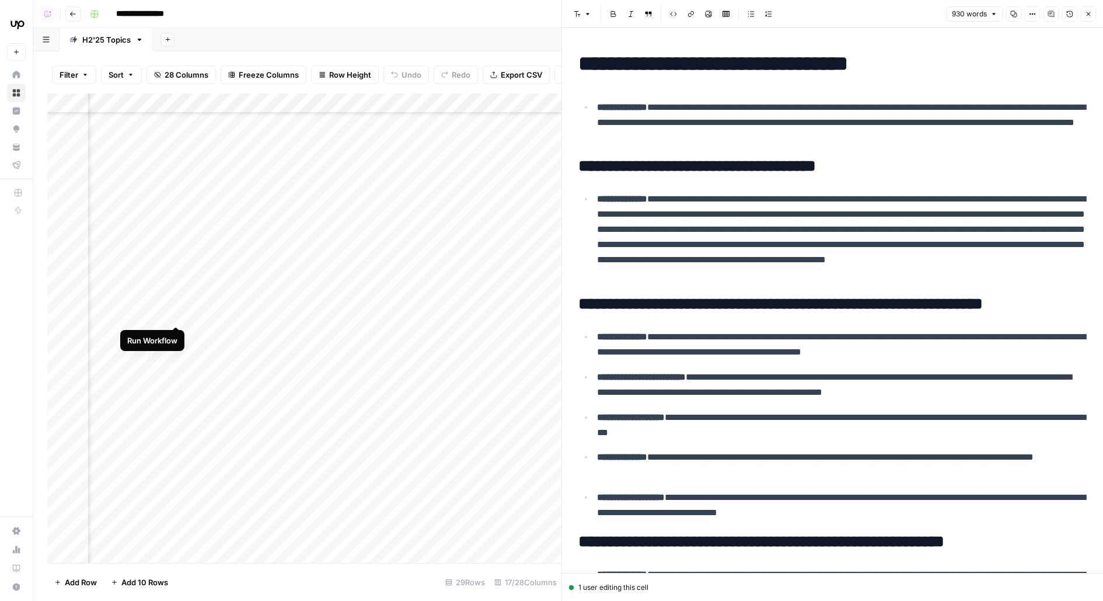
click at [179, 303] on div "Add Column" at bounding box center [304, 327] width 514 height 469
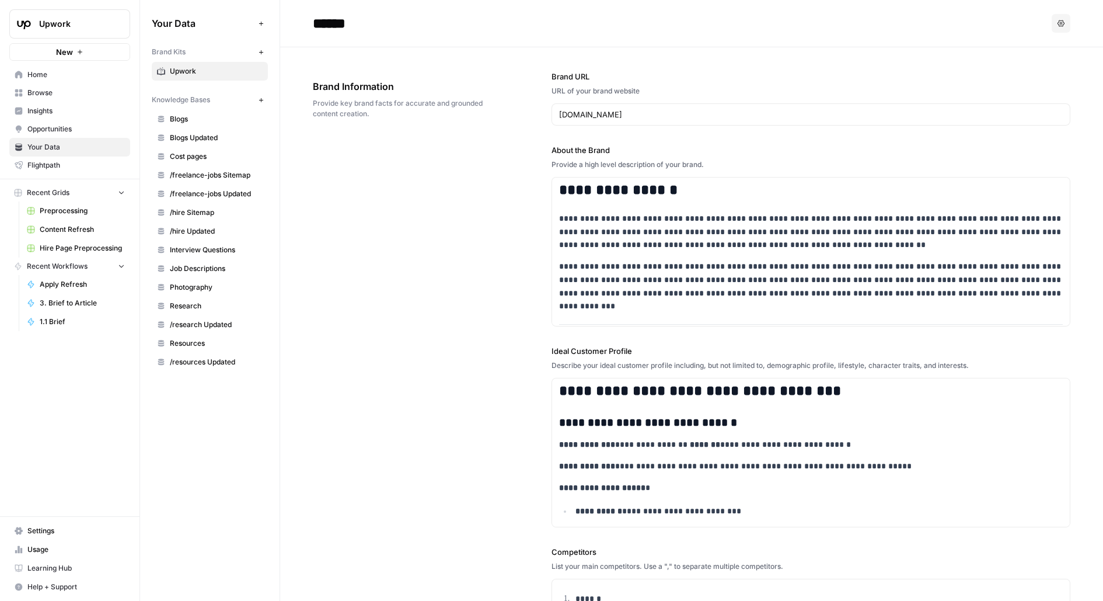
scroll to position [427, 0]
